Goal: Task Accomplishment & Management: Manage account settings

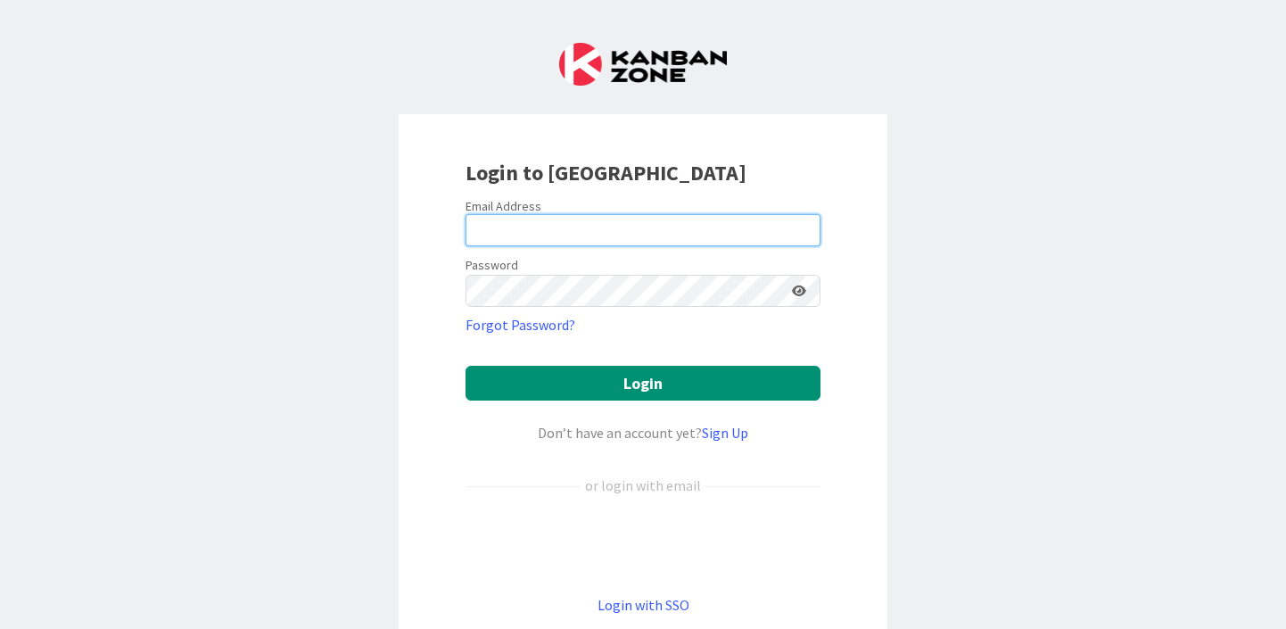
click at [561, 232] on input "email" at bounding box center [642, 230] width 355 height 32
type input "[PERSON_NAME][EMAIL_ADDRESS][PERSON_NAME][DOMAIN_NAME]"
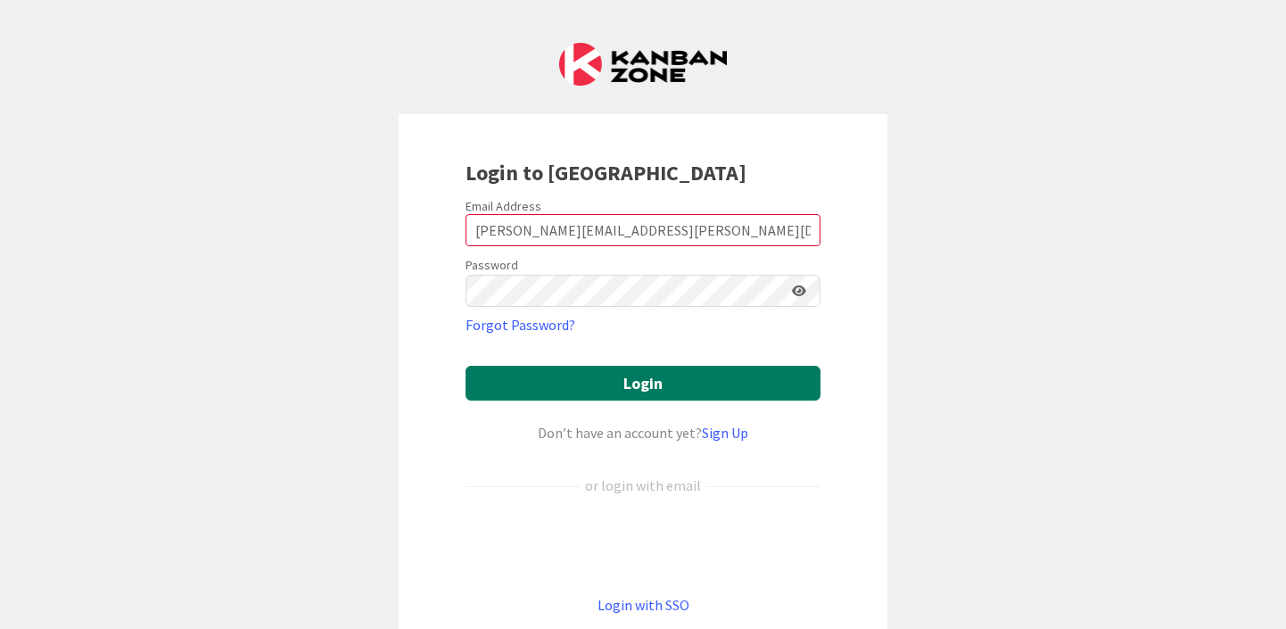
click at [617, 390] on button "Login" at bounding box center [642, 383] width 355 height 35
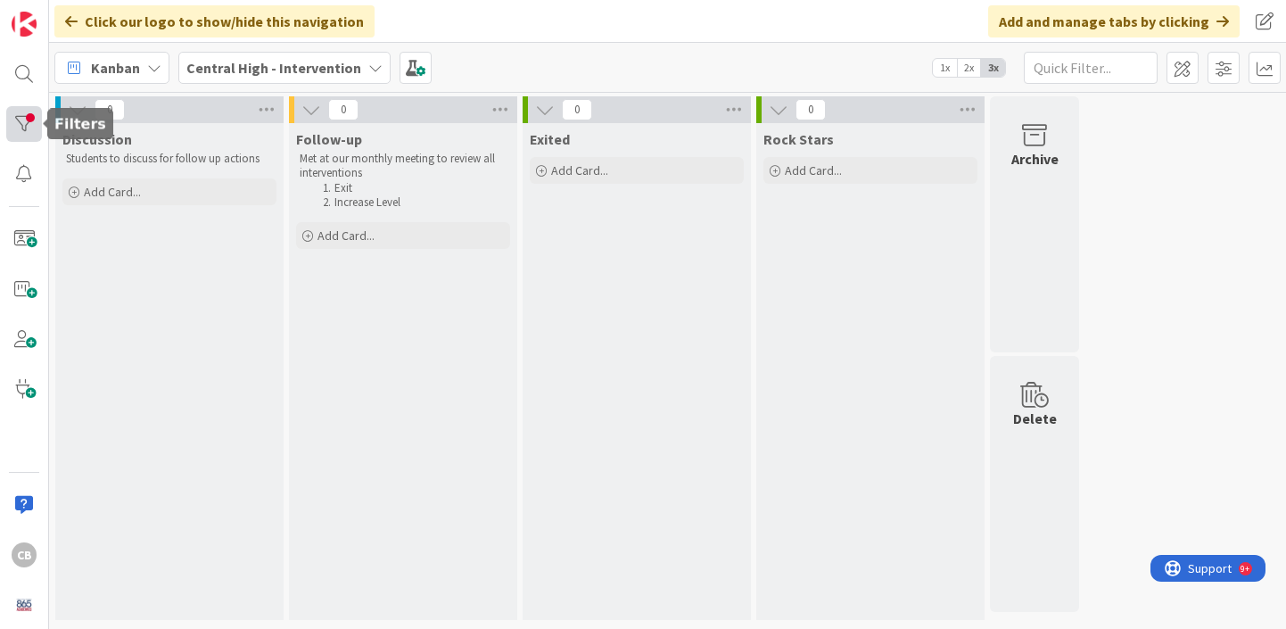
click at [19, 117] on div at bounding box center [24, 124] width 36 height 36
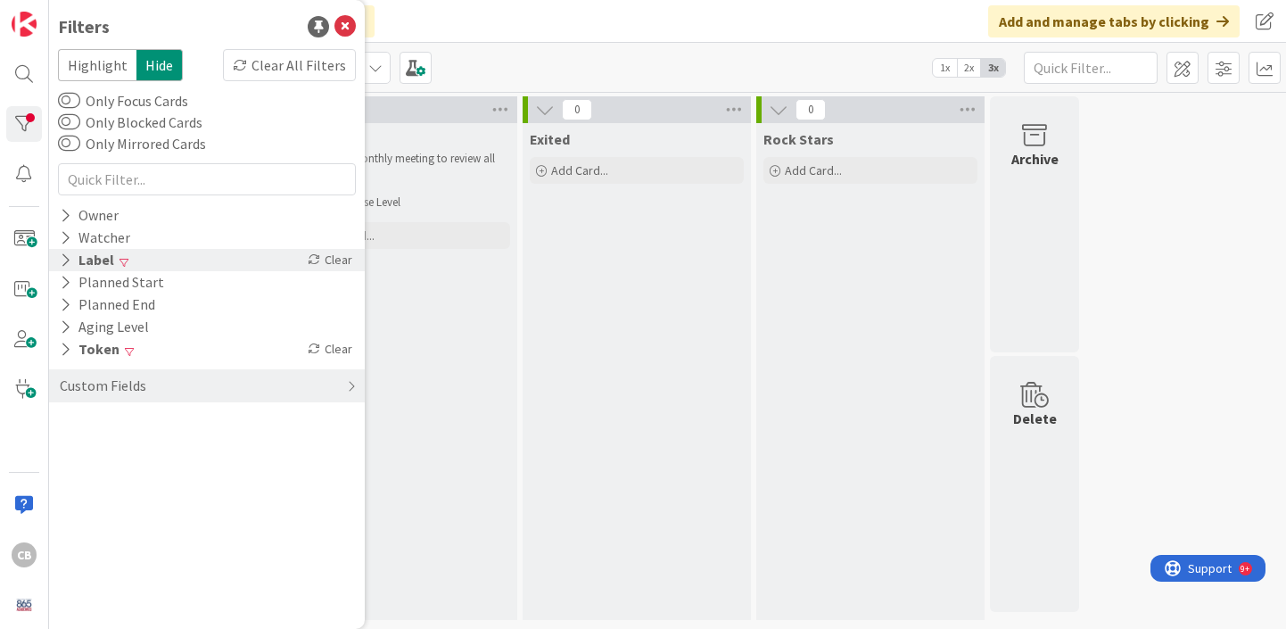
click at [86, 263] on div "Label" at bounding box center [87, 260] width 58 height 22
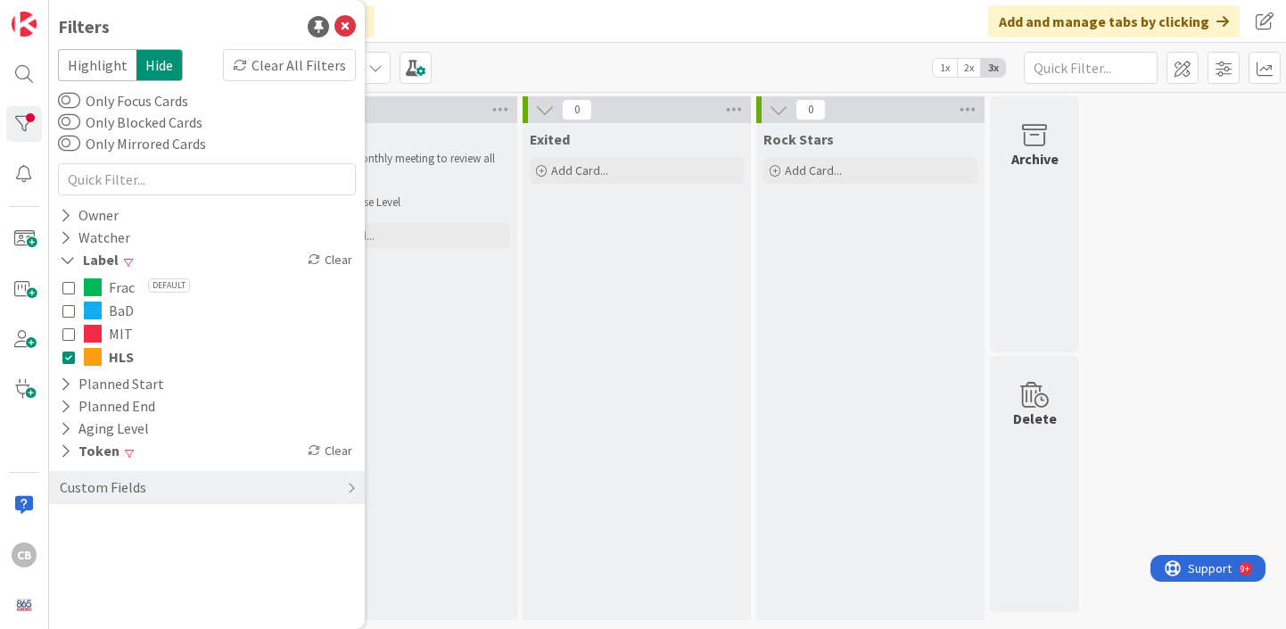
click at [70, 359] on icon at bounding box center [68, 356] width 12 height 12
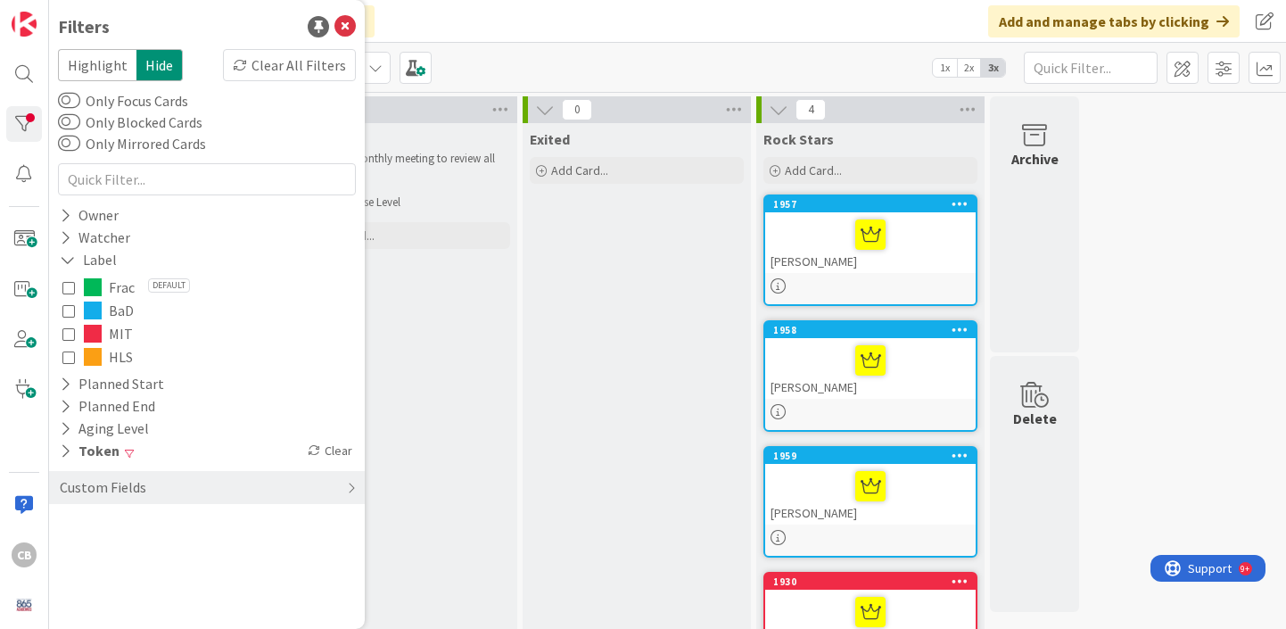
click at [499, 427] on div "Follow-up Met at our monthly meeting to review all interventions Exit Increase …" at bounding box center [403, 410] width 228 height 574
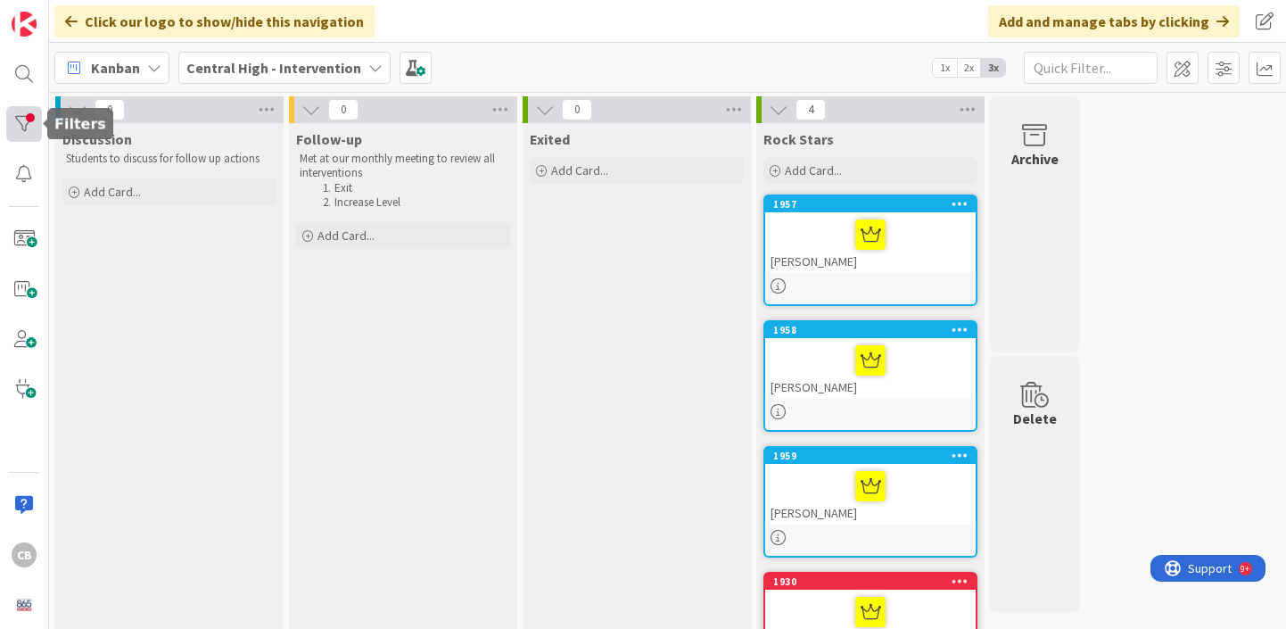
click at [29, 121] on div at bounding box center [24, 124] width 36 height 36
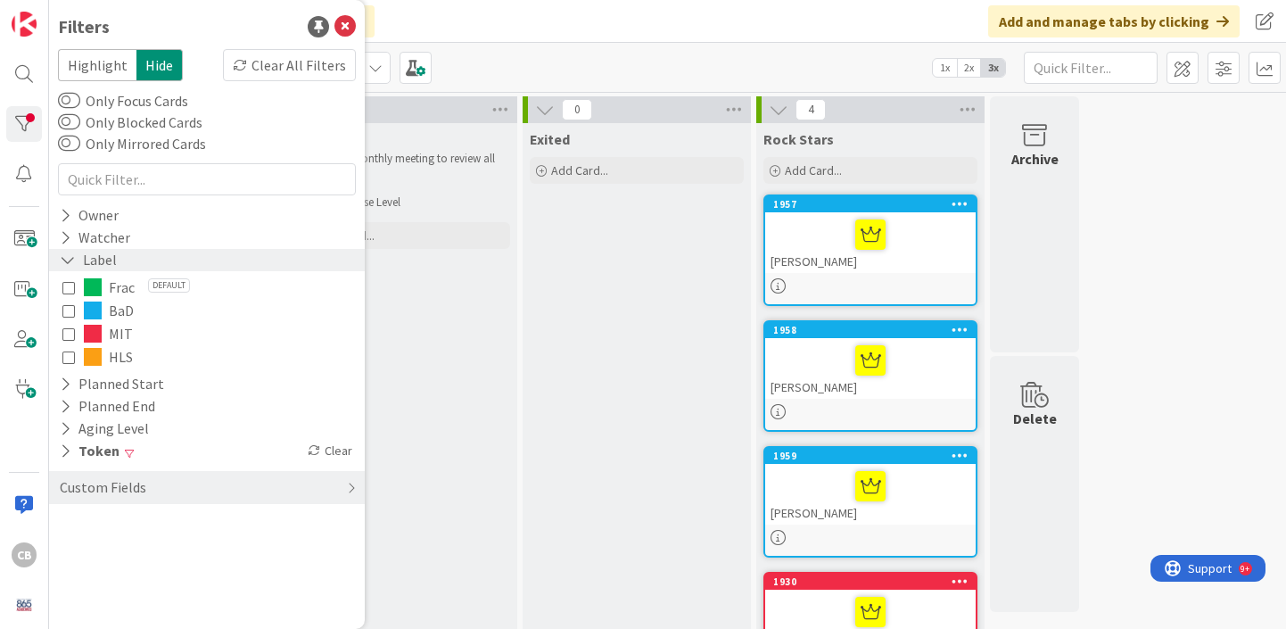
click at [67, 259] on icon at bounding box center [68, 259] width 16 height 15
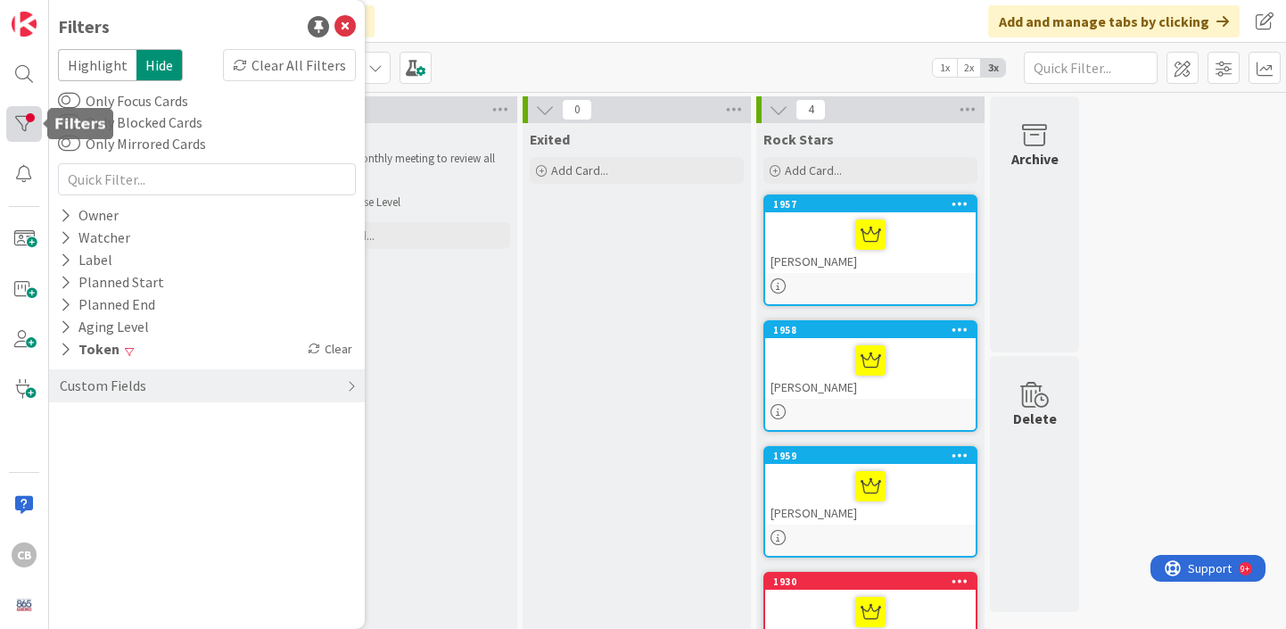
click at [12, 128] on div at bounding box center [24, 124] width 36 height 36
click at [317, 63] on div "Clear All Filters" at bounding box center [289, 65] width 133 height 32
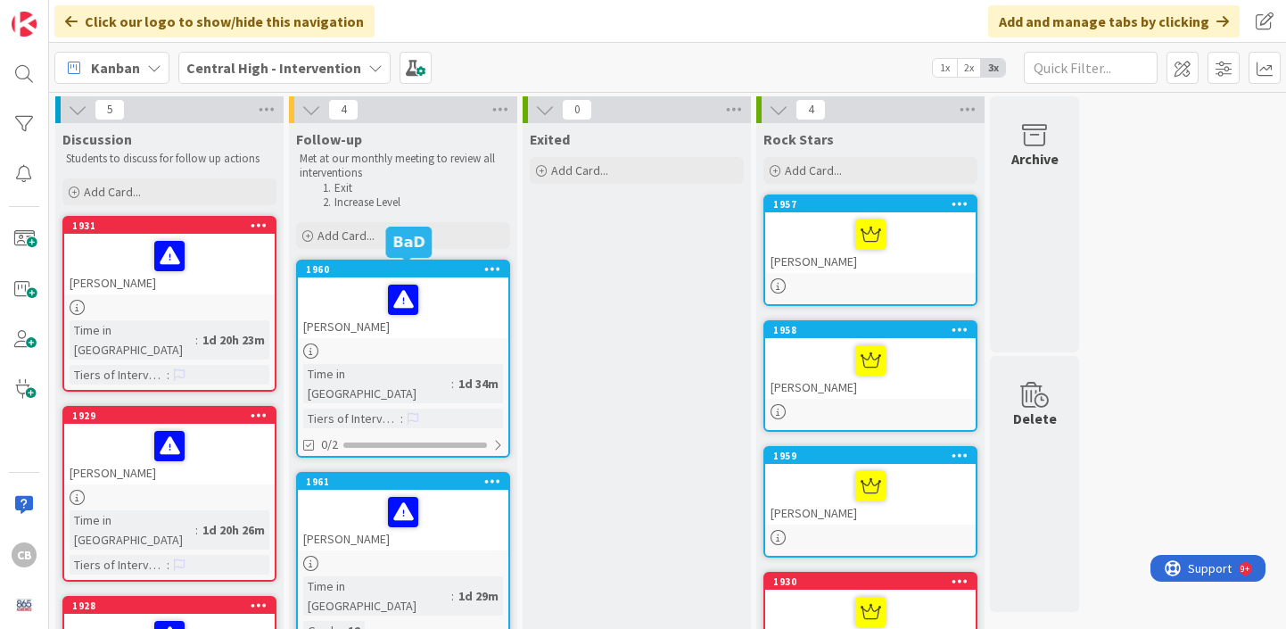
click at [448, 268] on div "1960" at bounding box center [407, 269] width 202 height 12
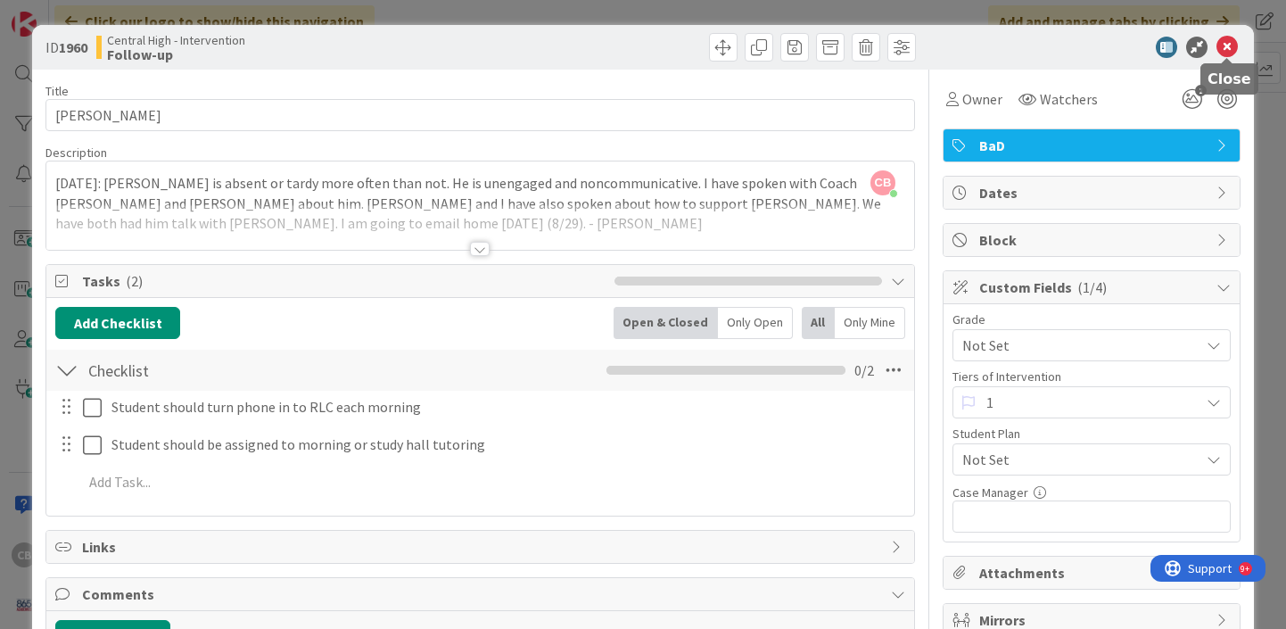
click at [1222, 51] on icon at bounding box center [1226, 47] width 21 height 21
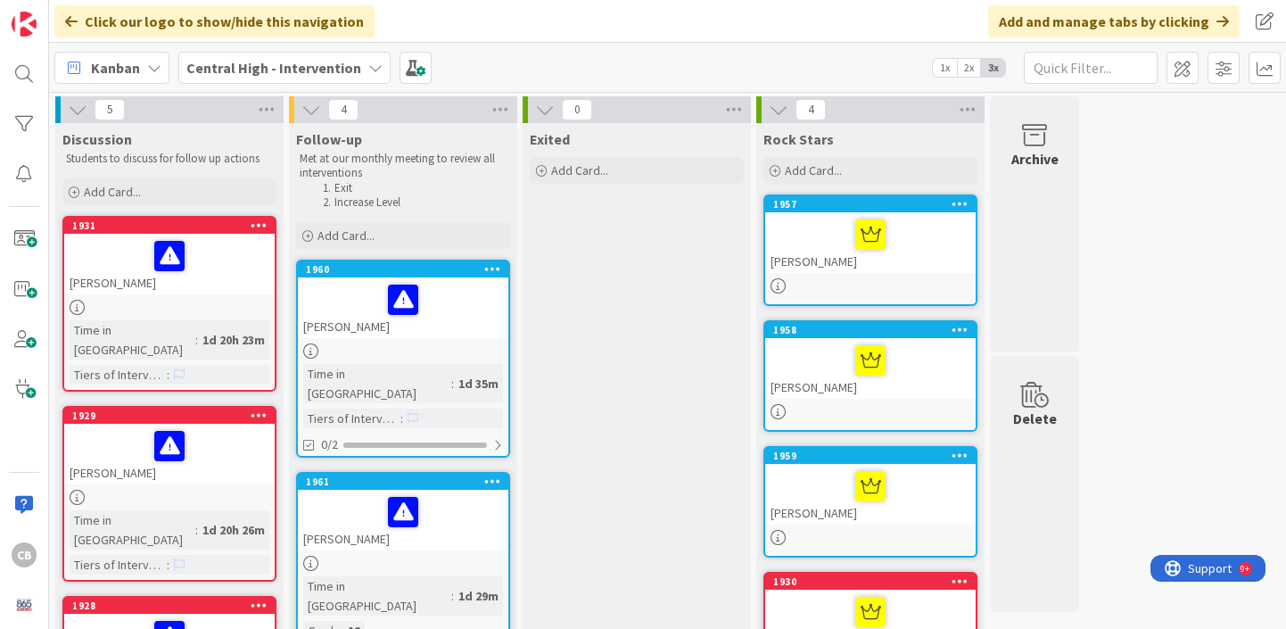
click at [467, 520] on div "[PERSON_NAME]" at bounding box center [403, 519] width 210 height 61
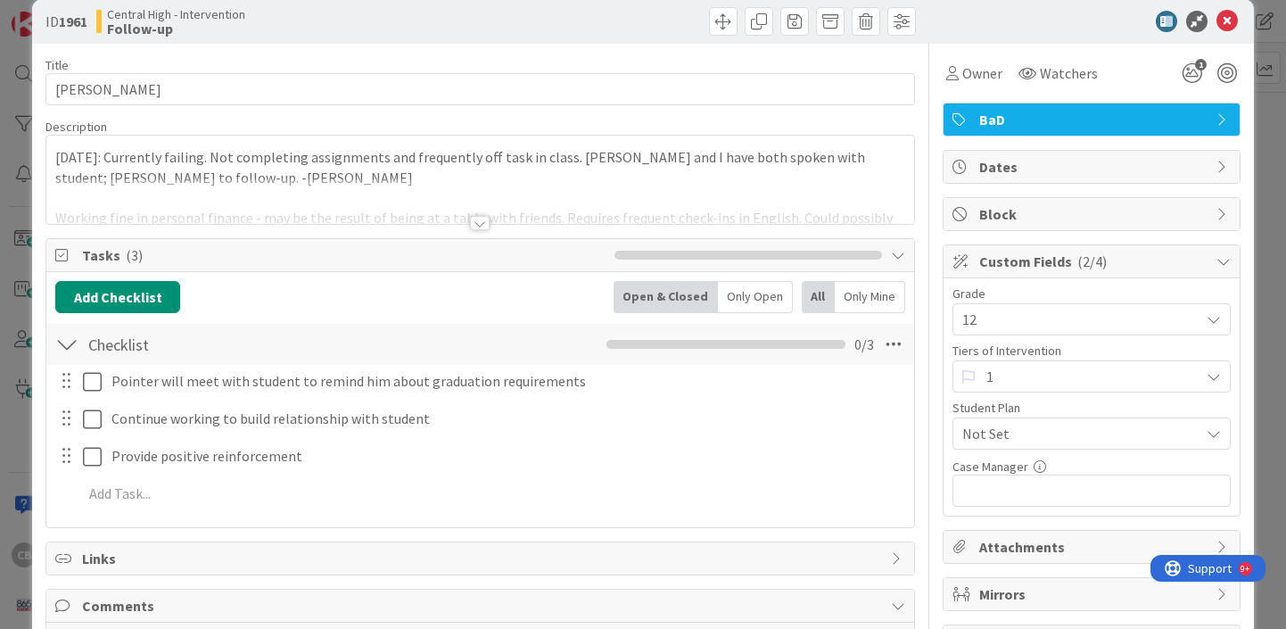
scroll to position [29, 0]
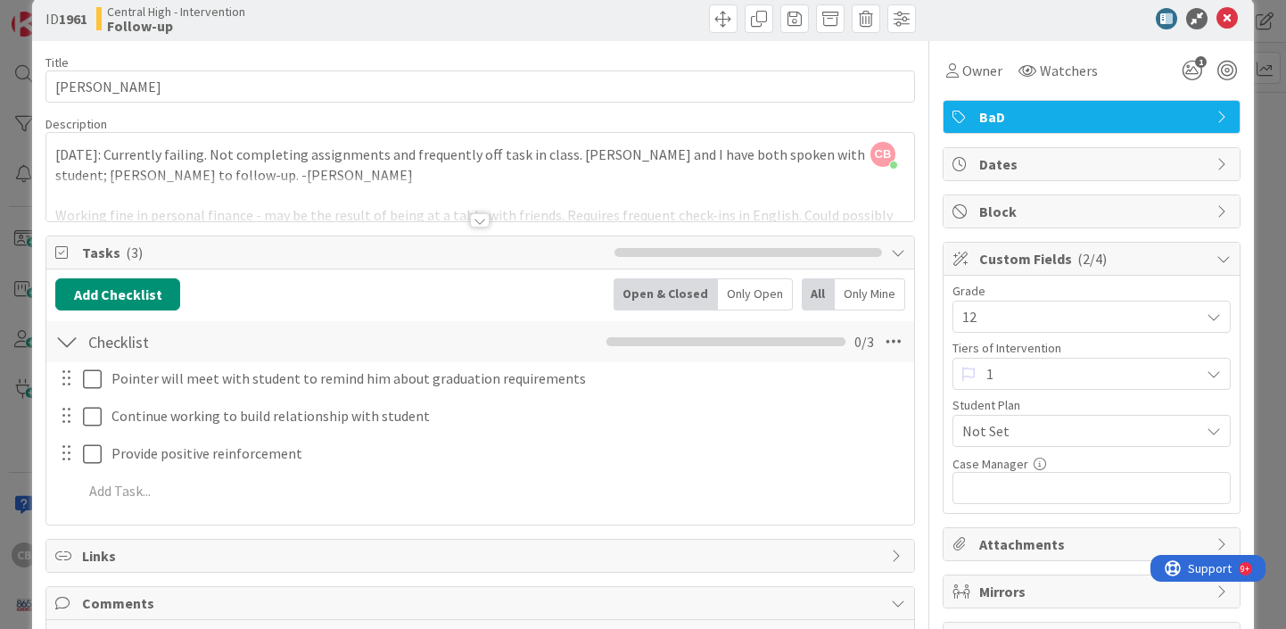
click at [481, 222] on div at bounding box center [480, 220] width 20 height 14
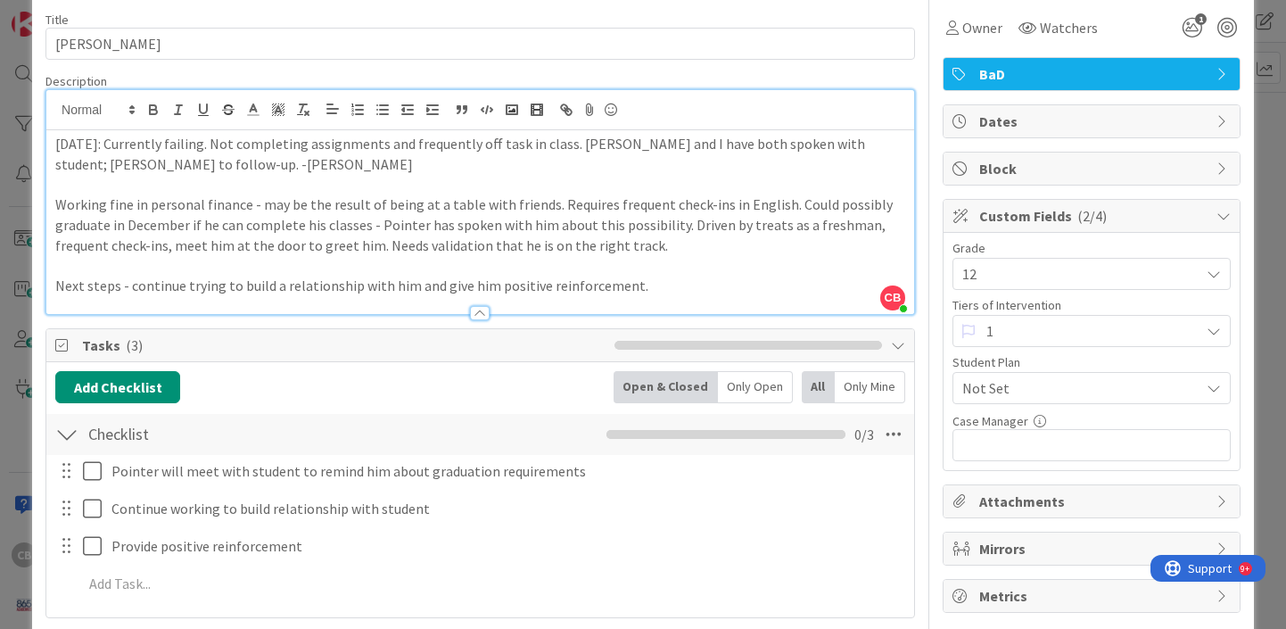
scroll to position [73, 0]
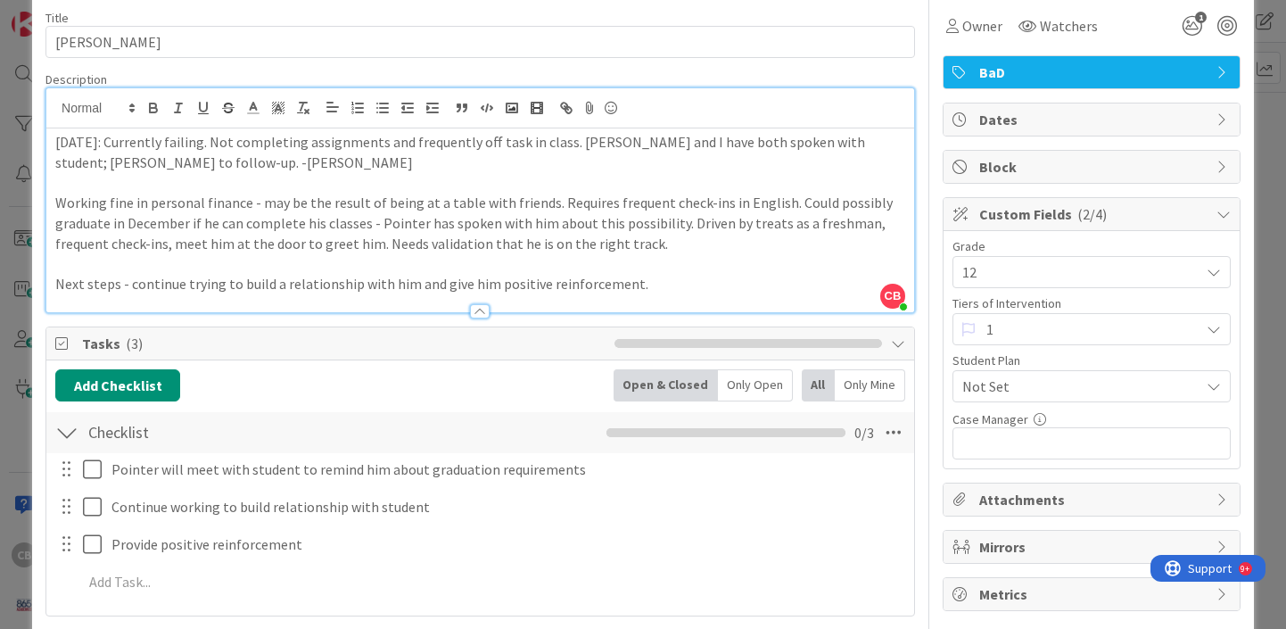
click at [486, 312] on div at bounding box center [480, 311] width 20 height 14
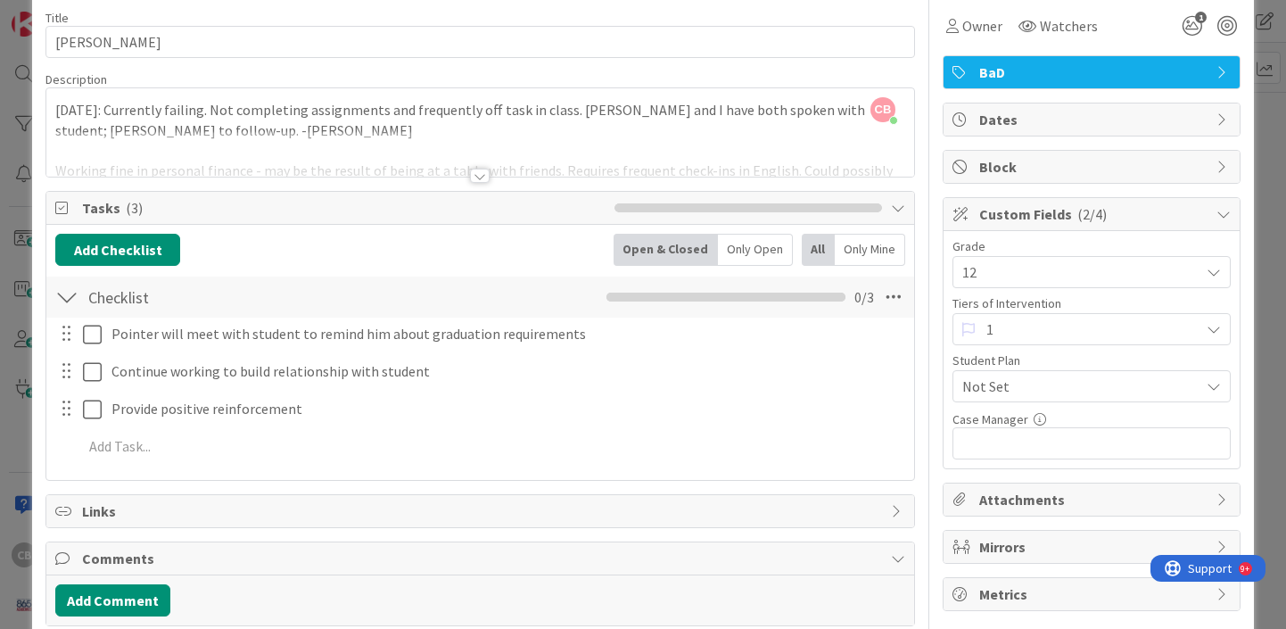
scroll to position [0, 0]
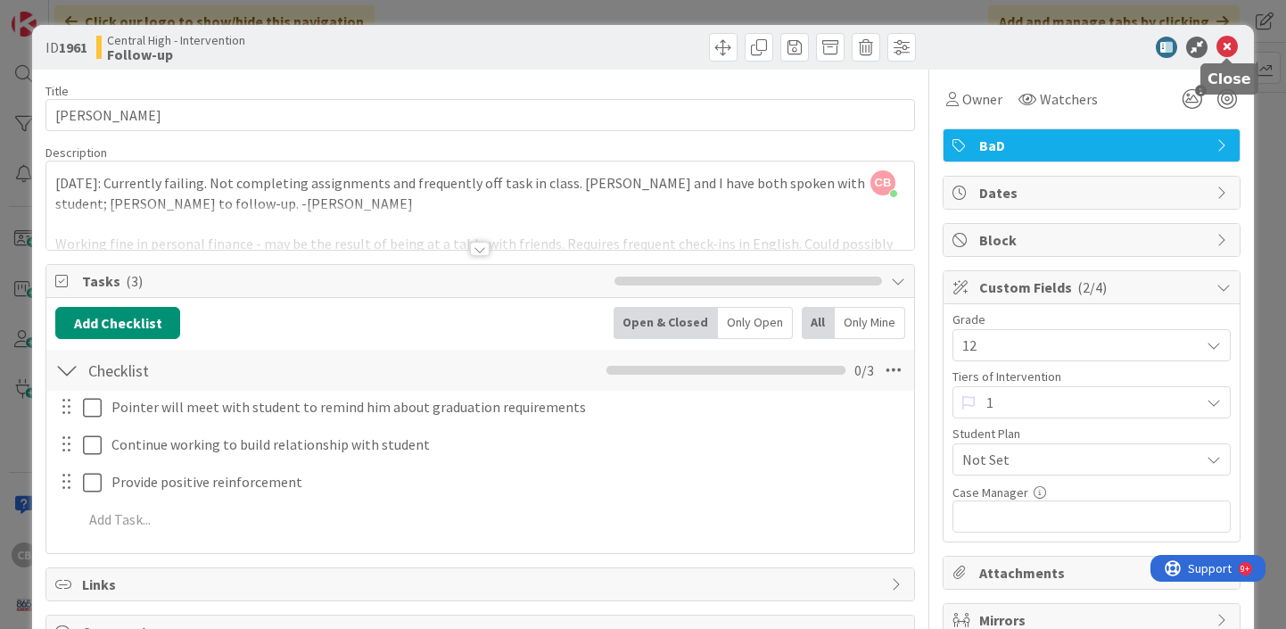
click at [1226, 47] on icon at bounding box center [1226, 47] width 21 height 21
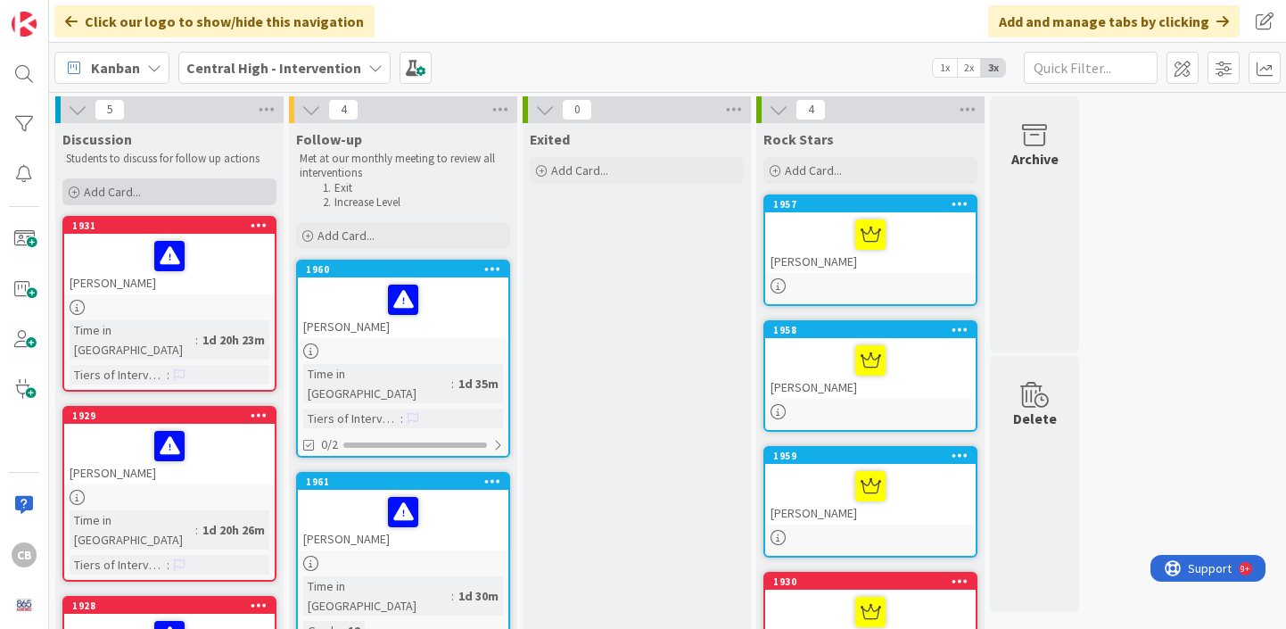
click at [173, 191] on div "Add Card..." at bounding box center [169, 191] width 214 height 27
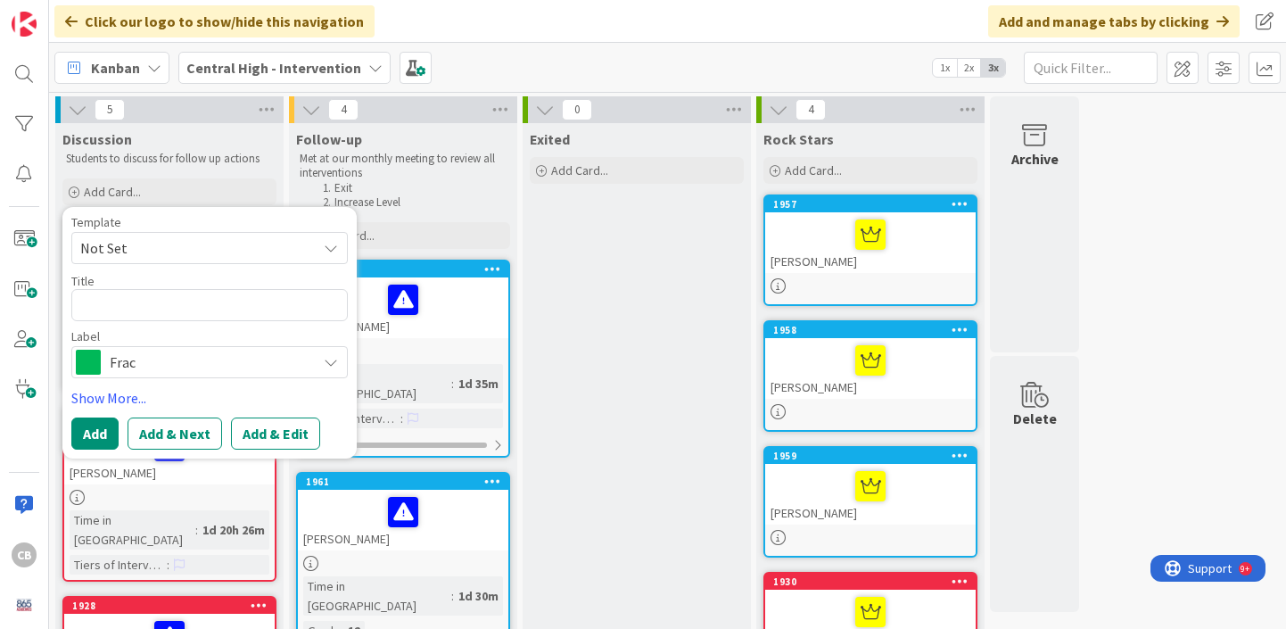
click at [147, 371] on span "Frac" at bounding box center [209, 362] width 198 height 25
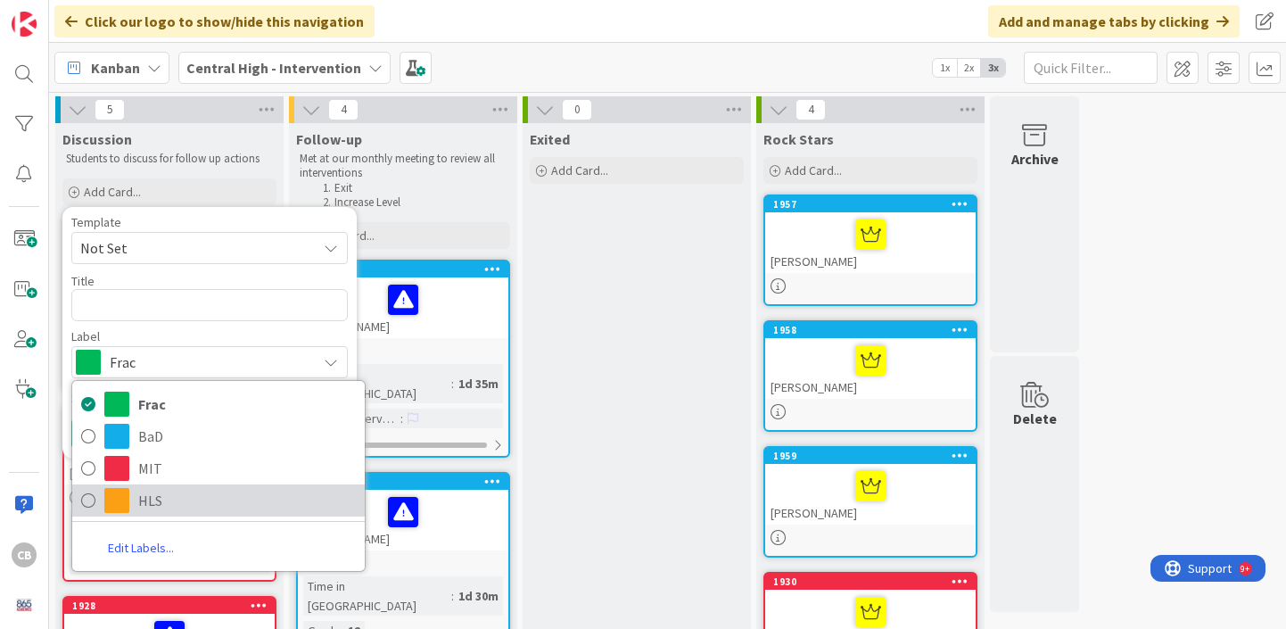
click at [91, 503] on icon at bounding box center [88, 500] width 14 height 27
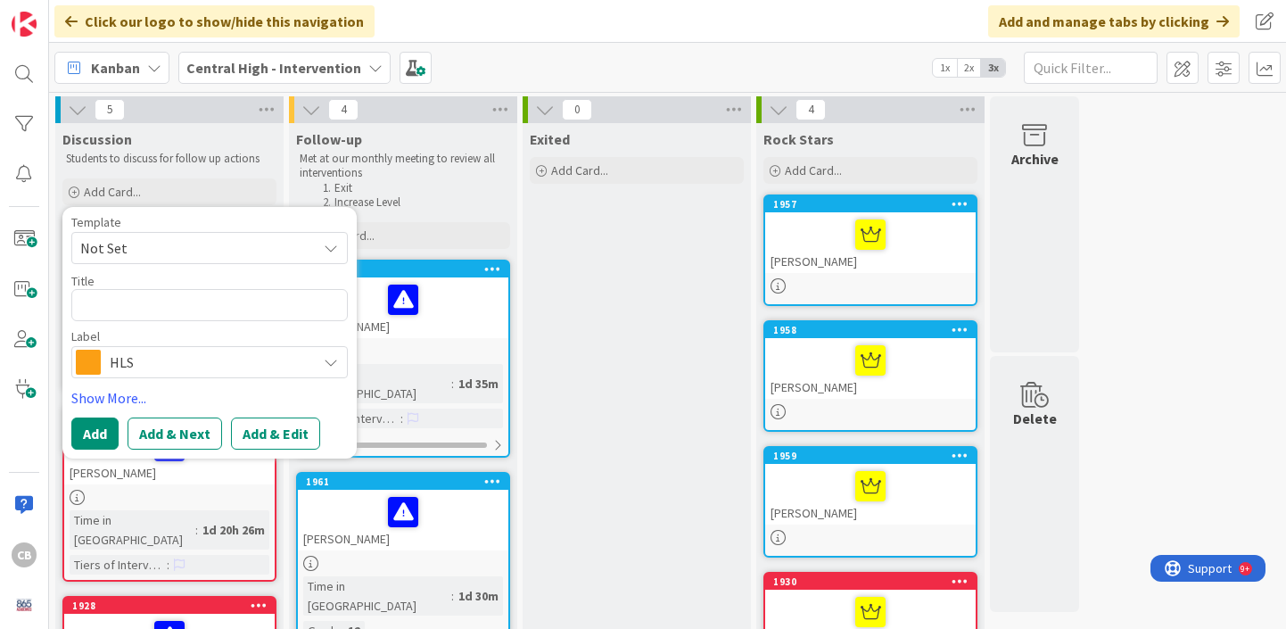
click at [142, 250] on span "Not Set" at bounding box center [191, 247] width 223 height 23
click at [135, 300] on textarea at bounding box center [209, 305] width 276 height 32
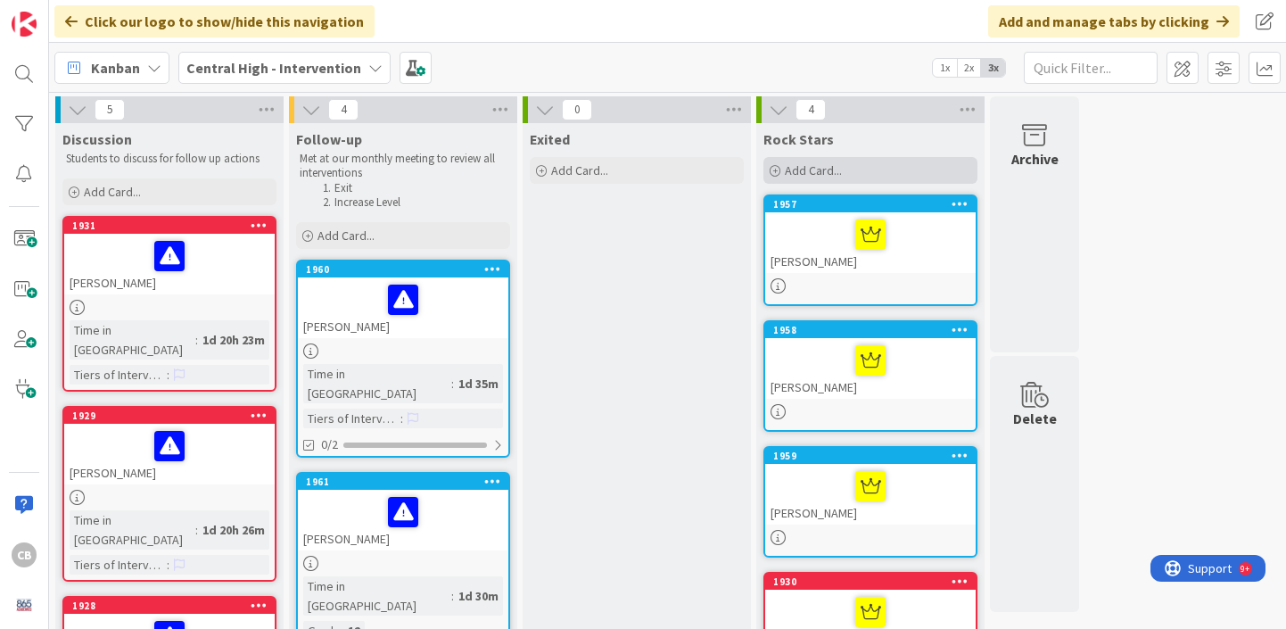
click at [808, 159] on div "Add Card..." at bounding box center [870, 170] width 214 height 27
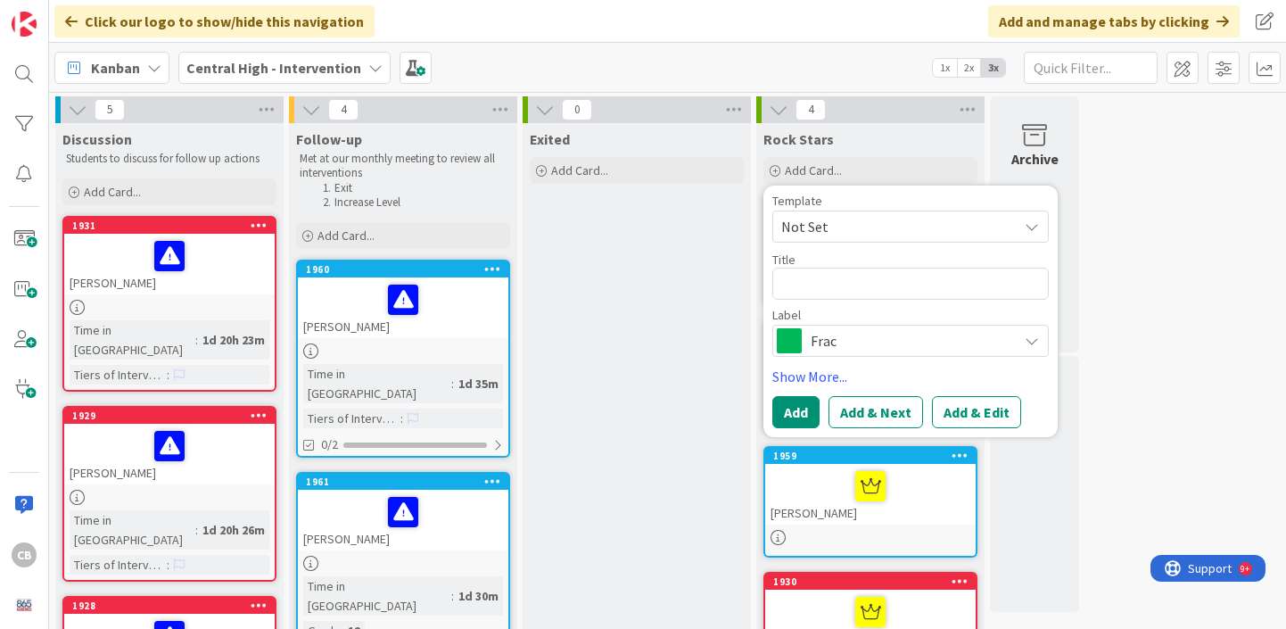
click at [813, 343] on span "Frac" at bounding box center [909, 340] width 198 height 25
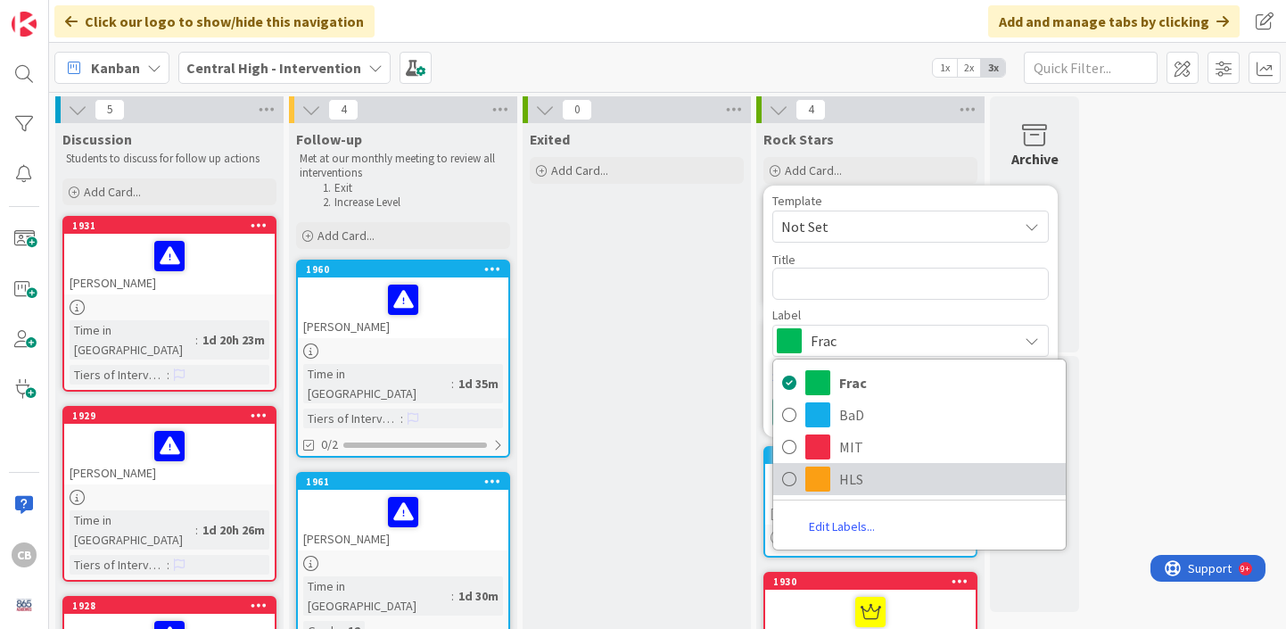
click at [794, 491] on icon at bounding box center [789, 478] width 14 height 27
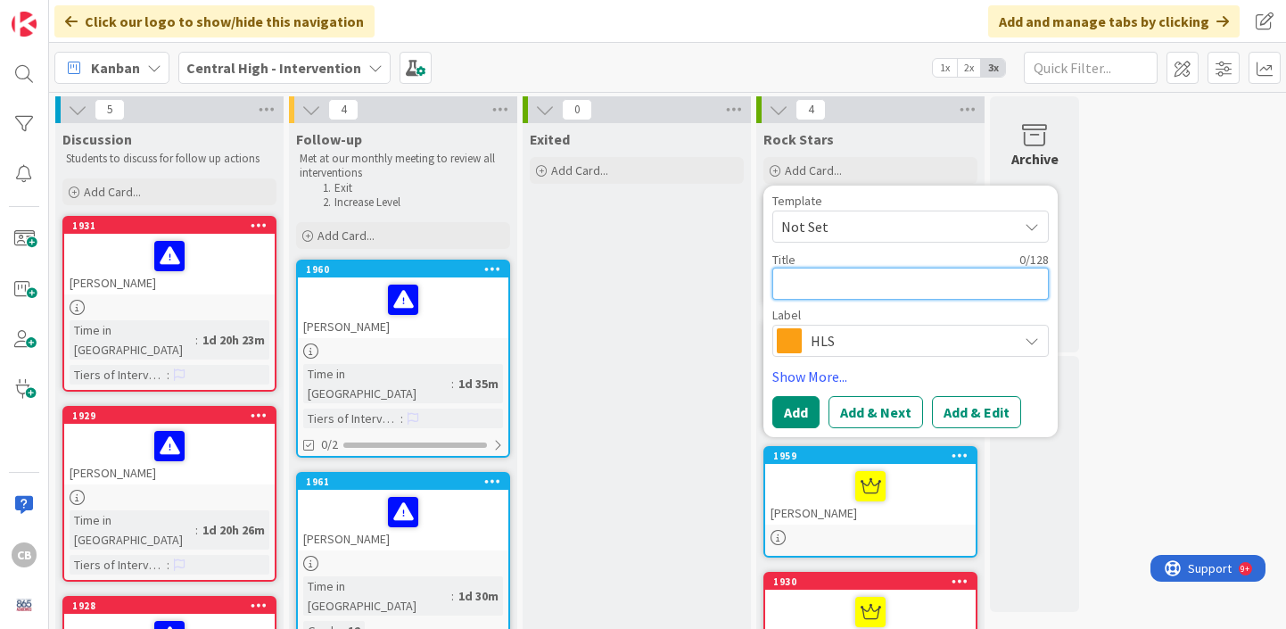
click at [810, 292] on textarea at bounding box center [910, 283] width 276 height 32
type textarea "x"
type textarea "a"
type textarea "x"
type textarea "A"
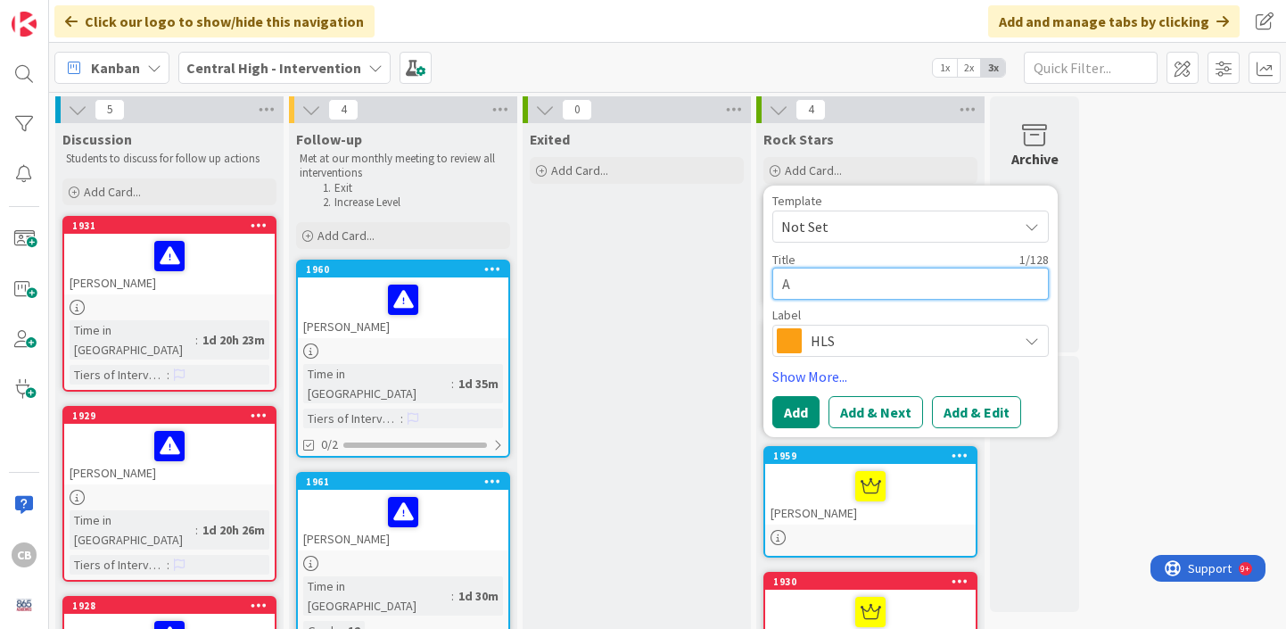
type textarea "x"
type textarea "Ad"
type textarea "x"
type textarea "Ade"
type textarea "x"
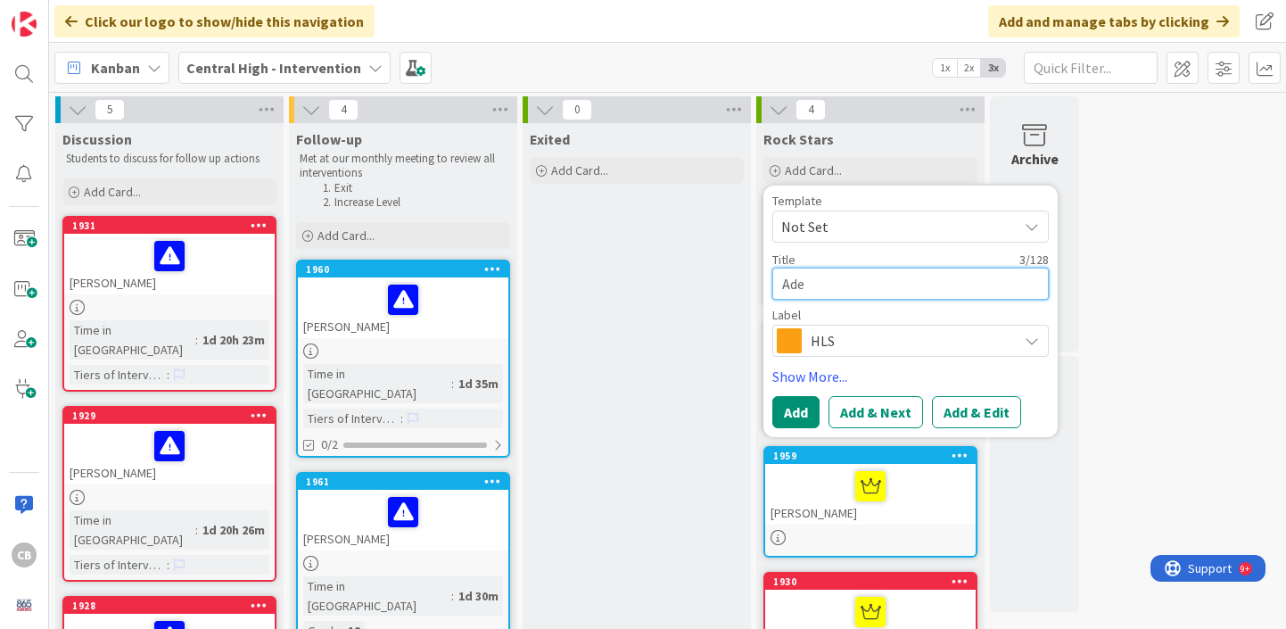
type textarea "Adel"
type textarea "x"
type textarea "Adeli"
type textarea "x"
type textarea "Adelin"
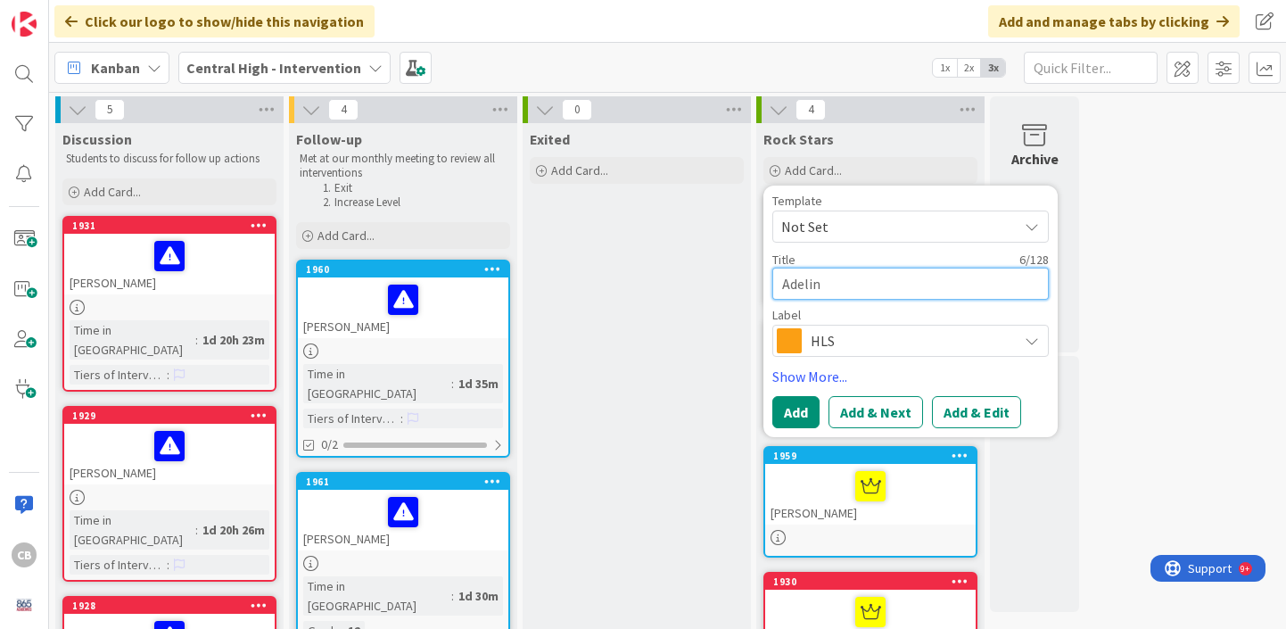
type textarea "x"
type textarea "Adeline"
type textarea "x"
type textarea "Adeline"
type textarea "x"
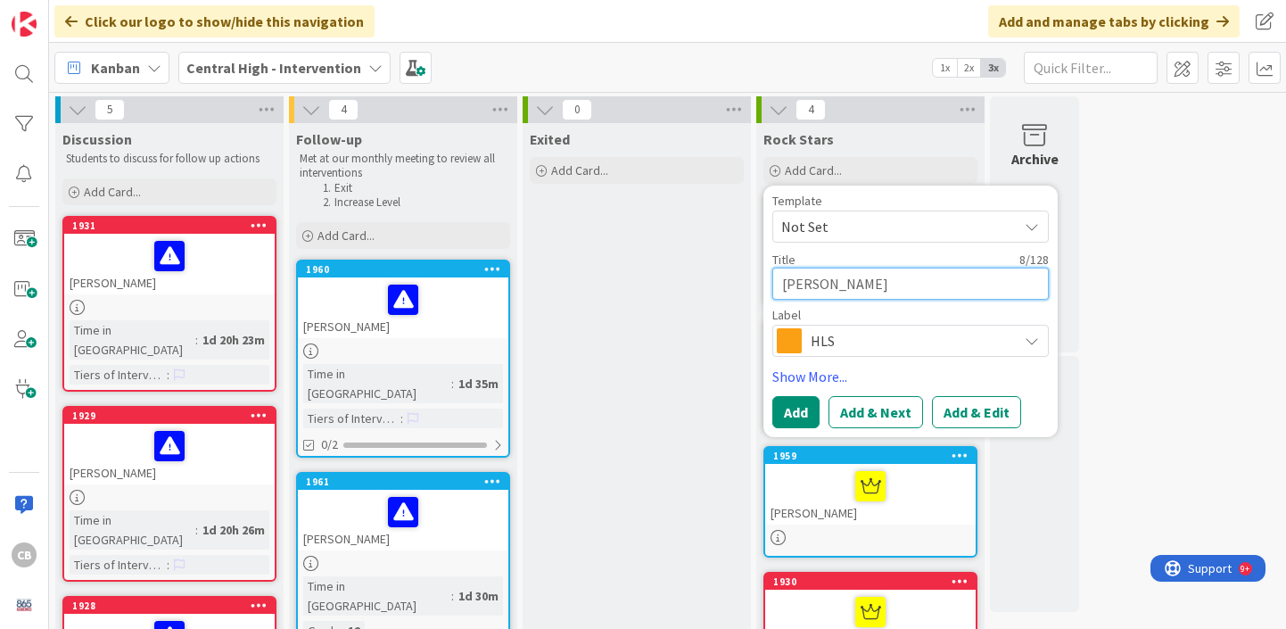
type textarea "Adeline S"
type textarea "x"
type textarea "Adeline Se"
type textarea "x"
type textarea "Adeline Sel"
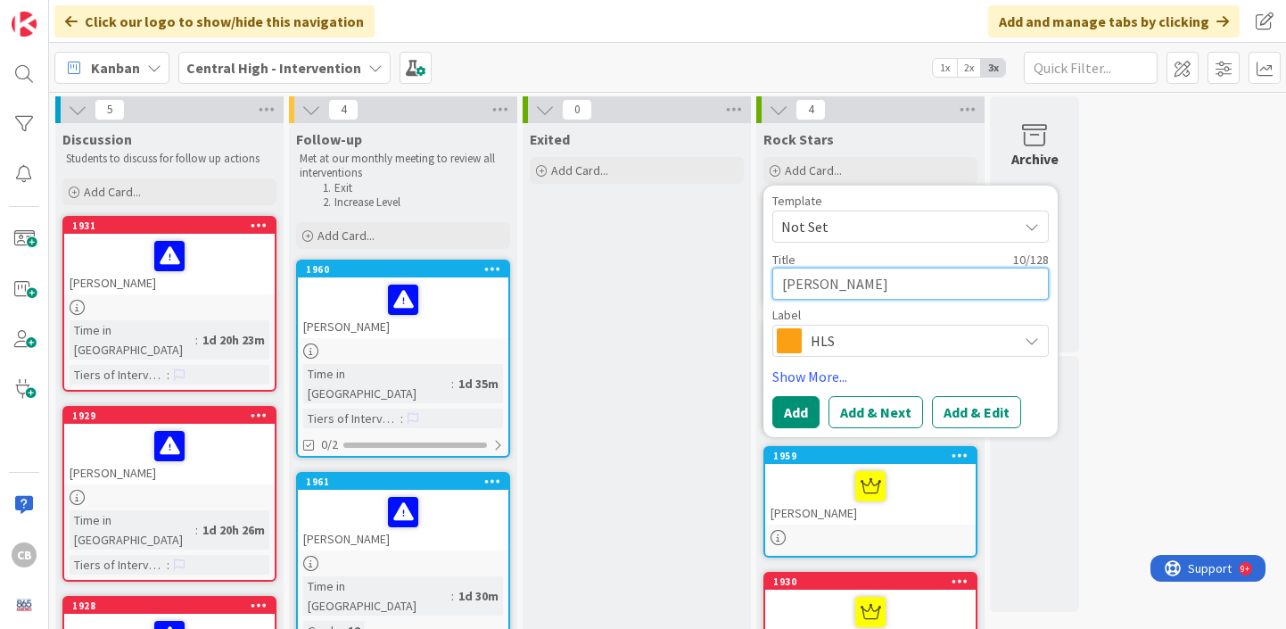
type textarea "x"
type textarea "Adeline Selle"
type textarea "x"
type textarea "Adeline Seller"
type textarea "x"
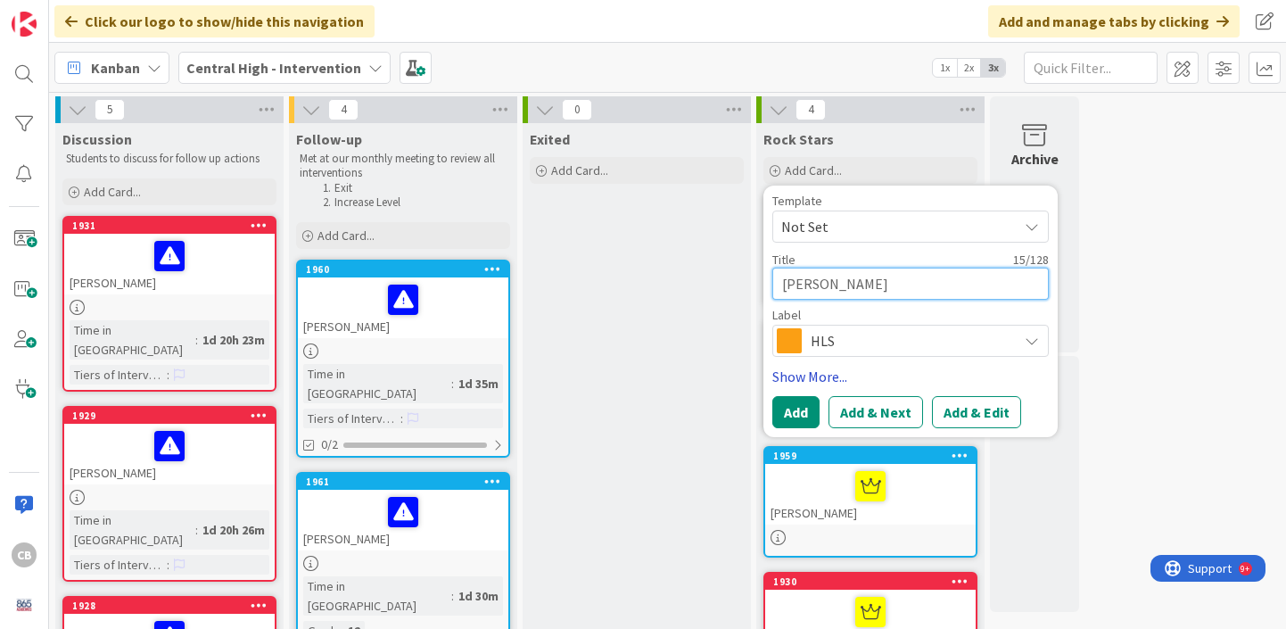
type textarea "Adeline Sellers"
click at [832, 374] on link "Show More..." at bounding box center [910, 376] width 276 height 21
type textarea "x"
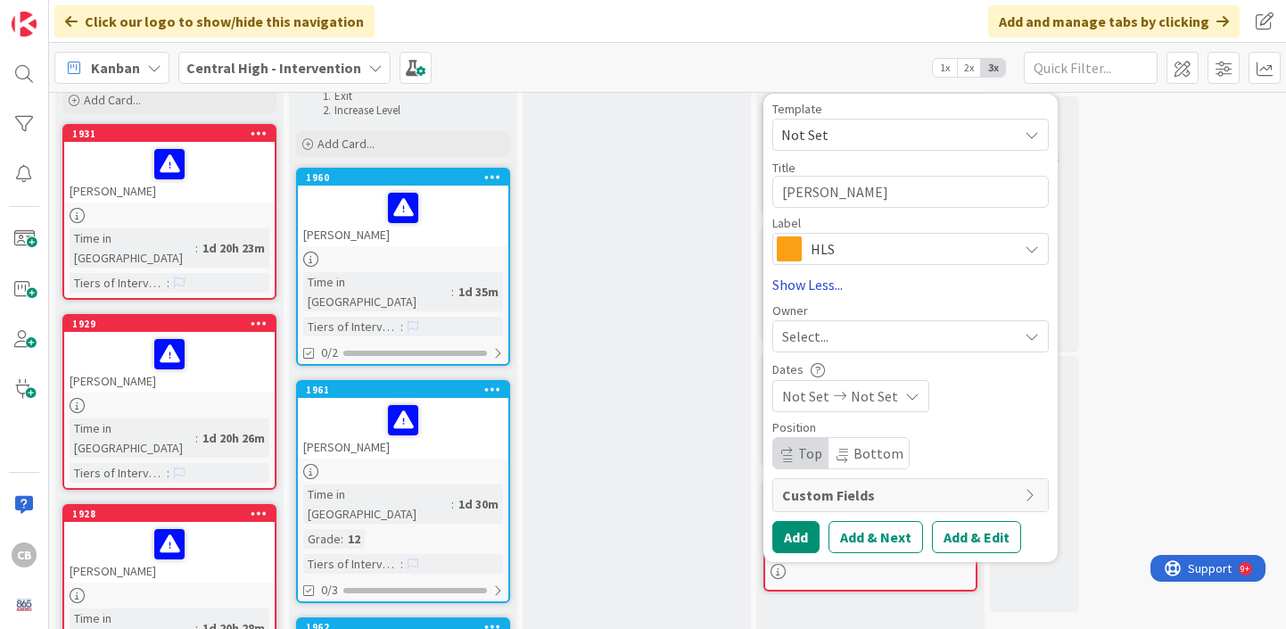
scroll to position [94, 0]
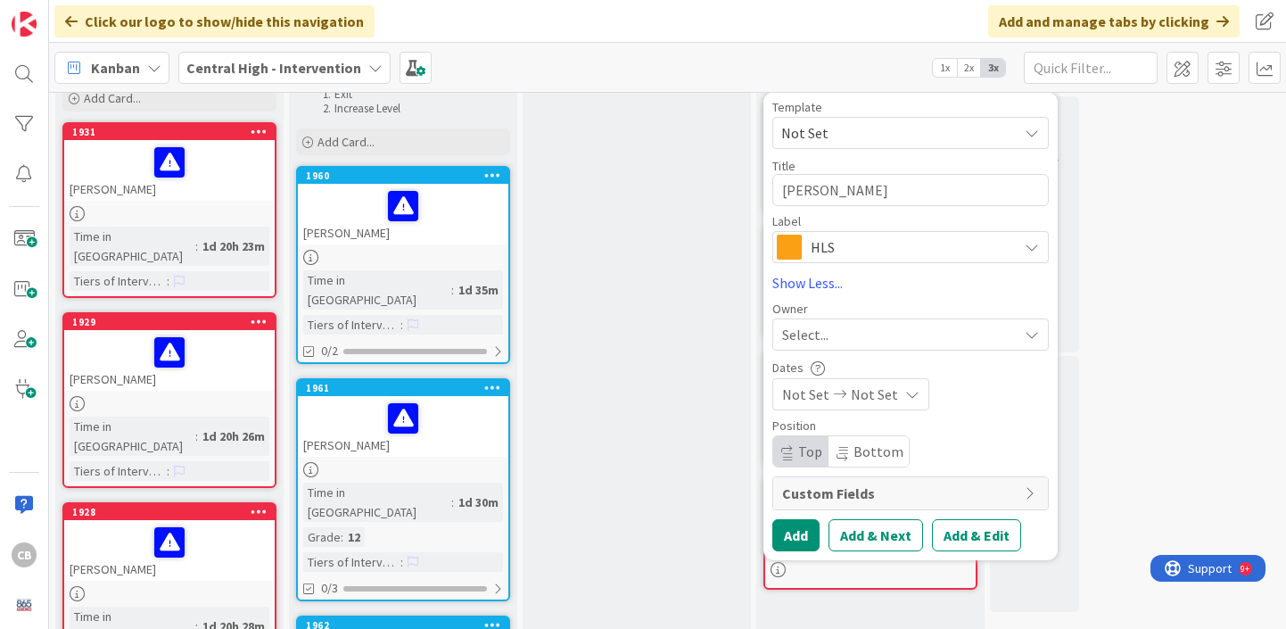
click at [835, 329] on div "Select..." at bounding box center [899, 334] width 235 height 21
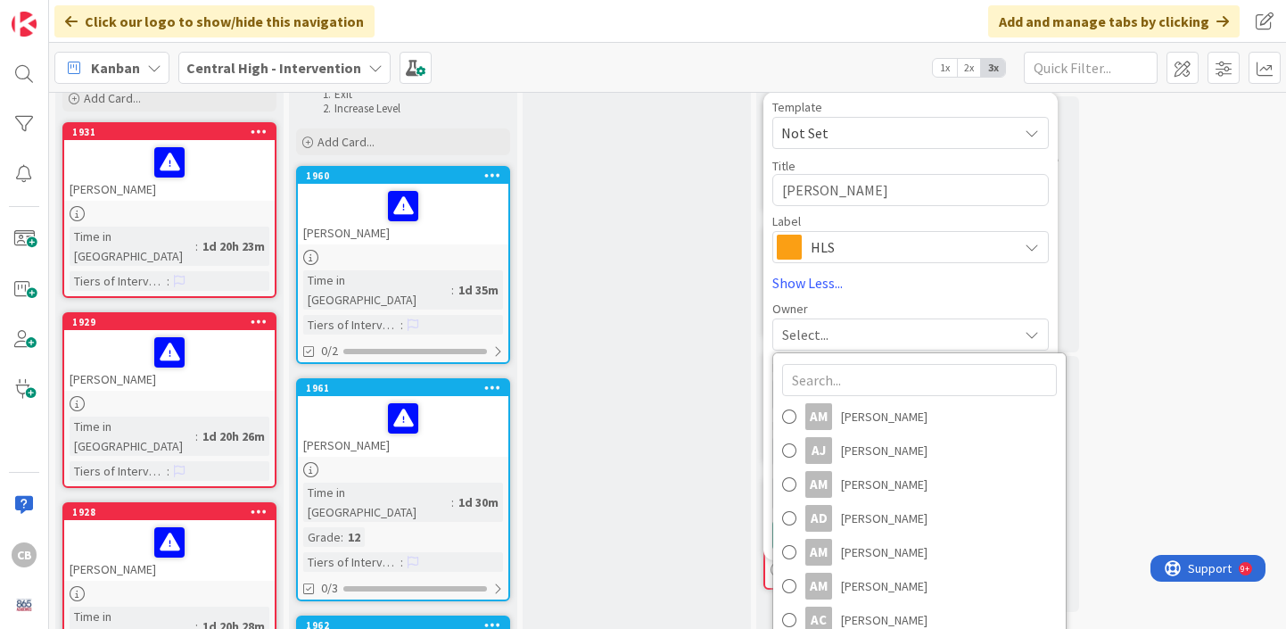
click at [835, 329] on div "Select..." at bounding box center [899, 334] width 235 height 21
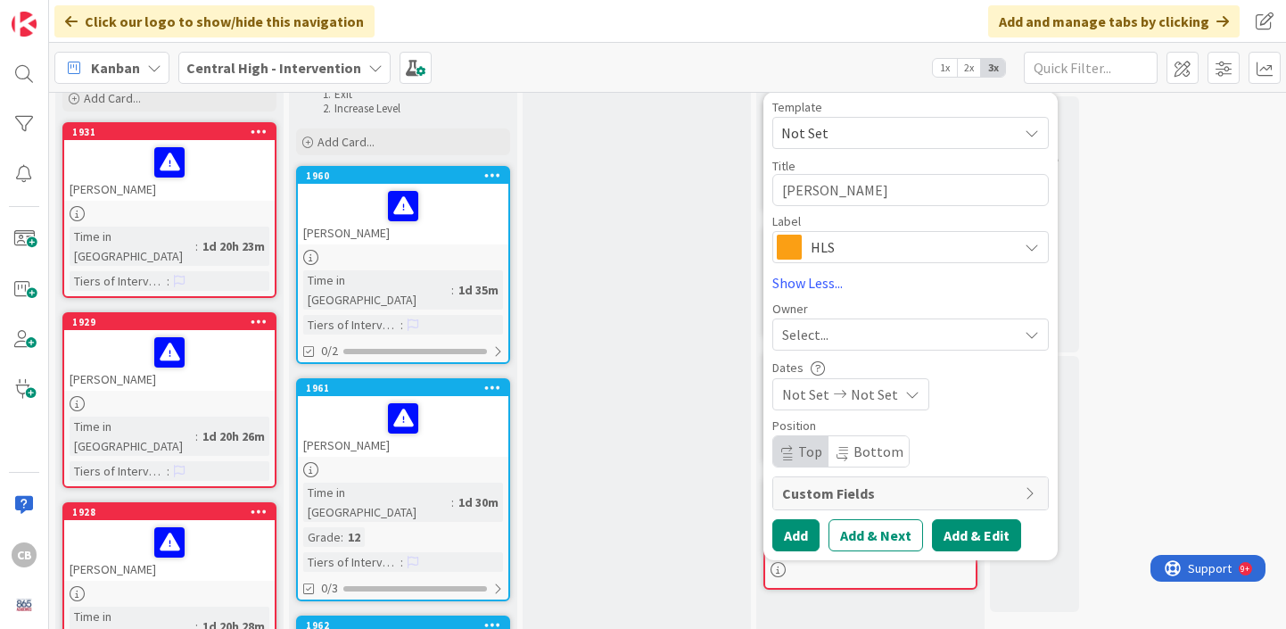
click at [977, 532] on button "Add & Edit" at bounding box center [976, 535] width 89 height 32
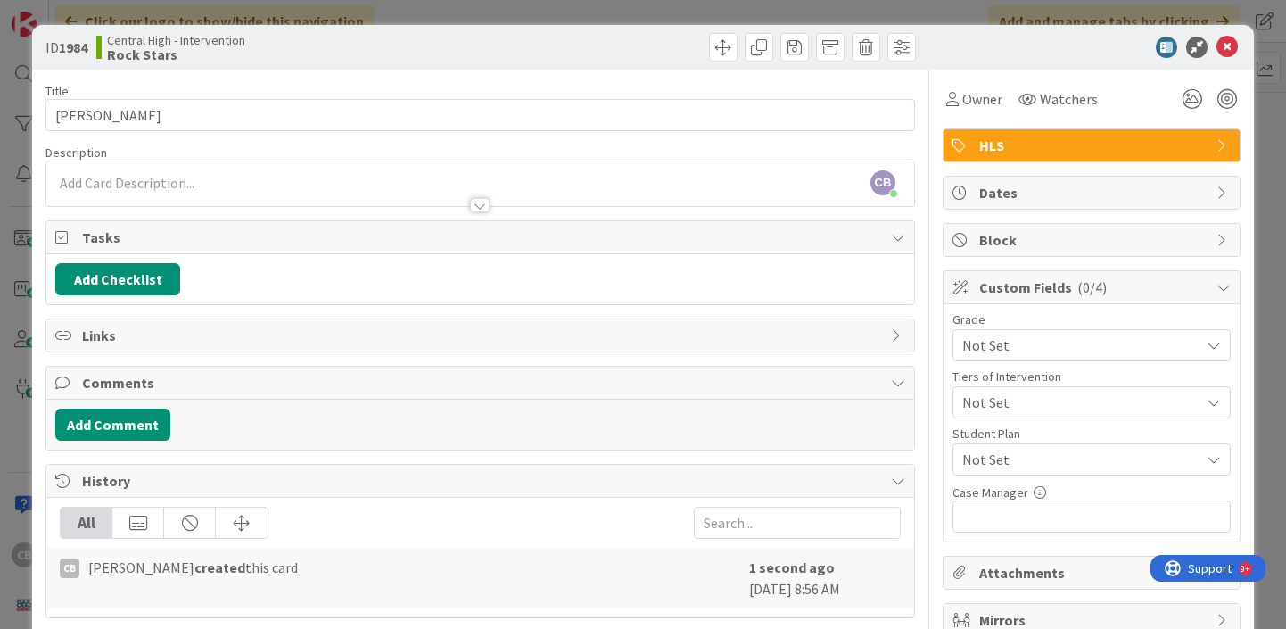
click at [269, 181] on div "CB Cindy Blanchard just joined" at bounding box center [480, 183] width 868 height 45
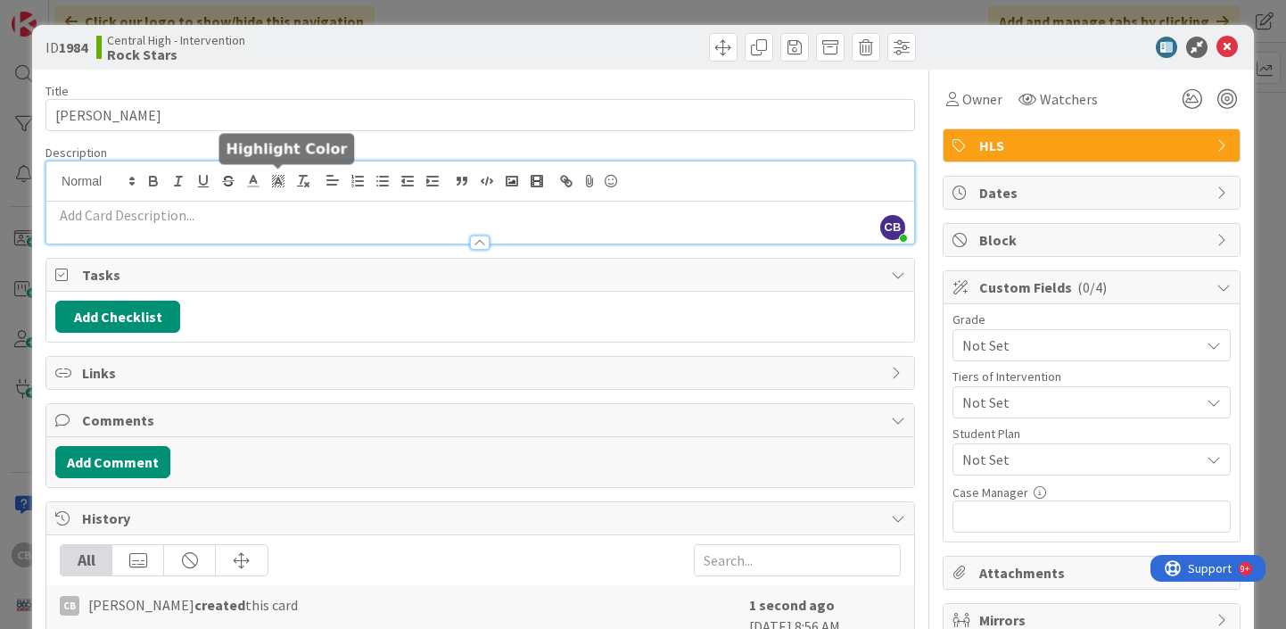
paste div
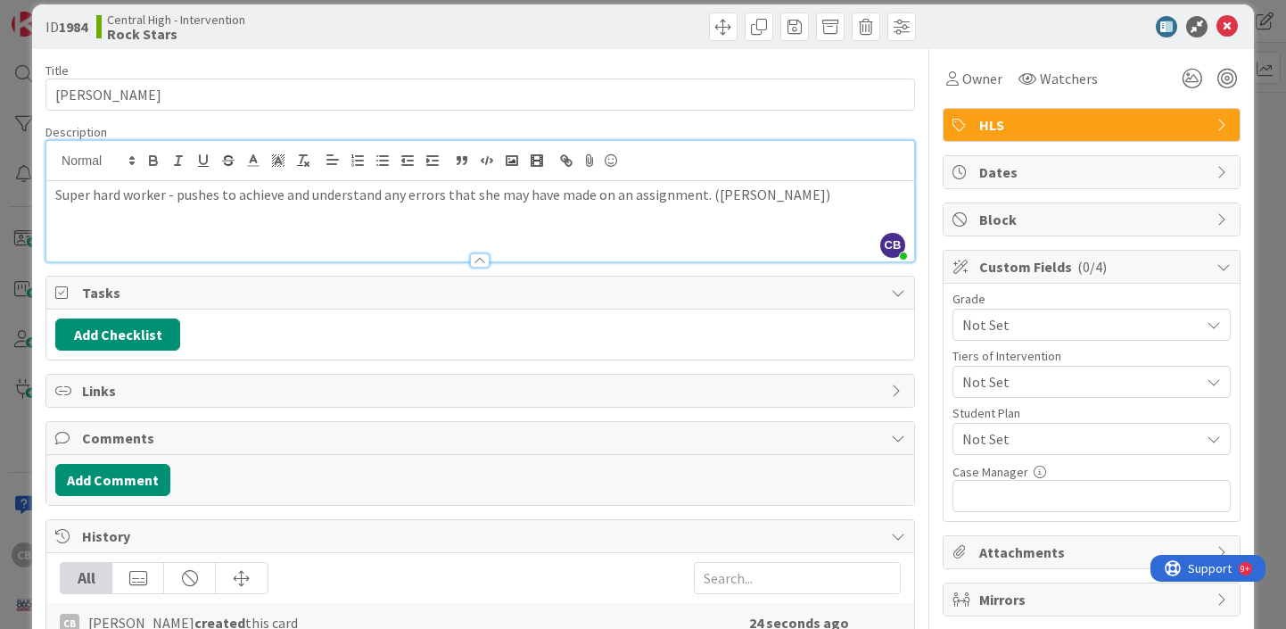
scroll to position [21, 0]
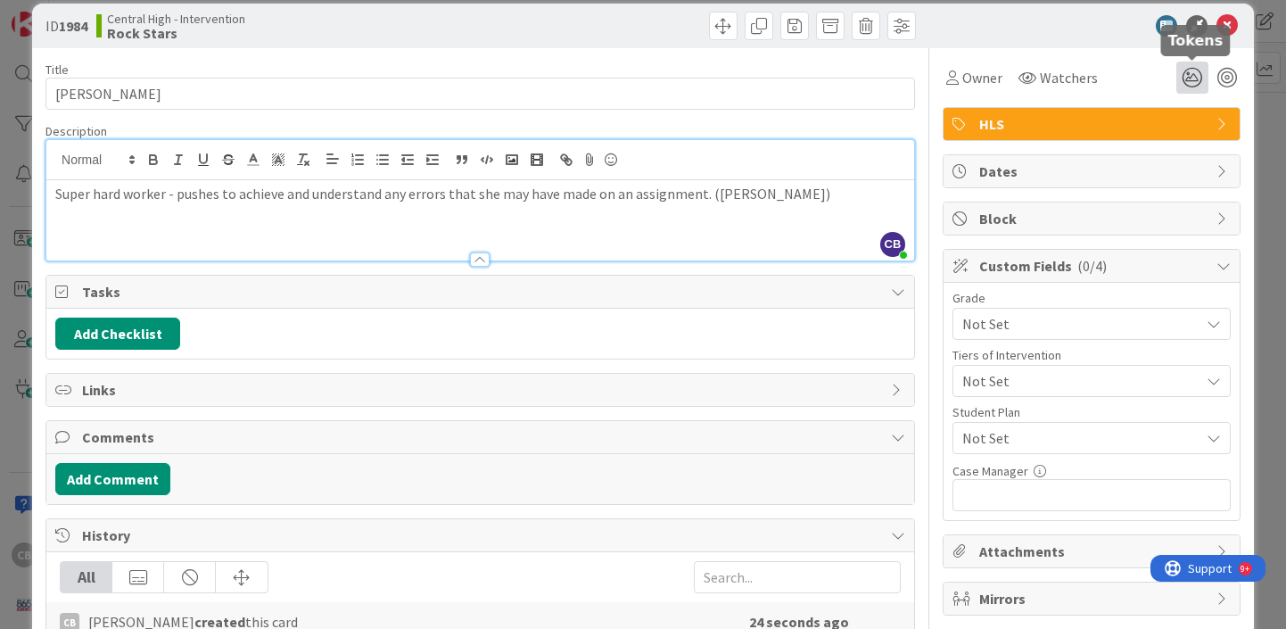
click at [1190, 74] on icon at bounding box center [1192, 78] width 32 height 32
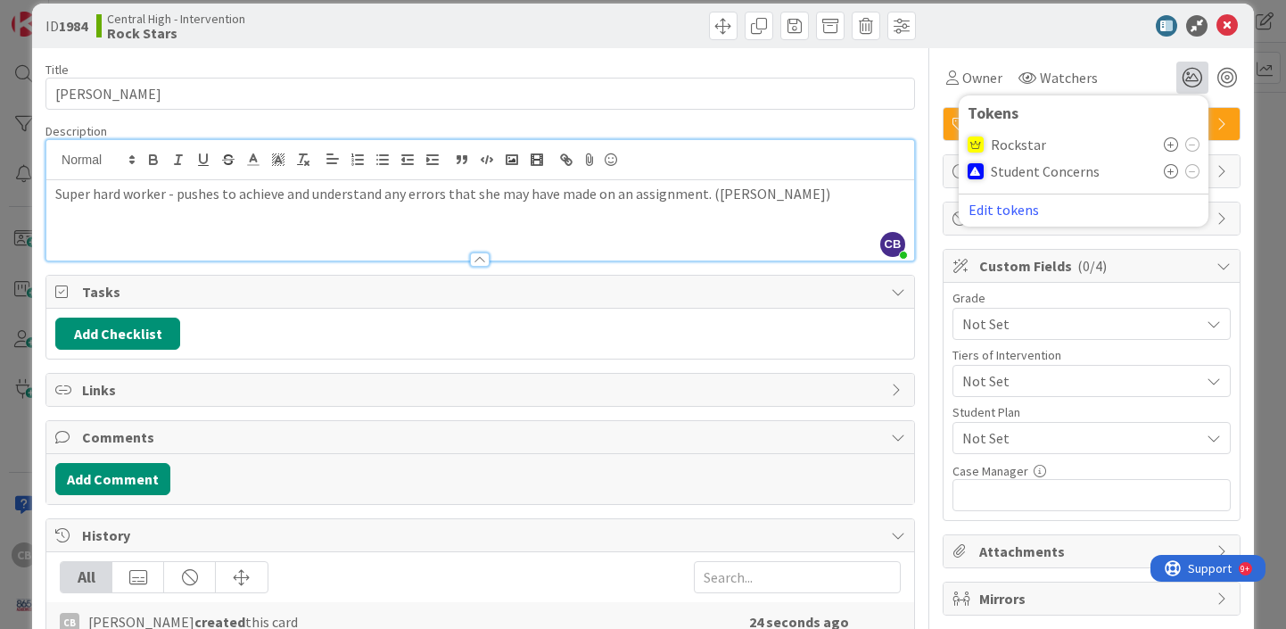
click at [1173, 142] on icon at bounding box center [1171, 144] width 14 height 14
click at [923, 395] on div "Title 15 / 128 Adeline Sellers Description CB Cindy Blanchard just joined Super…" at bounding box center [642, 360] width 1195 height 624
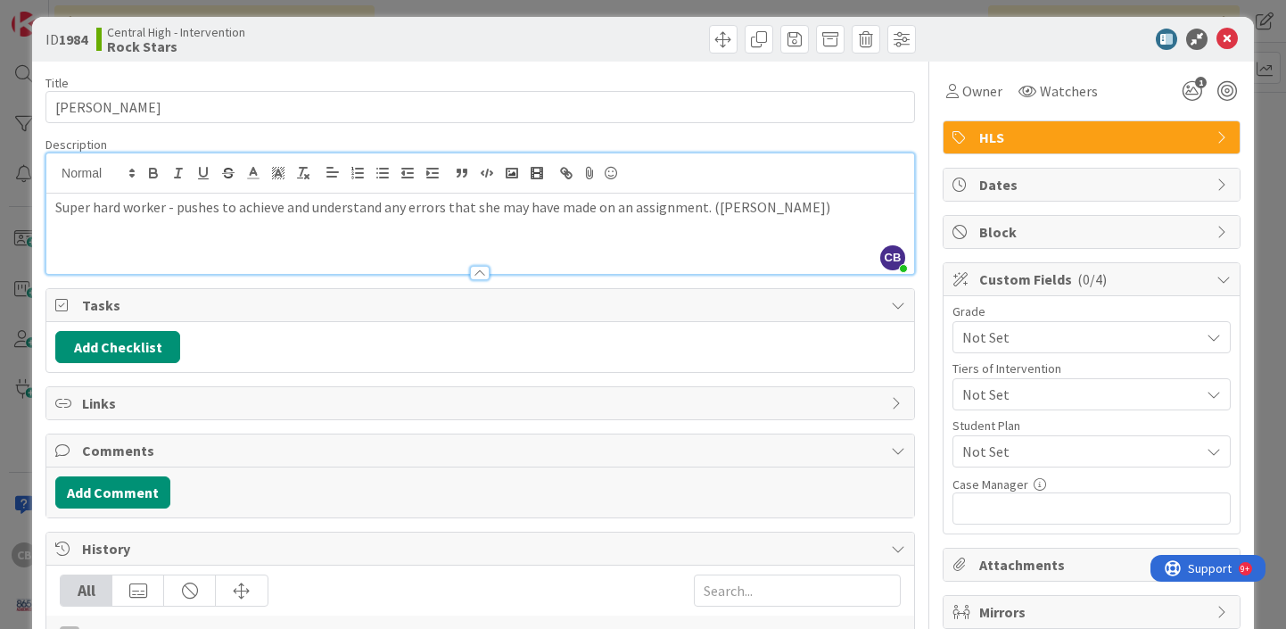
scroll to position [6, 0]
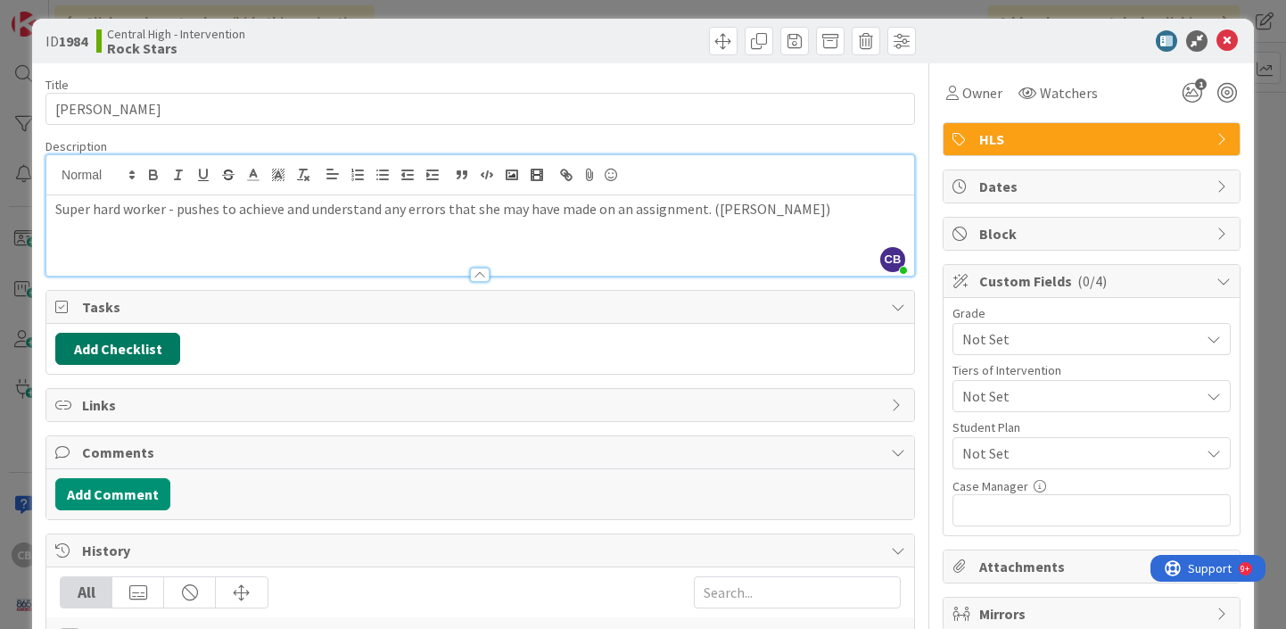
click at [150, 344] on button "Add Checklist" at bounding box center [117, 349] width 125 height 32
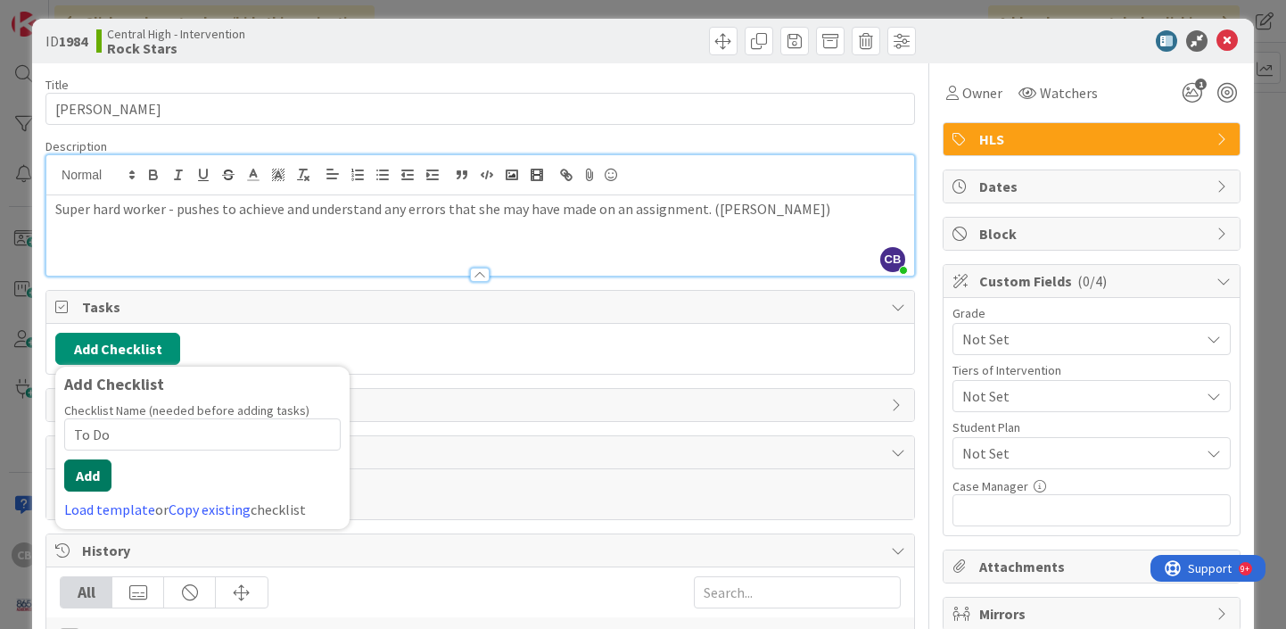
type input "To Do"
click at [94, 474] on button "Add" at bounding box center [87, 475] width 47 height 32
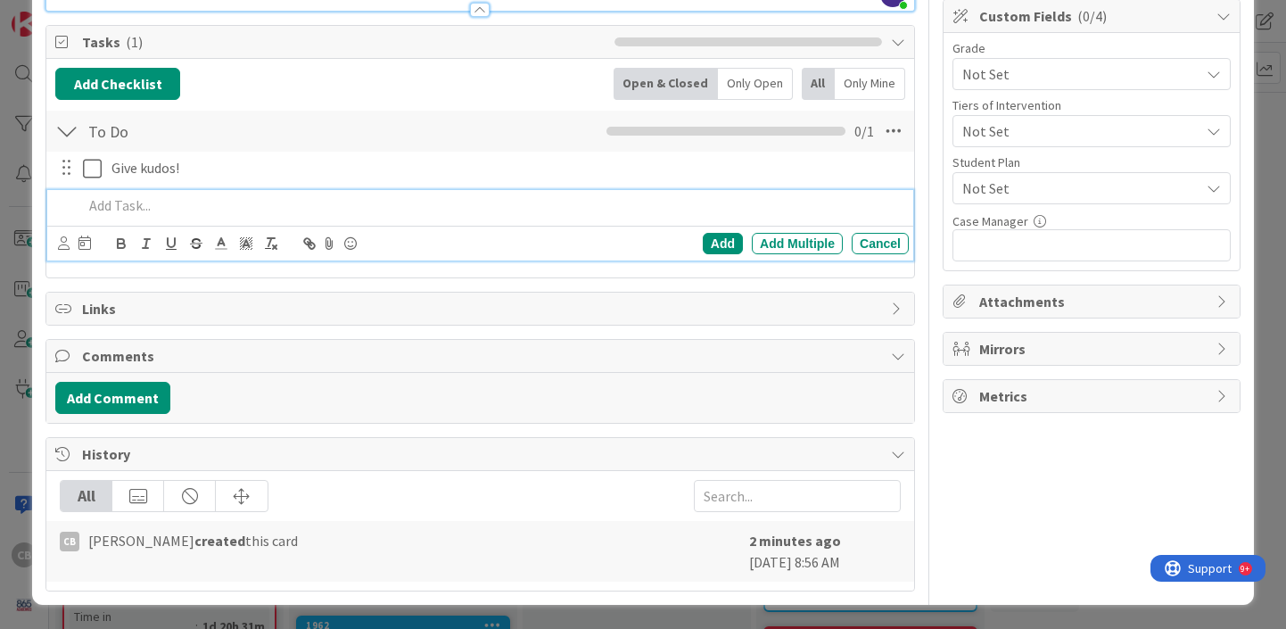
scroll to position [0, 0]
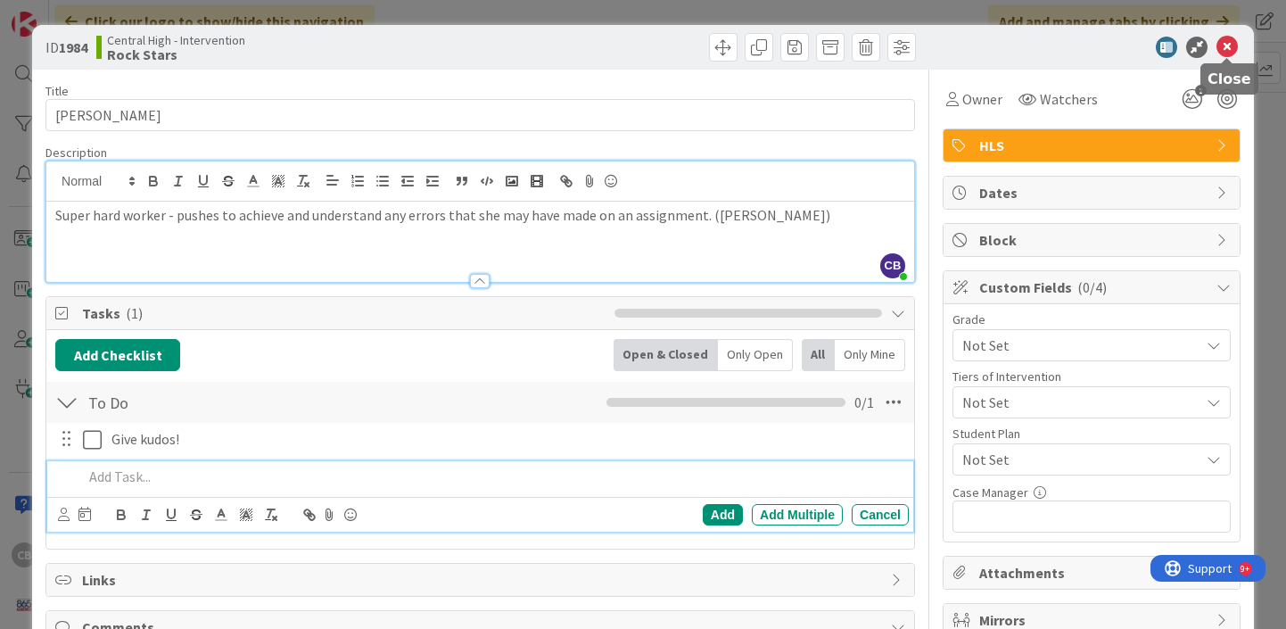
click at [1226, 42] on icon at bounding box center [1226, 47] width 21 height 21
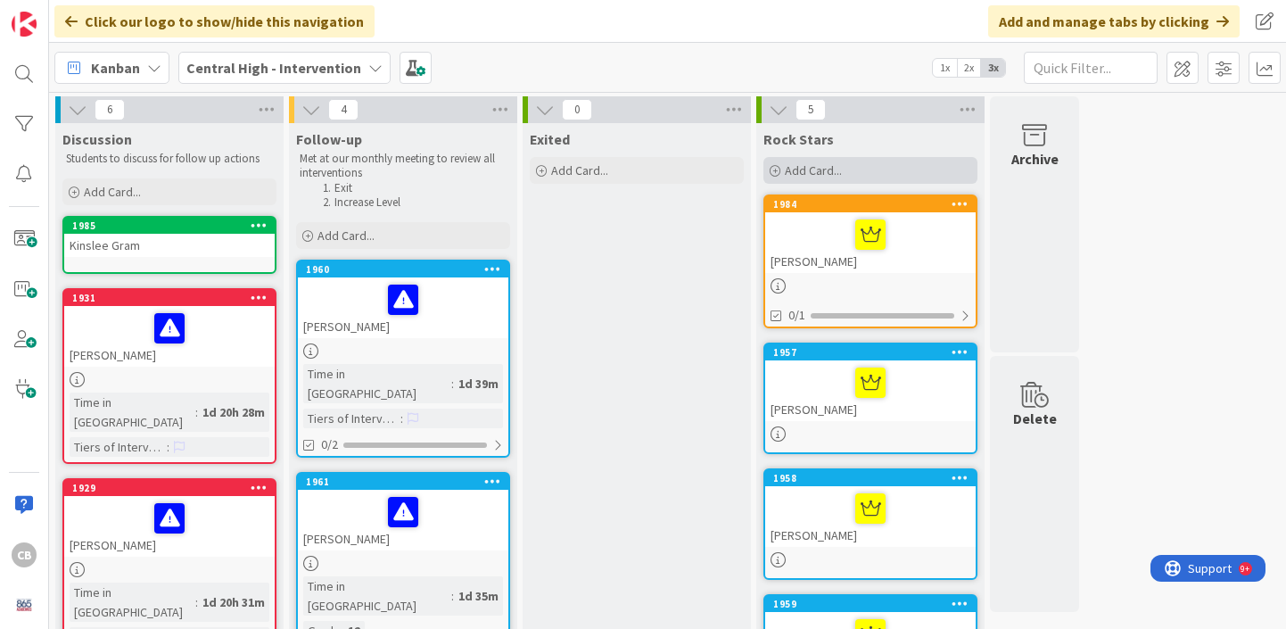
click at [827, 164] on span "Add Card..." at bounding box center [813, 170] width 57 height 16
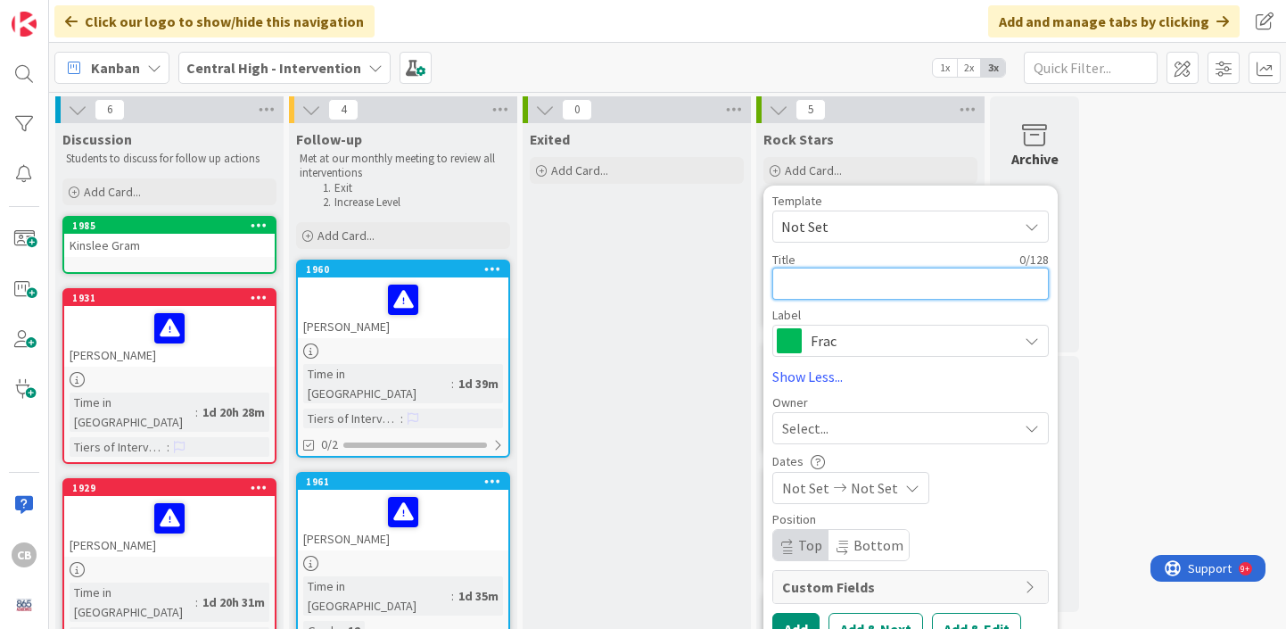
type textarea "x"
type textarea "N"
type textarea "x"
type textarea "Na"
type textarea "x"
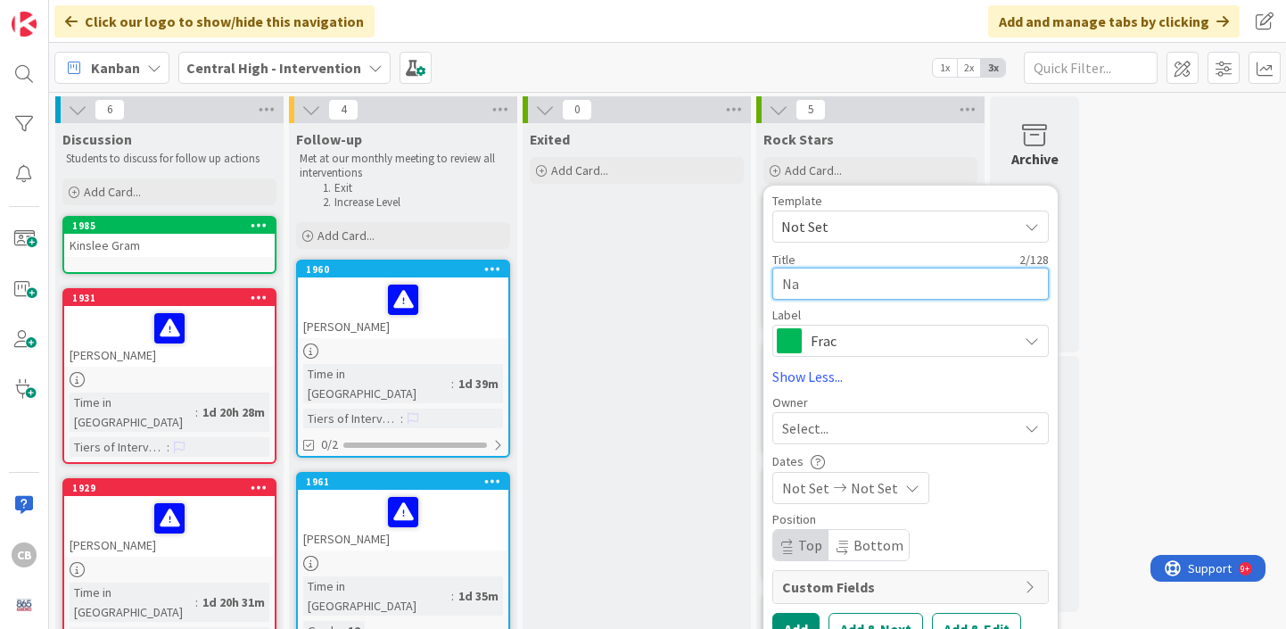
type textarea "Nat"
type textarea "x"
type textarea "Nata"
type textarea "x"
type textarea "Natal"
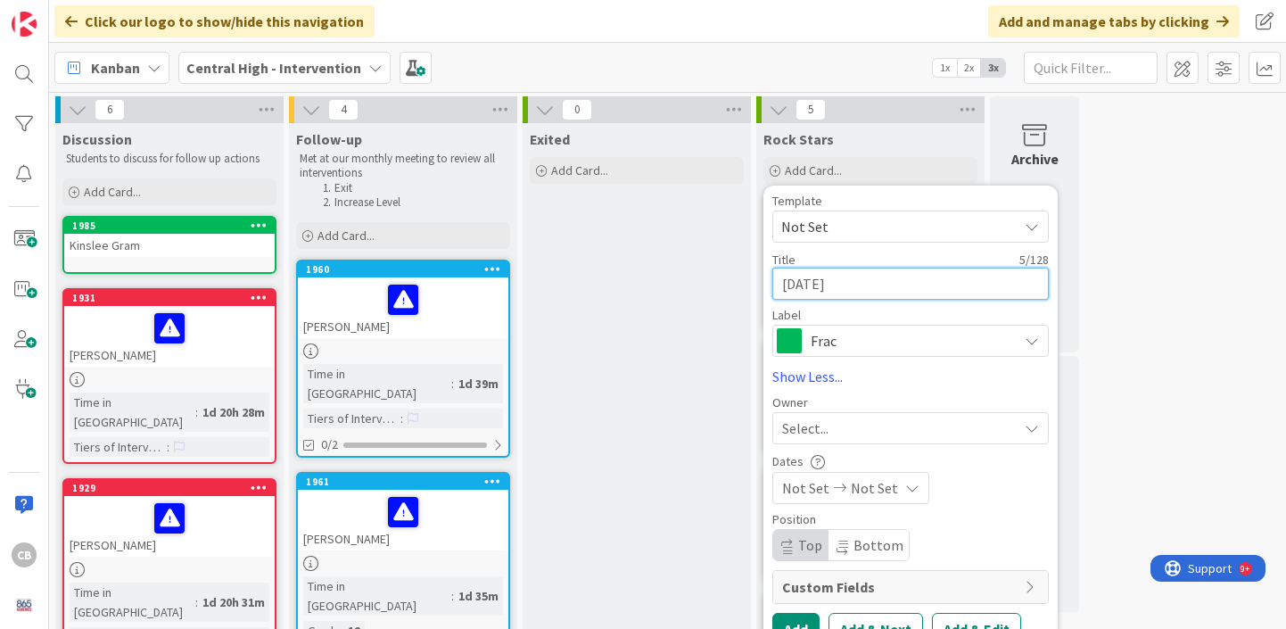
type textarea "x"
type textarea "Natali"
type textarea "x"
type textarea "Natalie"
type textarea "x"
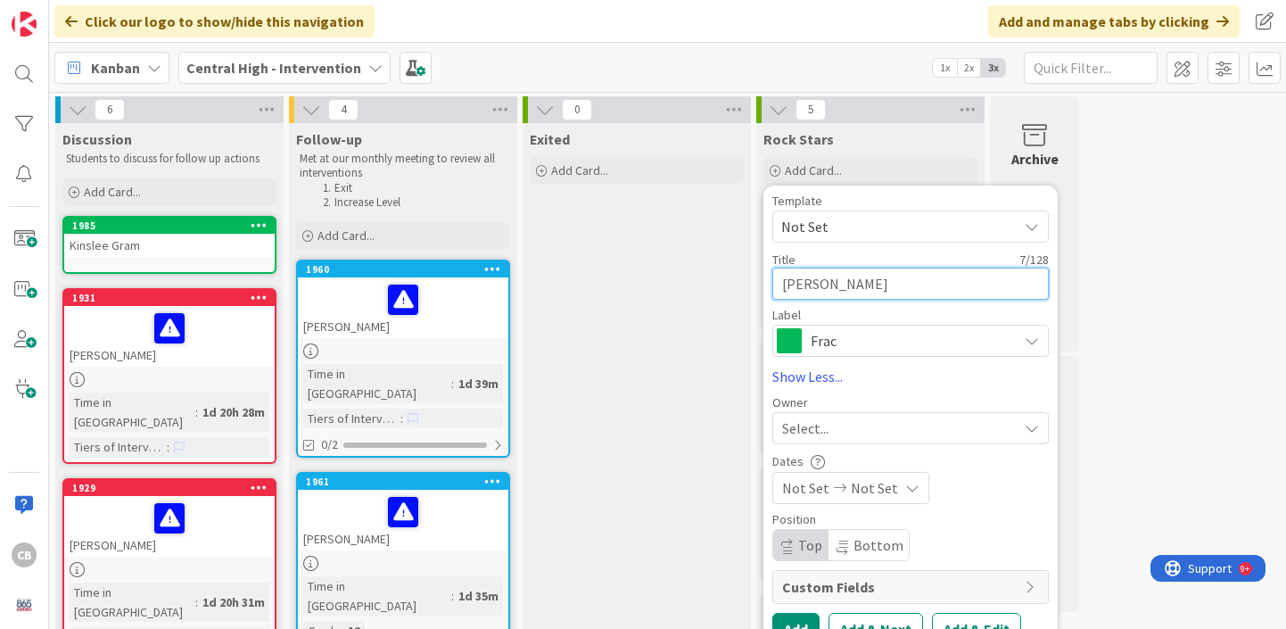
type textarea "Natalie"
type textarea "x"
type textarea "Natalie S"
type textarea "x"
type textarea "Natalie Sc"
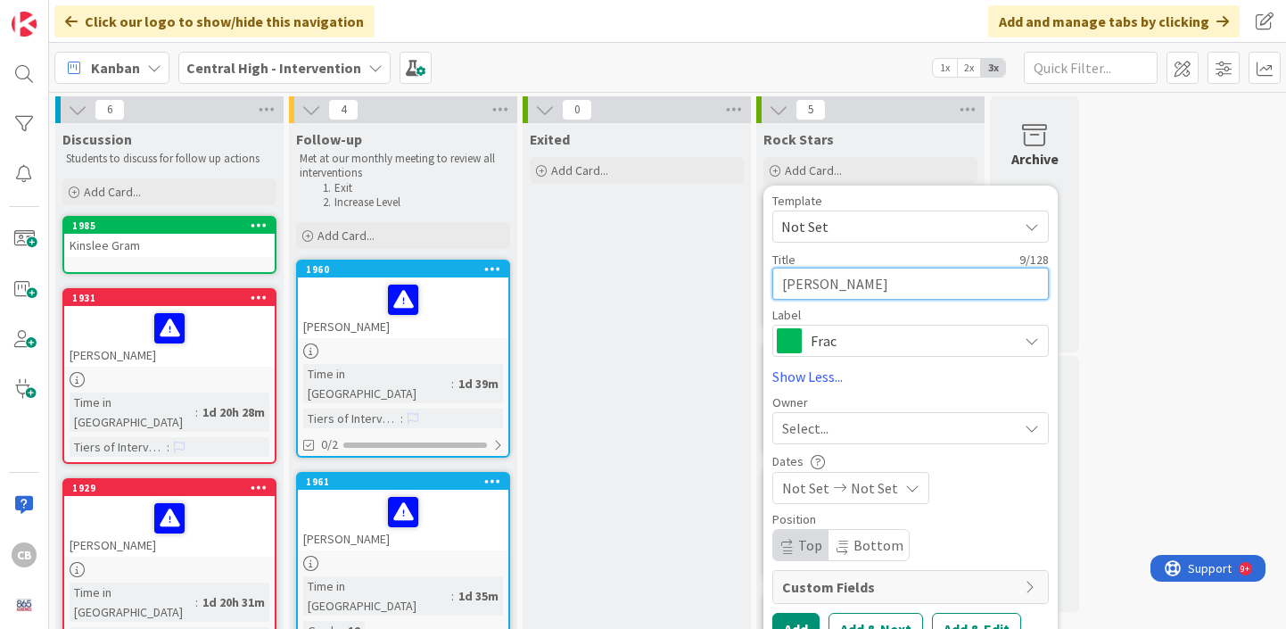
type textarea "x"
type textarea "Natalie Sch"
type textarea "x"
type textarea "Natalie Scha"
type textarea "x"
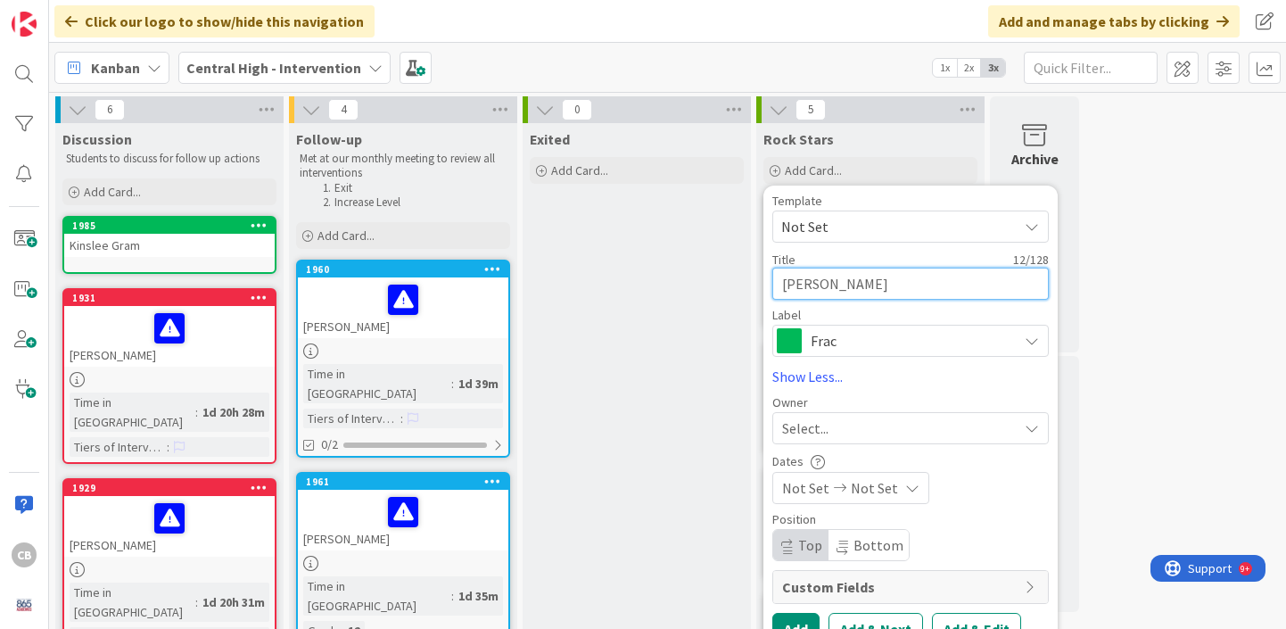
type textarea "Natalie Scham"
type textarea "x"
type textarea "Natalie Schamb"
type textarea "x"
type textarea "Natalie Schamba"
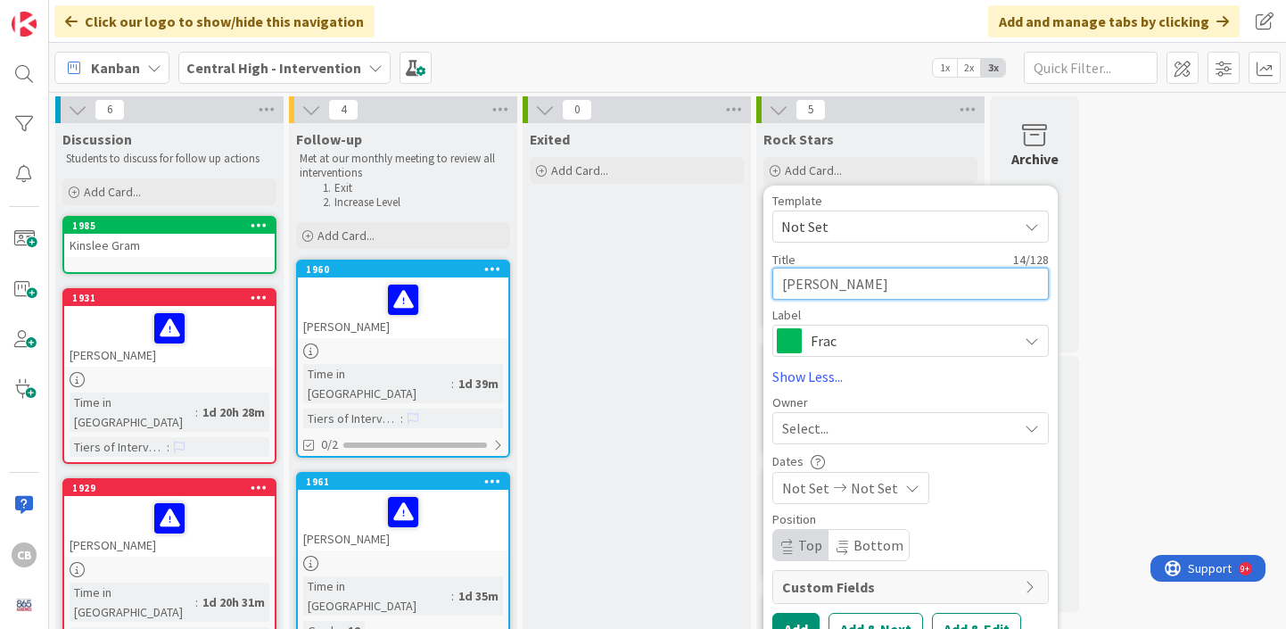
type textarea "x"
type textarea "Natalie Schambac"
type textarea "x"
type textarea "Natalie Schambach"
click at [883, 340] on span "Frac" at bounding box center [909, 340] width 198 height 25
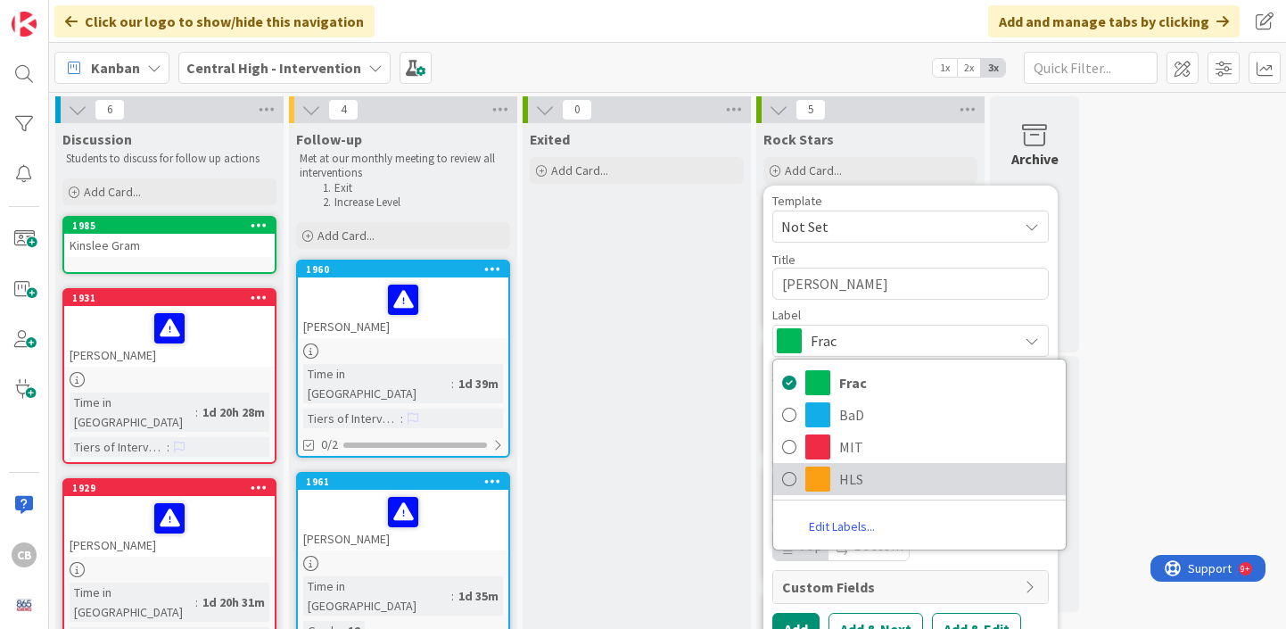
click at [868, 483] on span "HLS" at bounding box center [948, 478] width 218 height 27
type textarea "x"
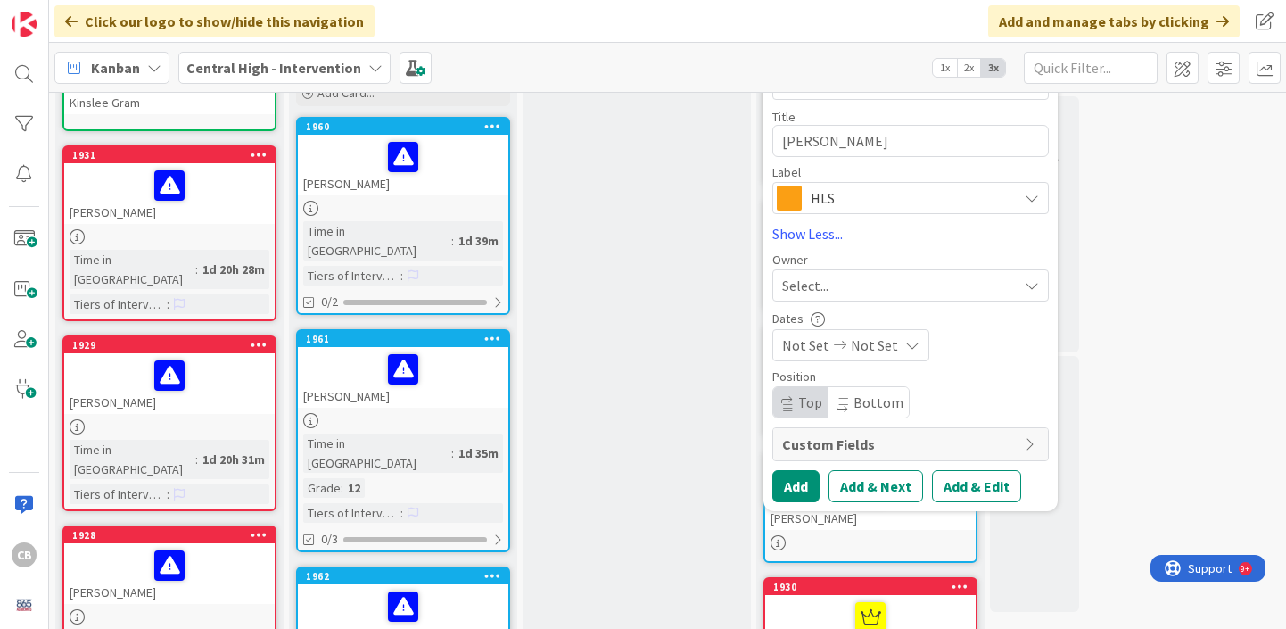
scroll to position [144, 0]
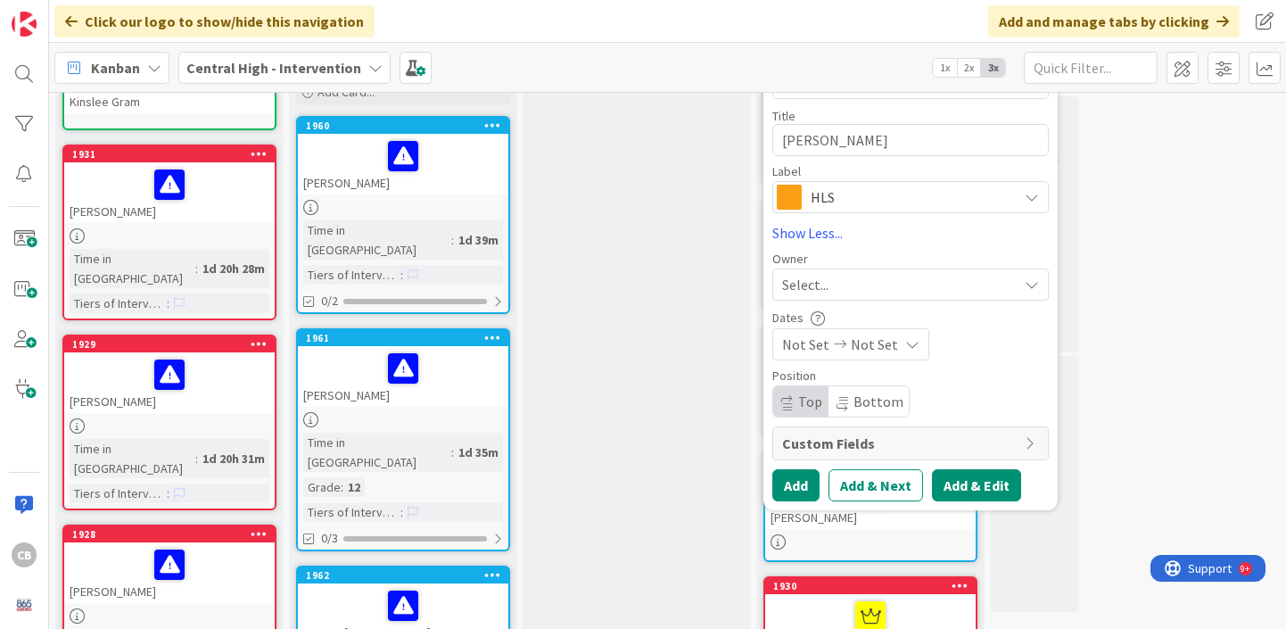
click at [978, 489] on button "Add & Edit" at bounding box center [976, 485] width 89 height 32
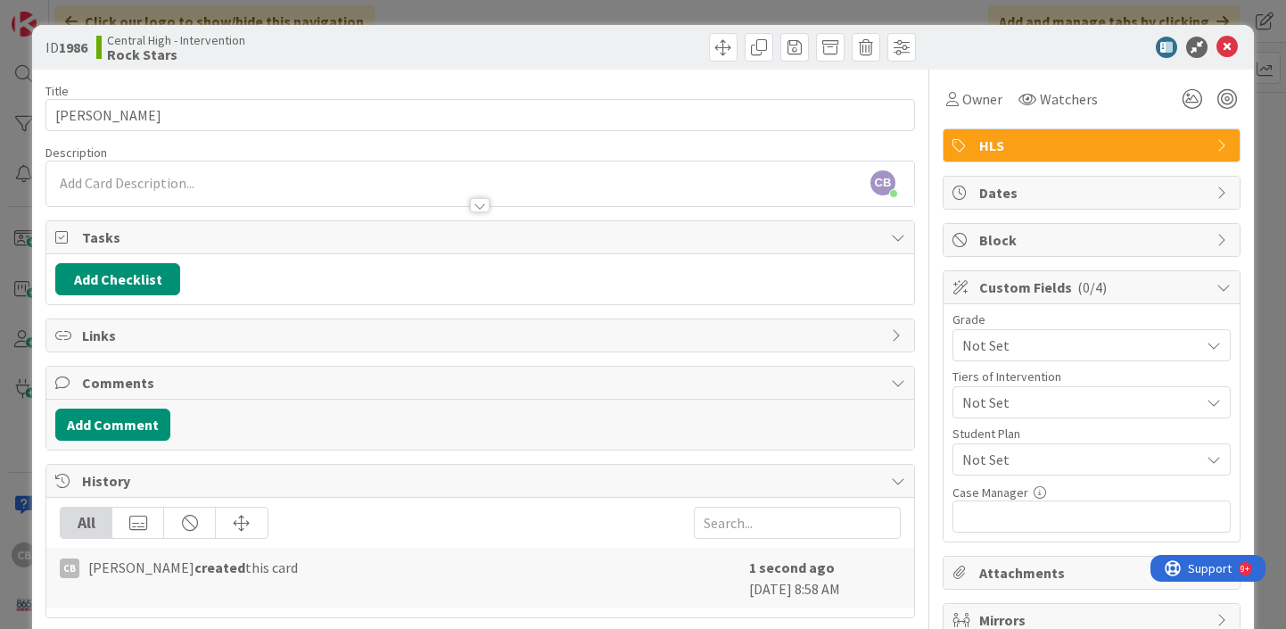
click at [407, 185] on div "CB Cindy Blanchard just joined" at bounding box center [480, 183] width 868 height 45
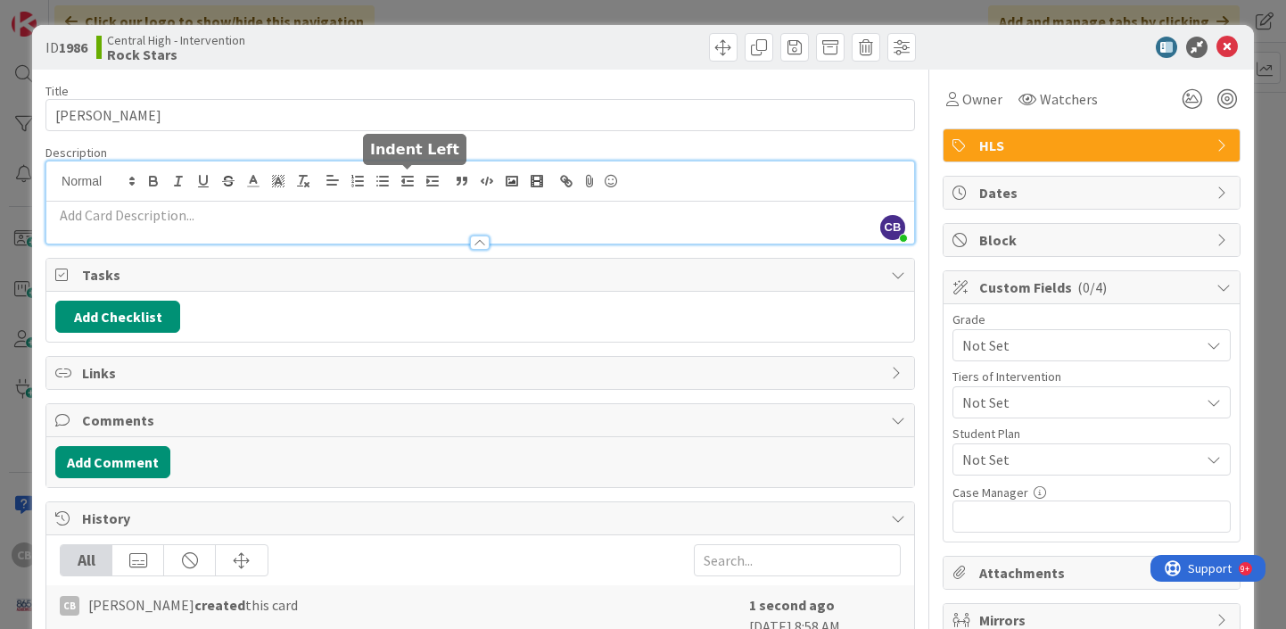
paste div
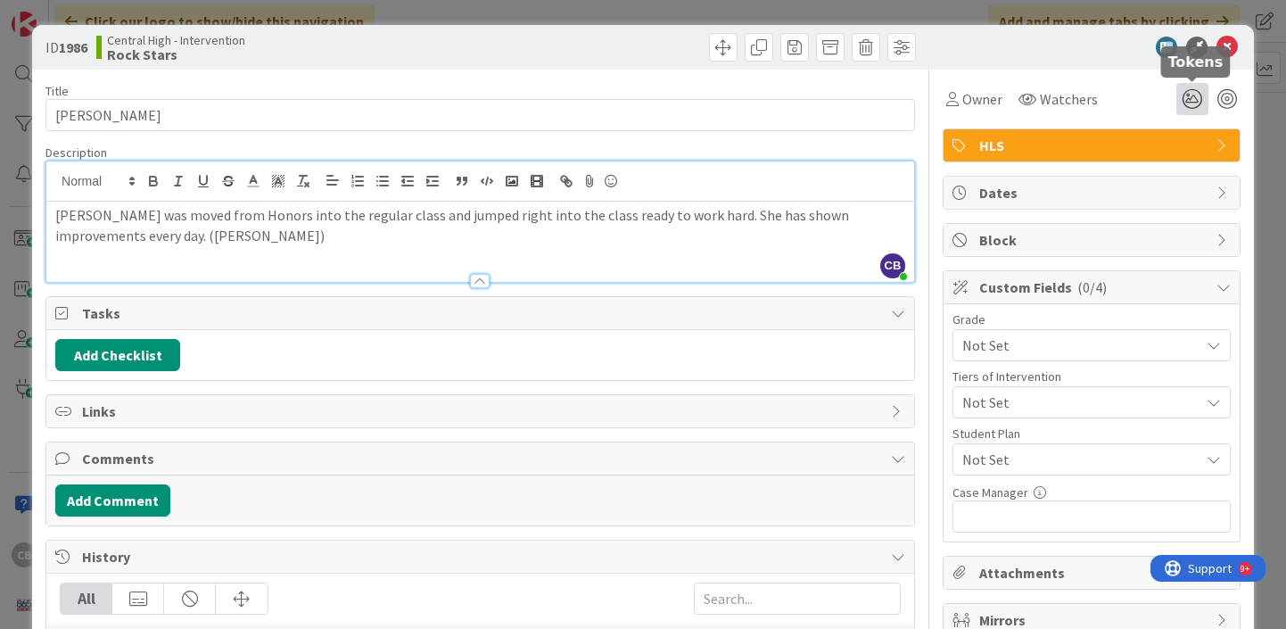
click at [1193, 98] on icon at bounding box center [1192, 99] width 32 height 32
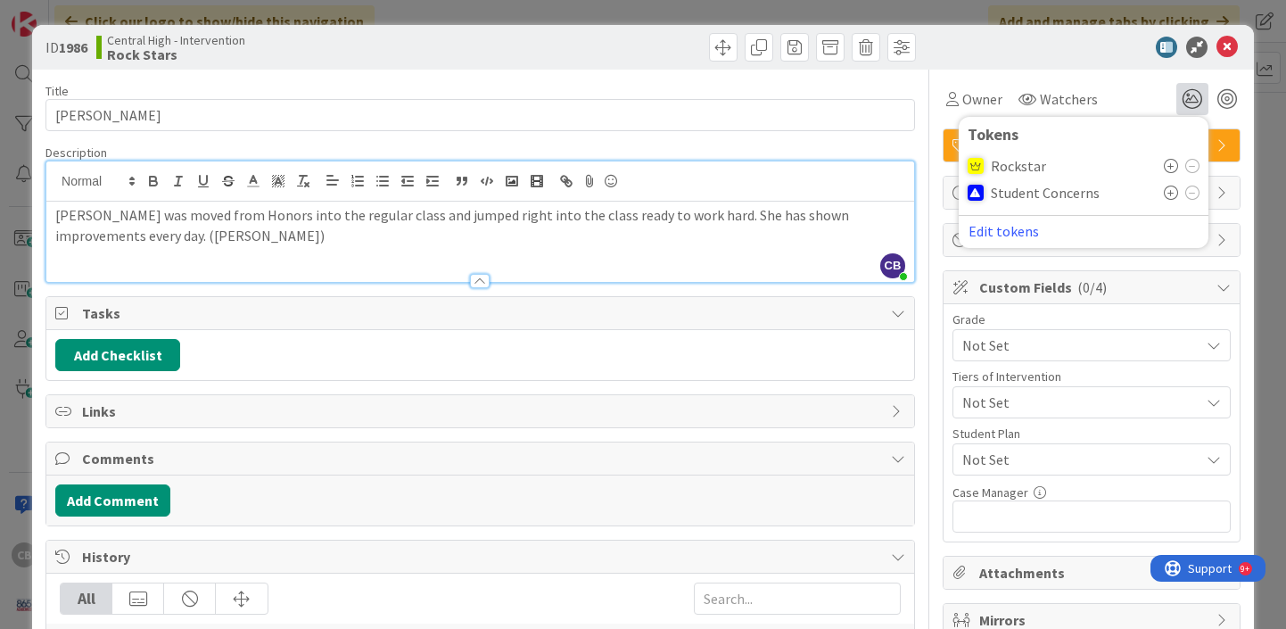
click at [1169, 161] on icon at bounding box center [1171, 166] width 14 height 14
click at [1230, 42] on icon at bounding box center [1226, 47] width 21 height 21
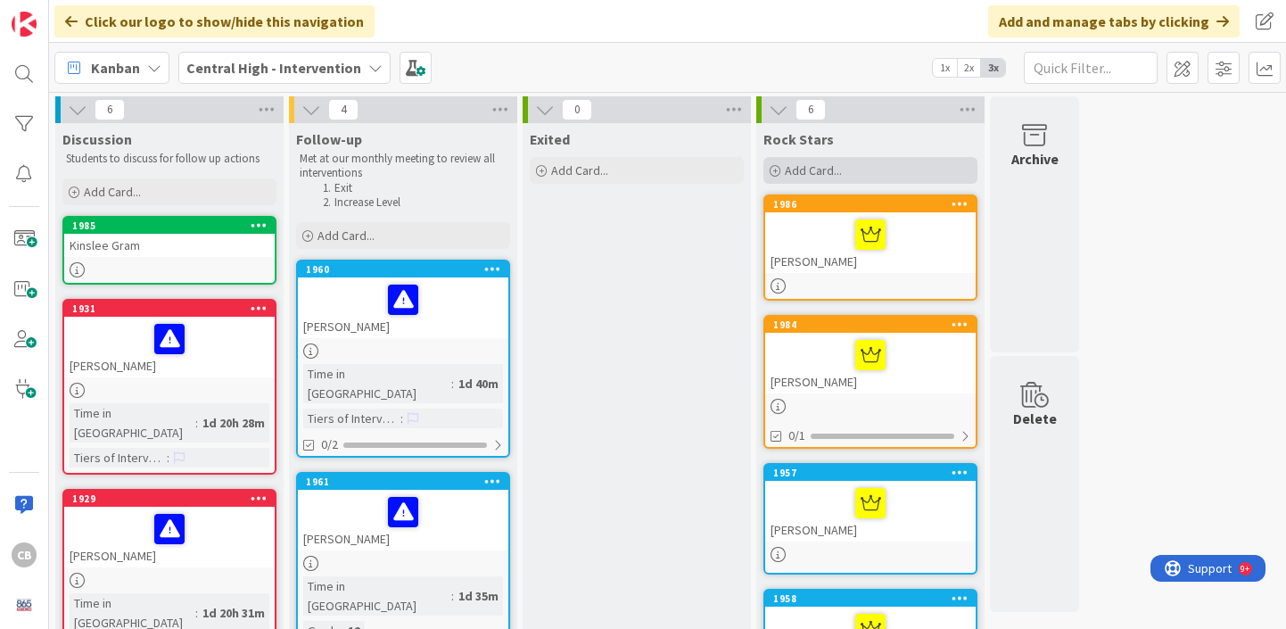
click at [806, 169] on span "Add Card..." at bounding box center [813, 170] width 57 height 16
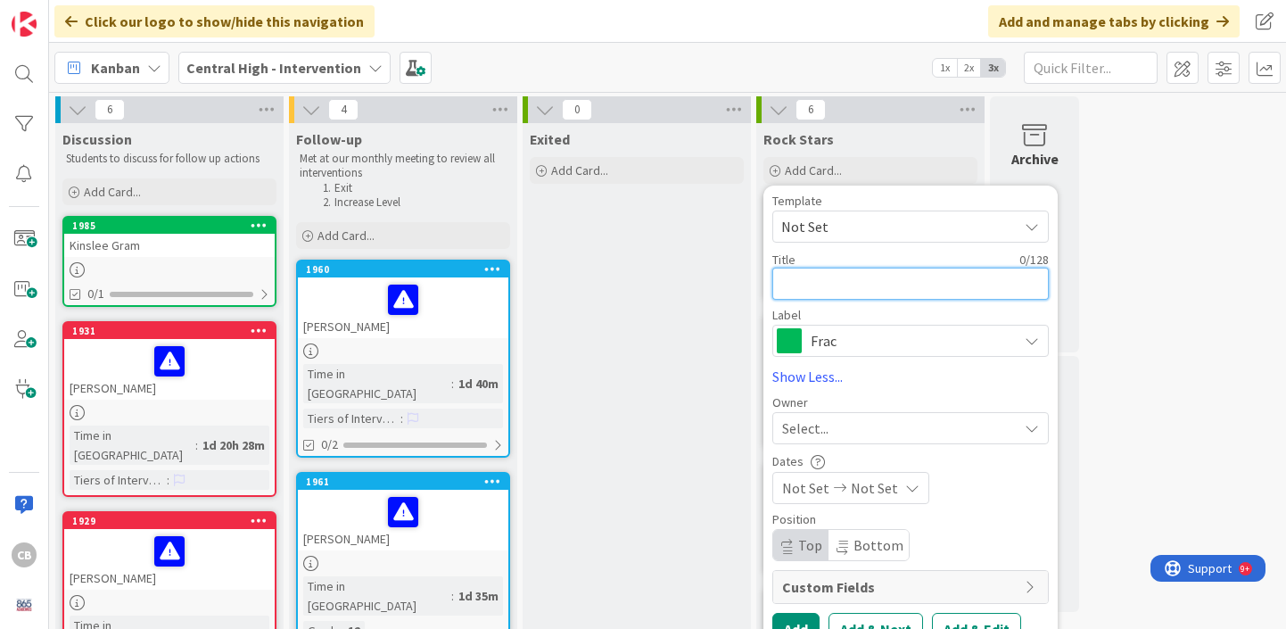
type textarea "x"
type textarea "A"
type textarea "x"
type textarea "Am"
type textarea "x"
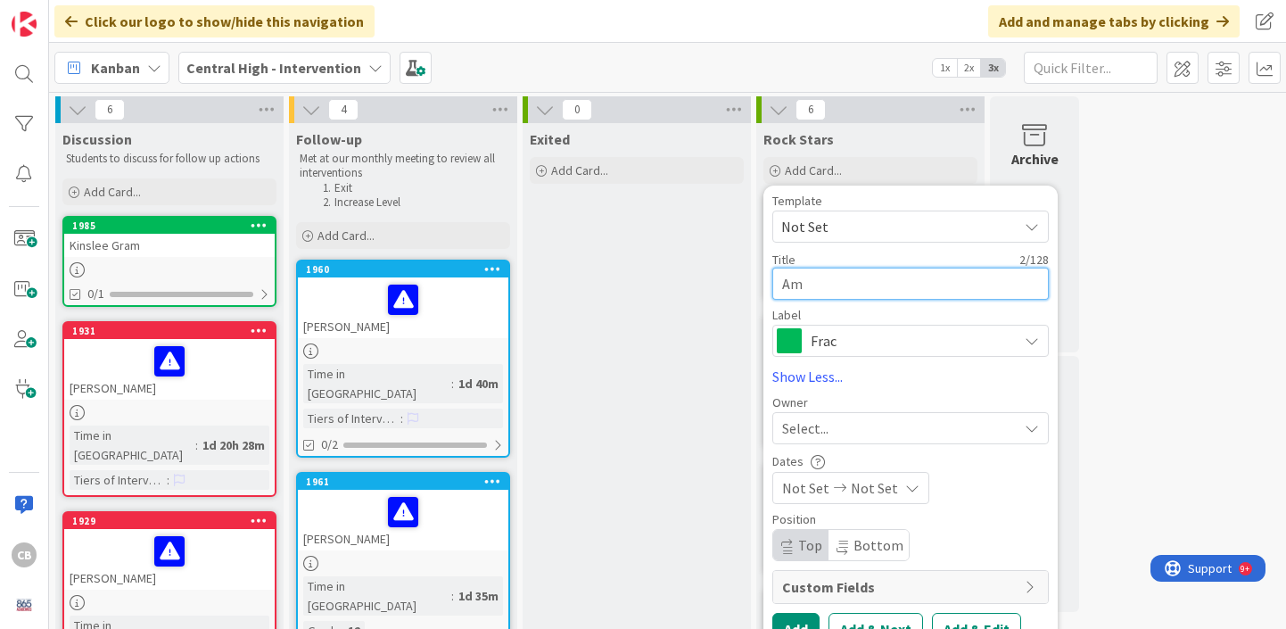
type textarea "Ami"
type textarea "x"
type textarea "Amia"
type textarea "x"
type textarea "Amiah"
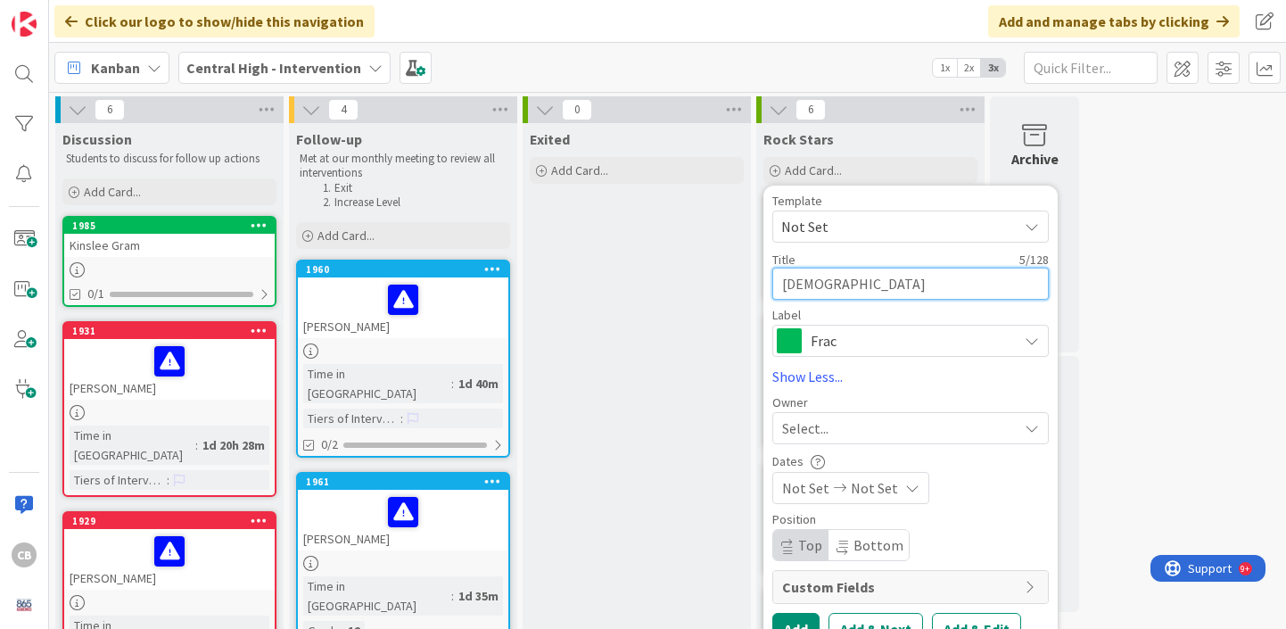
type textarea "x"
type textarea "Amiah"
type textarea "x"
type textarea "Amiah T"
type textarea "x"
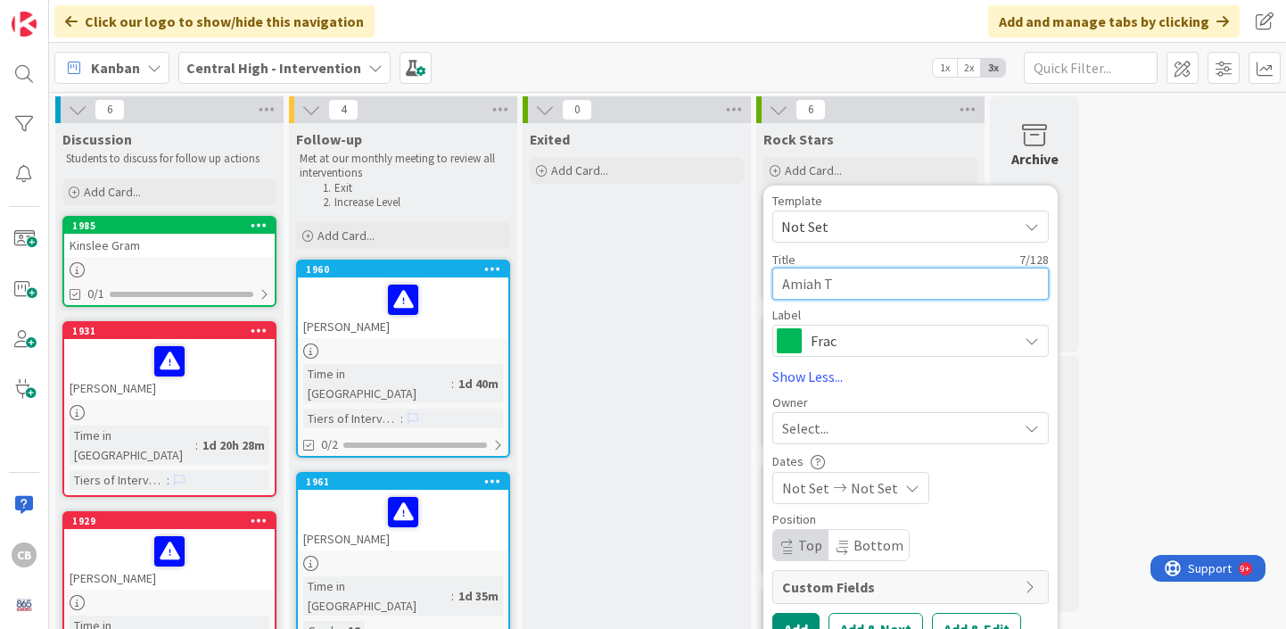
type textarea "Amiah To"
type textarea "x"
type textarea "Amiah Tor"
type textarea "x"
type textarea "Amiah Torr"
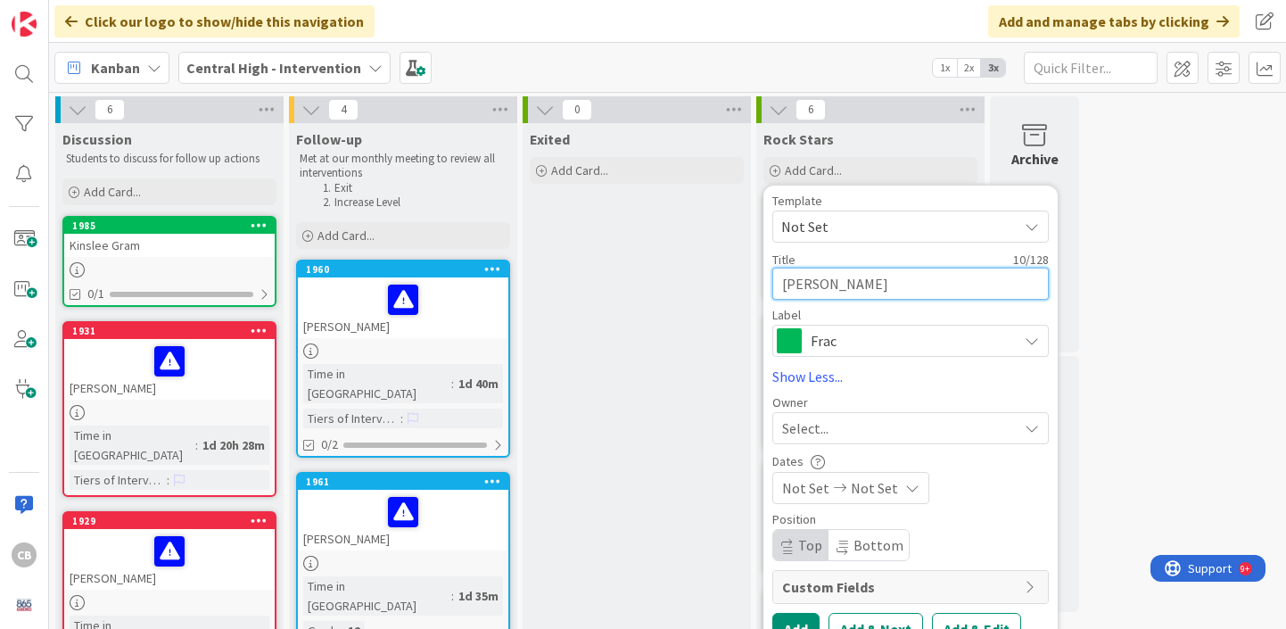
type textarea "x"
type textarea "Amiah Torra"
click at [856, 348] on span "Frac" at bounding box center [909, 340] width 198 height 25
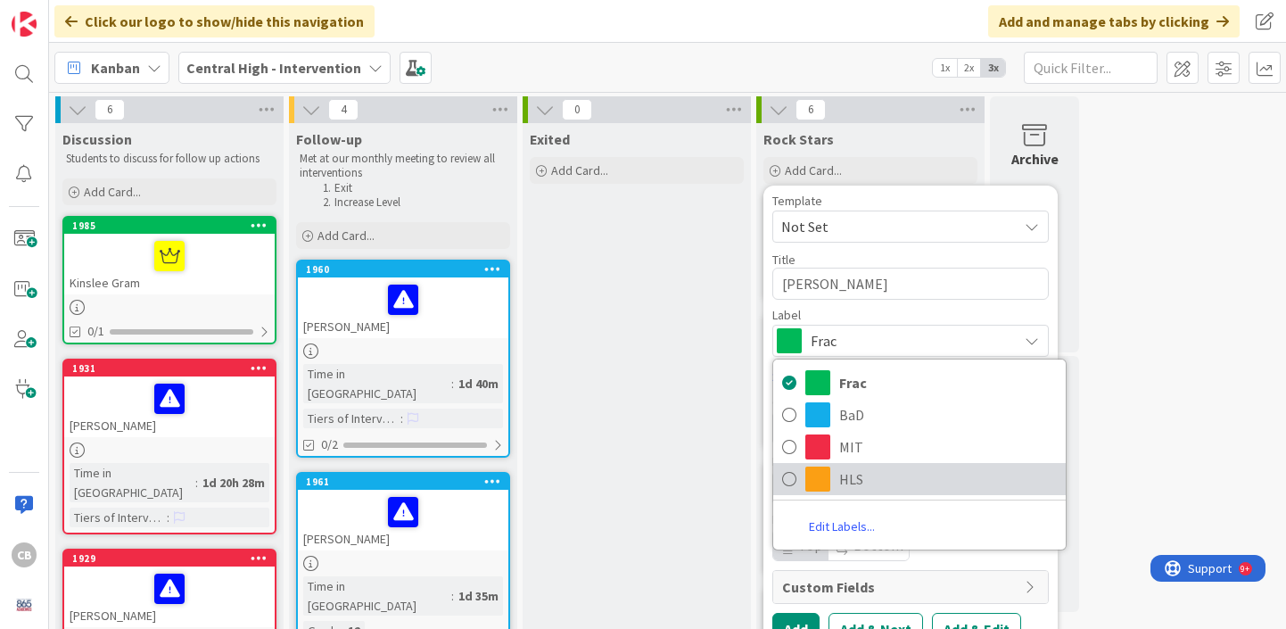
click at [847, 480] on span "HLS" at bounding box center [948, 478] width 218 height 27
type textarea "x"
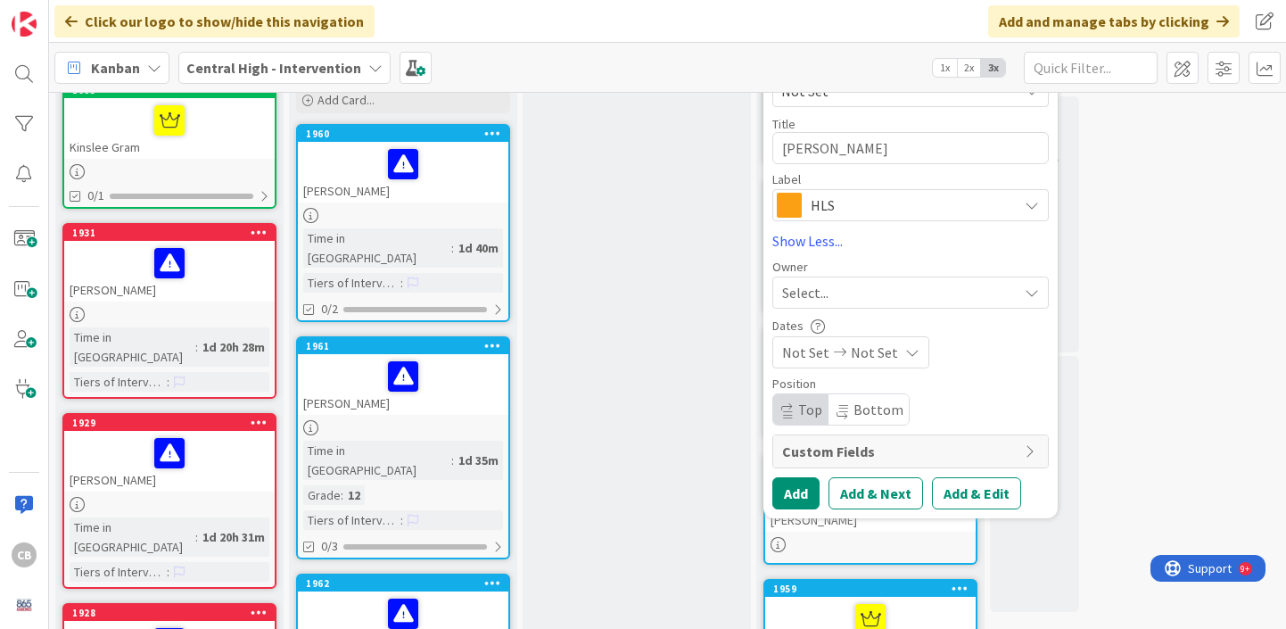
scroll to position [138, 0]
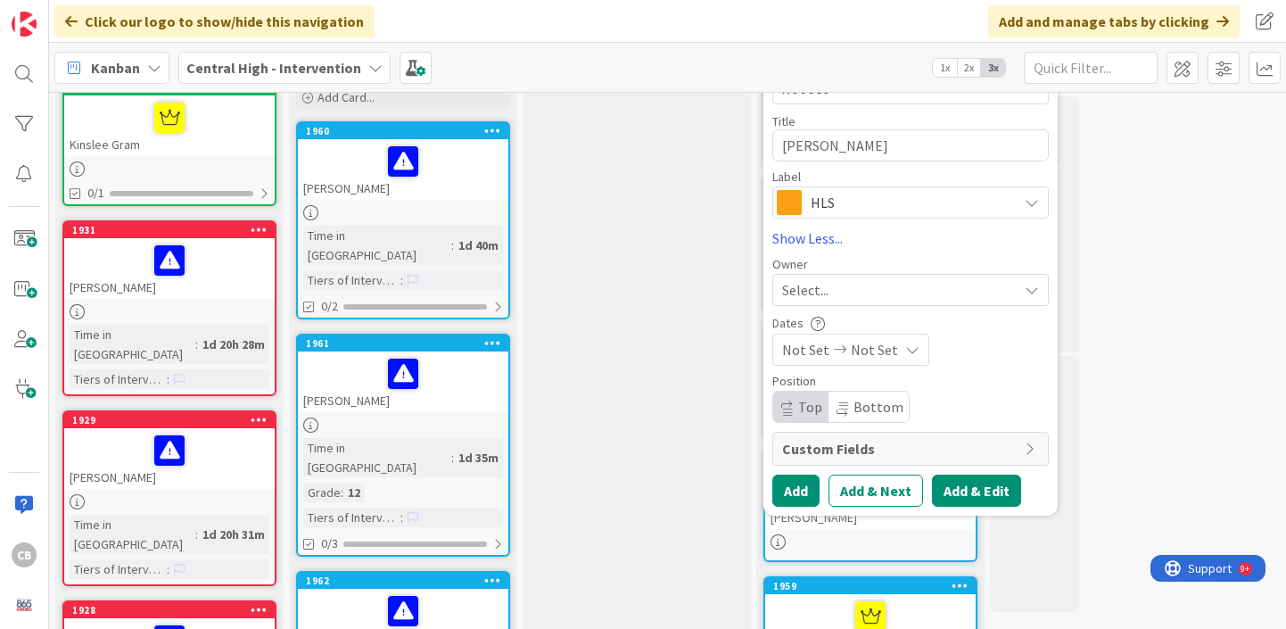
click at [958, 482] on button "Add & Edit" at bounding box center [976, 490] width 89 height 32
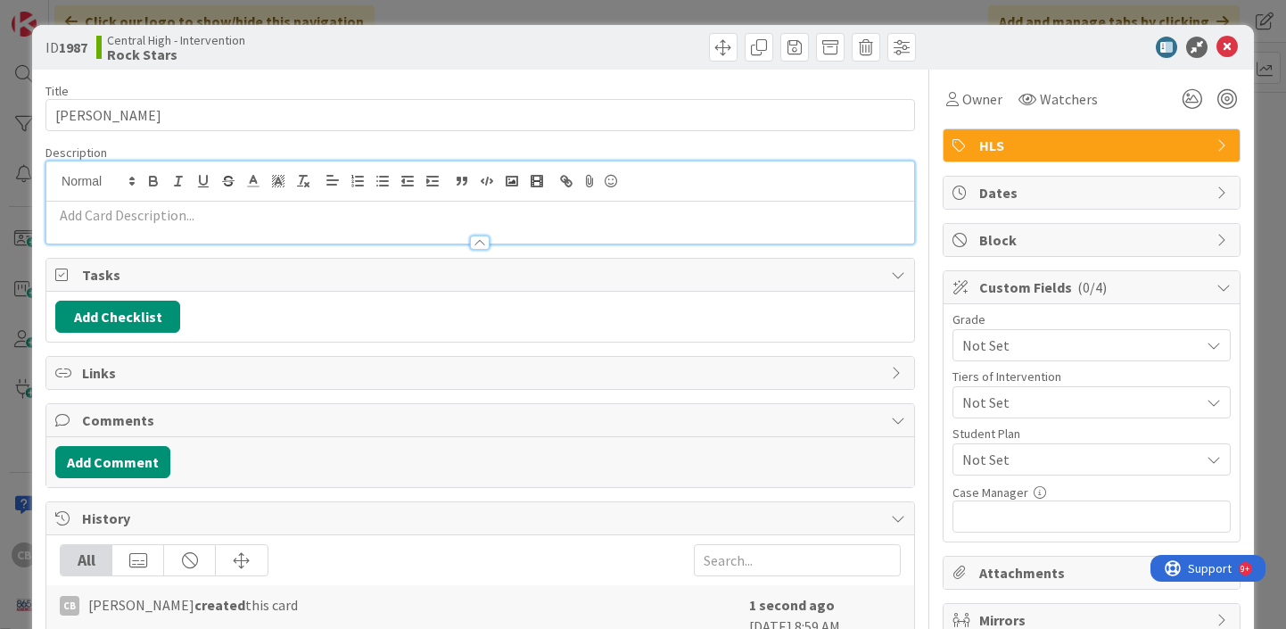
click at [293, 182] on div at bounding box center [480, 202] width 868 height 82
paste div
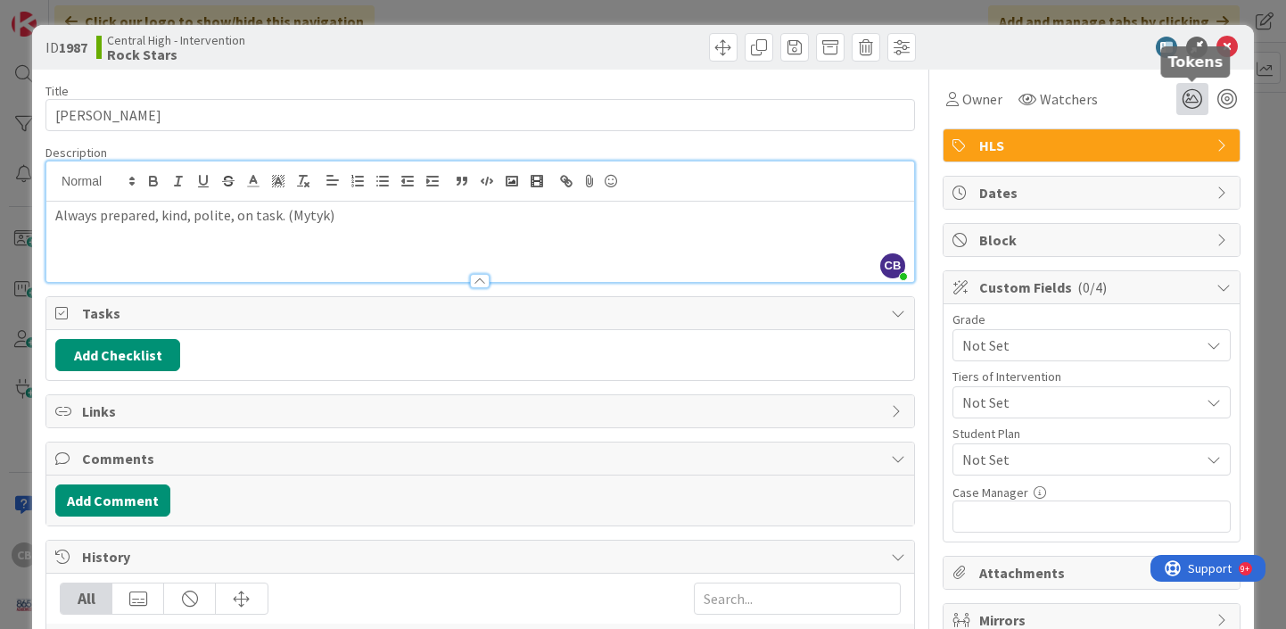
click at [1195, 98] on icon at bounding box center [1192, 99] width 32 height 32
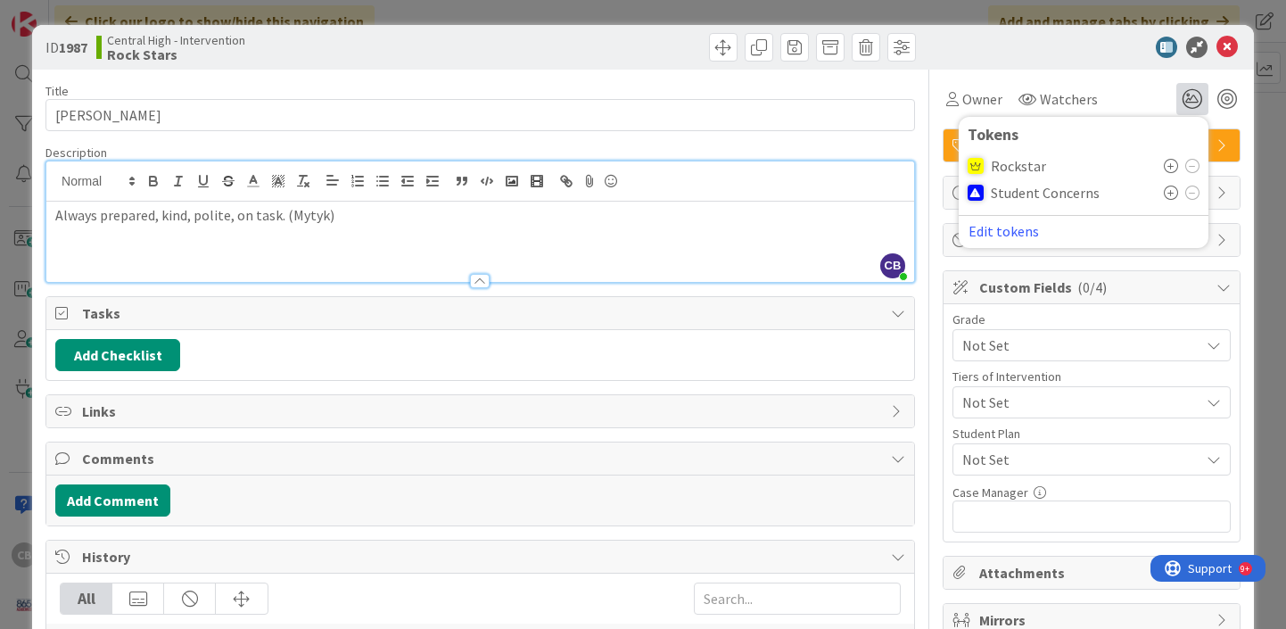
click at [1169, 169] on icon at bounding box center [1171, 166] width 14 height 14
click at [1233, 48] on icon at bounding box center [1226, 47] width 21 height 21
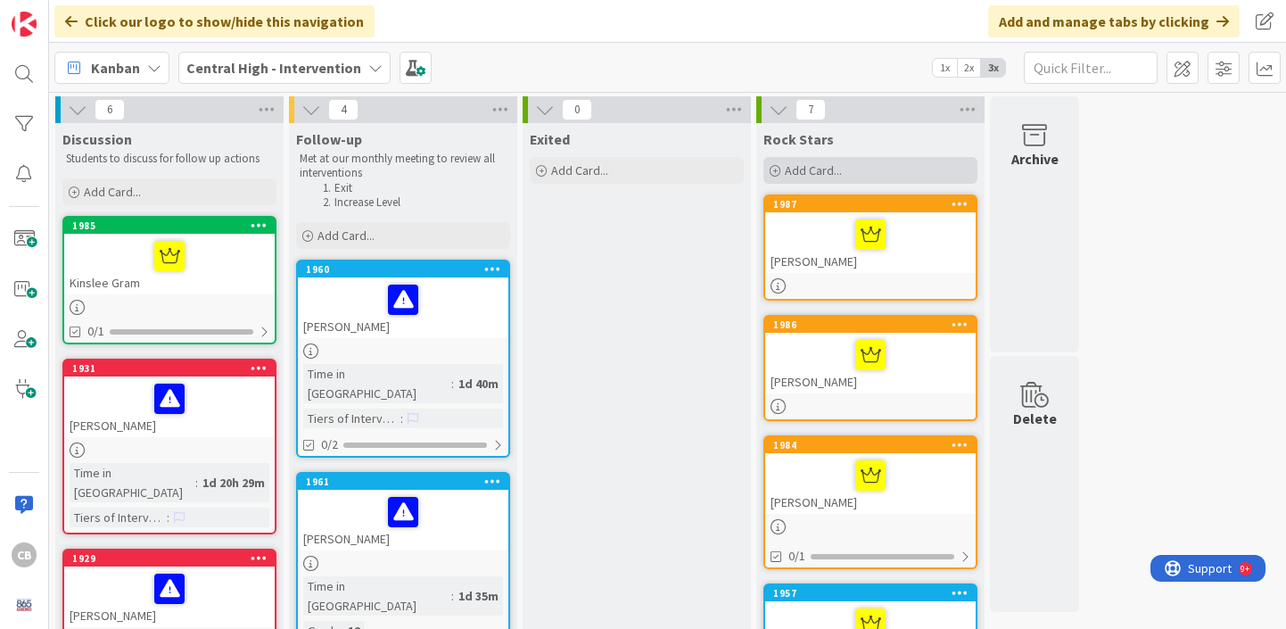
click at [799, 169] on span "Add Card..." at bounding box center [813, 170] width 57 height 16
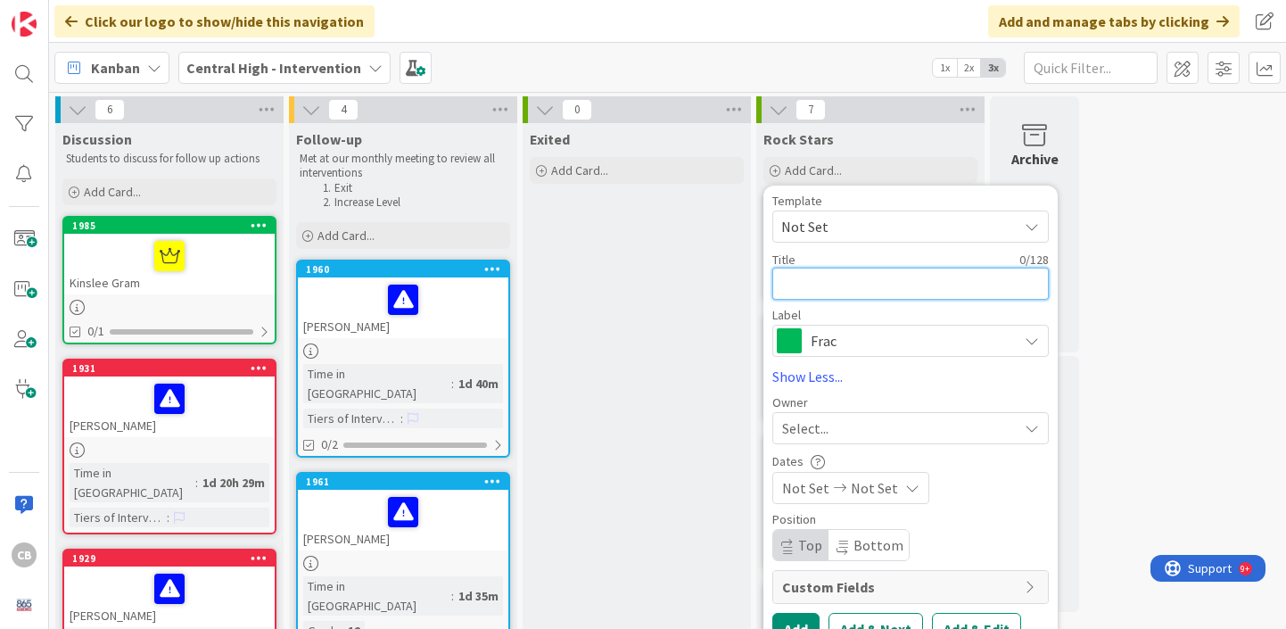
type textarea "x"
type textarea "E"
type textarea "x"
type textarea "EJ"
type textarea "x"
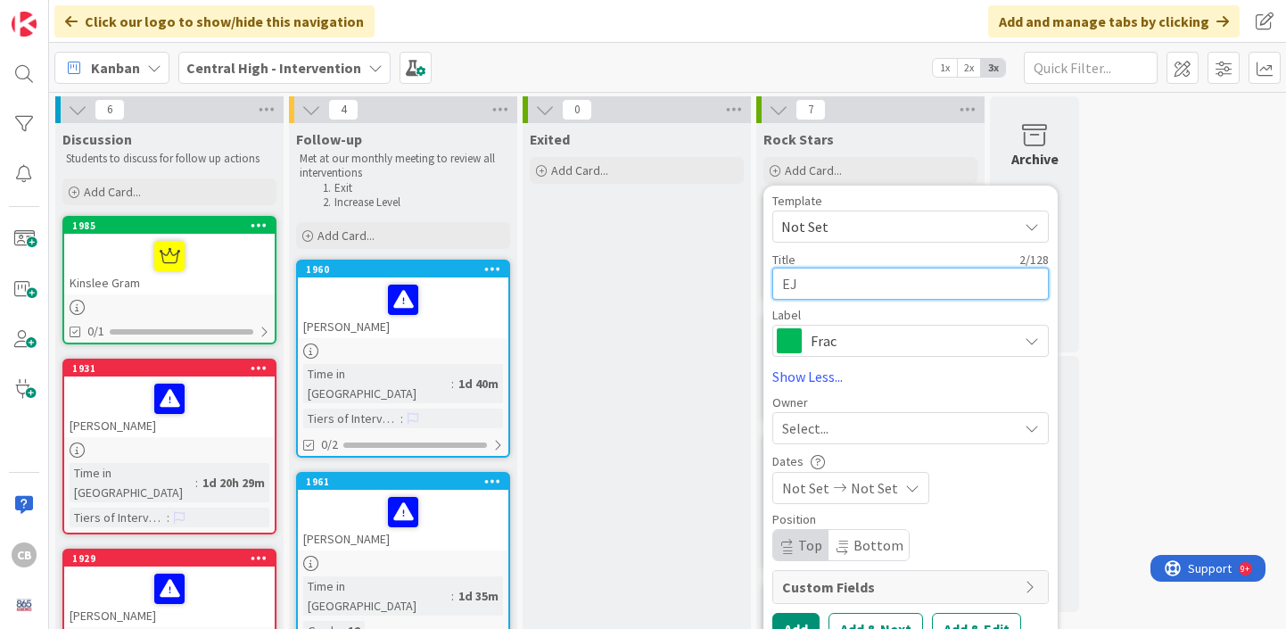
type textarea "EJ"
type textarea "x"
type textarea "EJ S"
type textarea "x"
type textarea "EJ Sm"
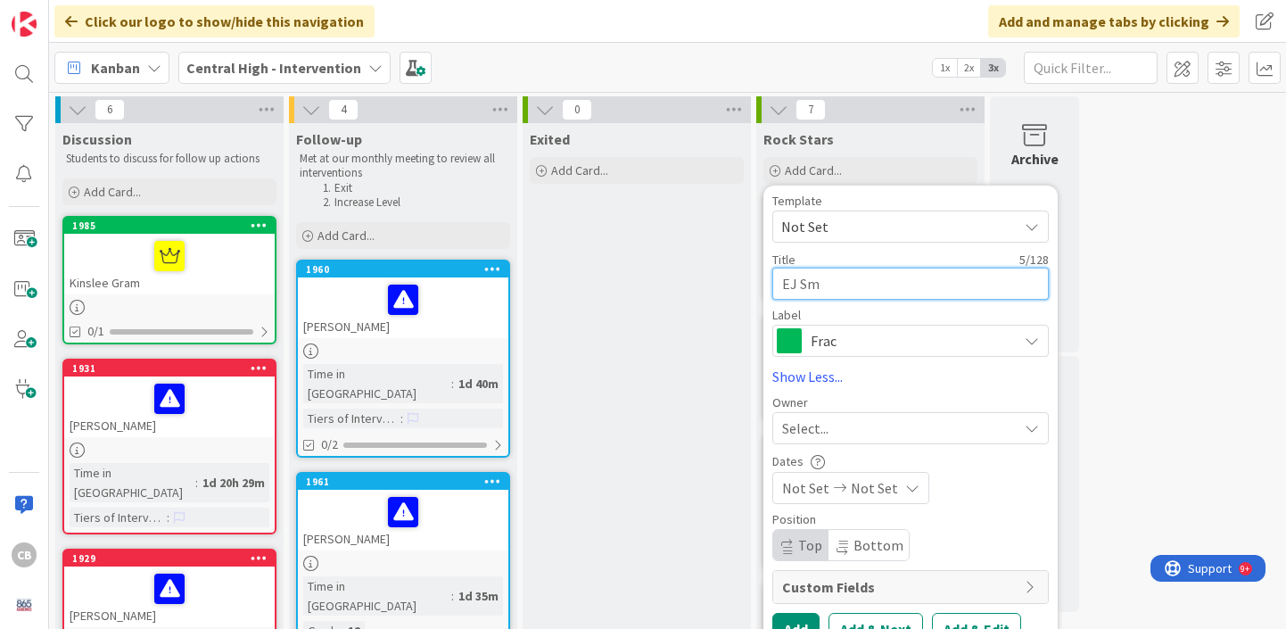
type textarea "x"
type textarea "EJ Smi"
type textarea "x"
type textarea "EJ Smit"
type textarea "x"
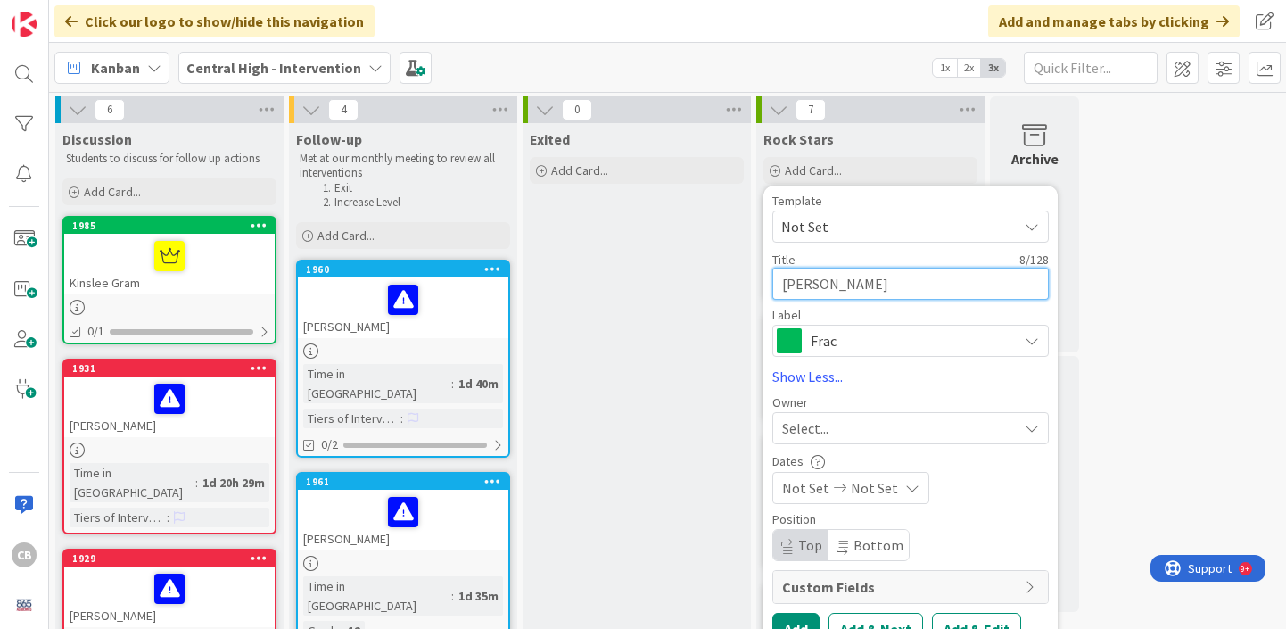
type textarea "EJ Smith"
click at [862, 333] on span "Frac" at bounding box center [909, 340] width 198 height 25
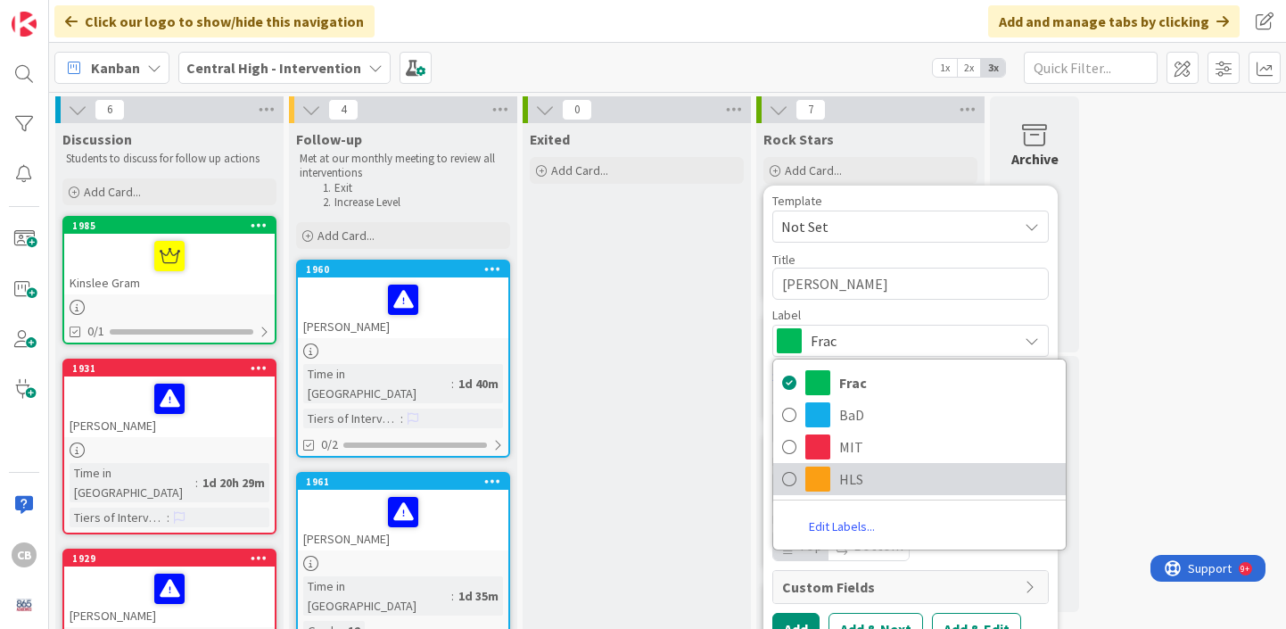
click at [808, 484] on span at bounding box center [817, 478] width 25 height 25
type textarea "x"
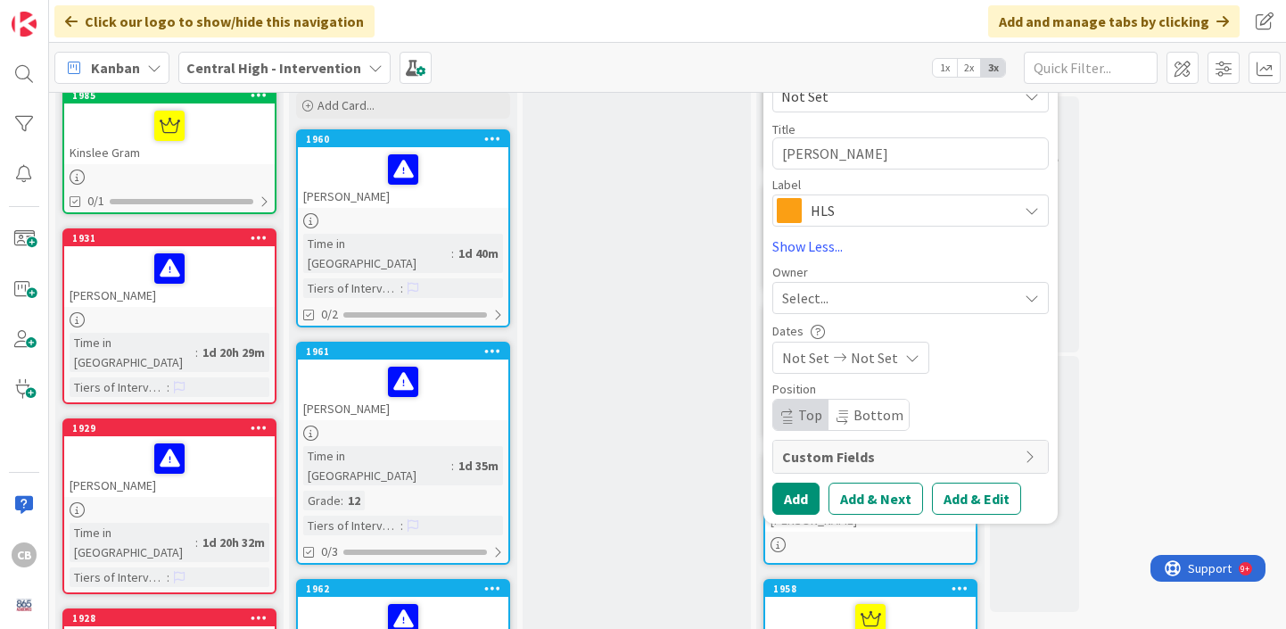
scroll to position [147, 0]
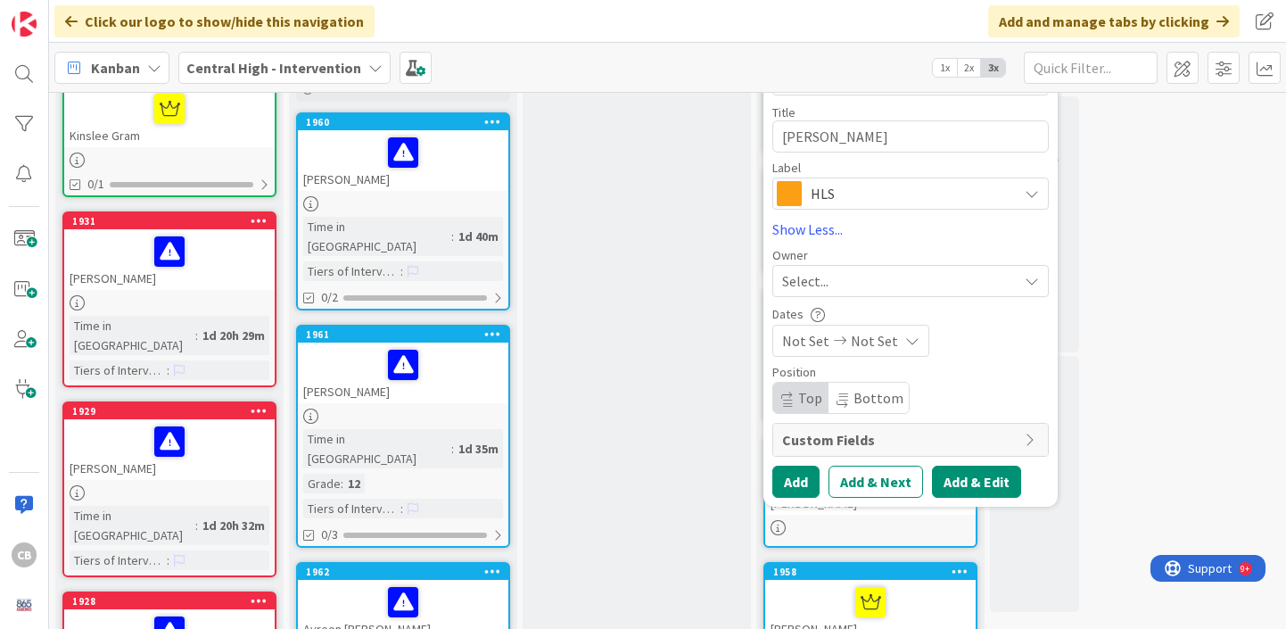
click at [978, 485] on button "Add & Edit" at bounding box center [976, 481] width 89 height 32
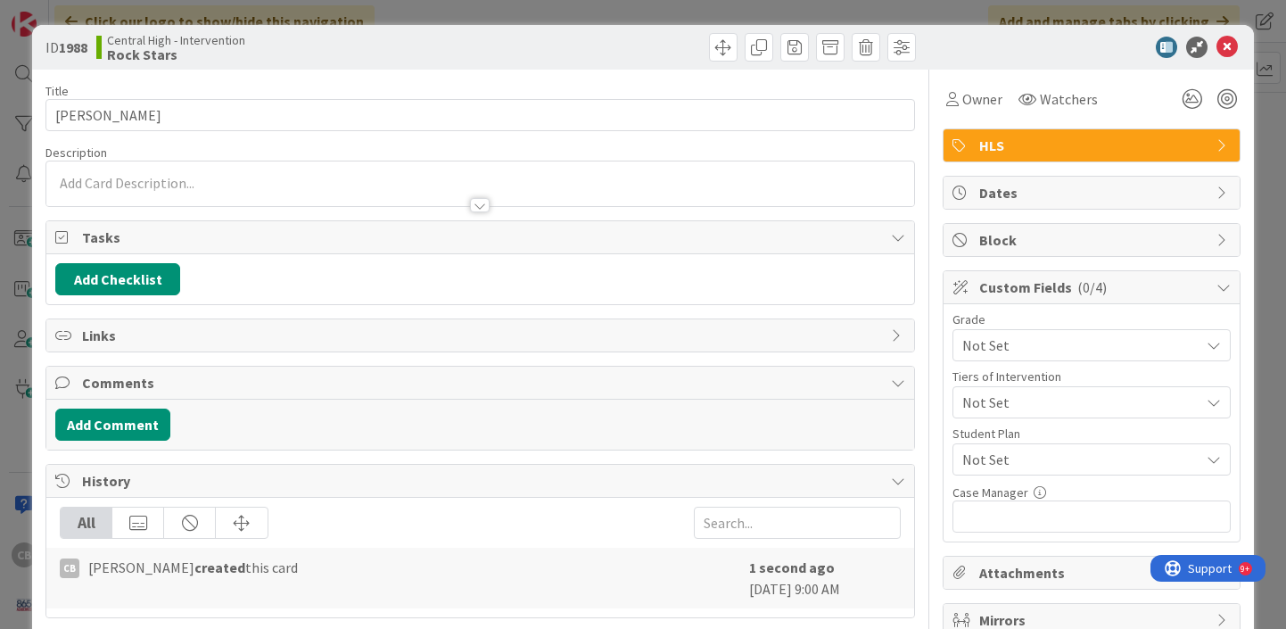
click at [447, 167] on div at bounding box center [480, 183] width 868 height 45
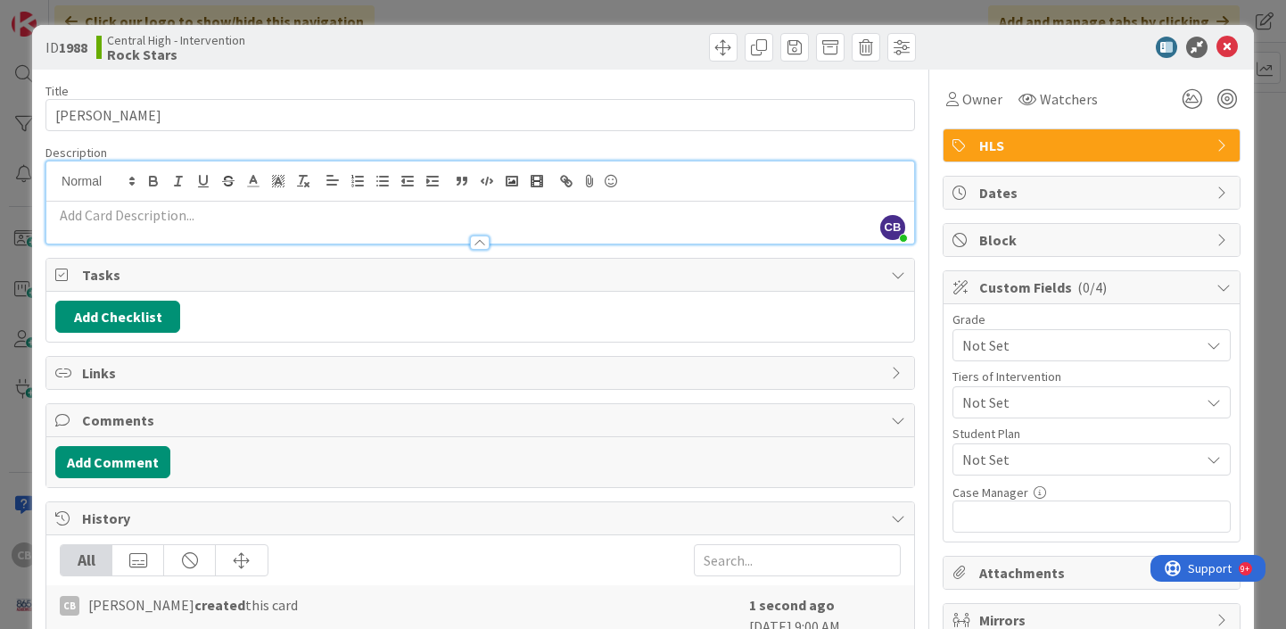
click at [338, 221] on p at bounding box center [480, 215] width 850 height 21
paste div
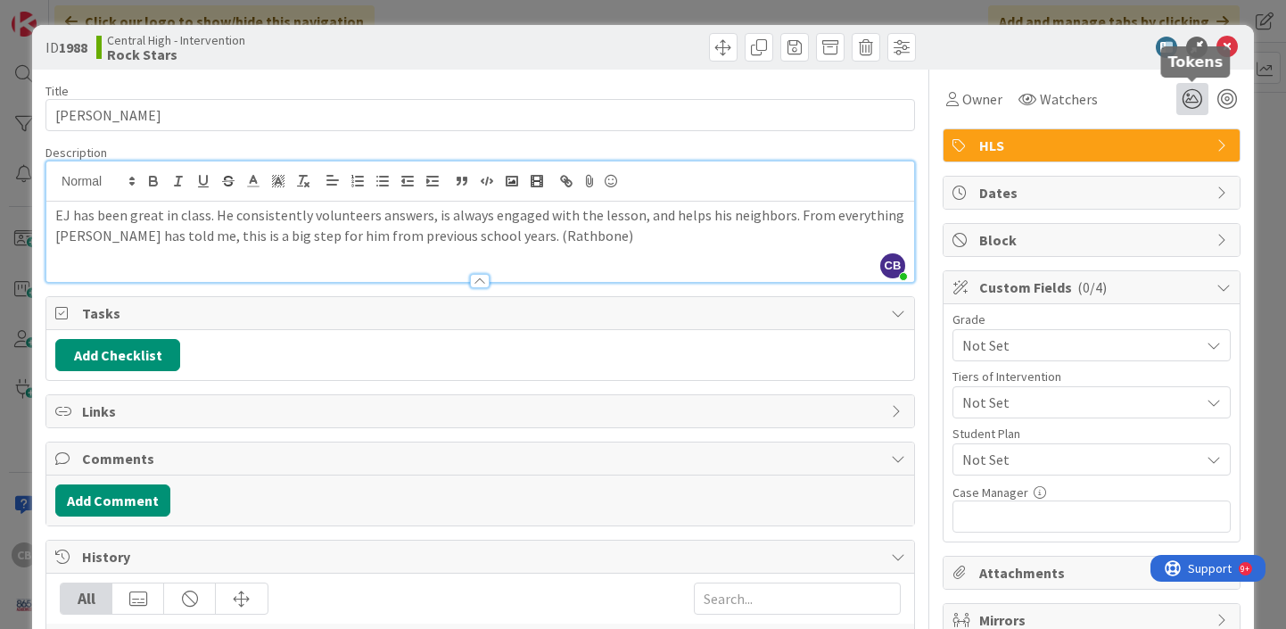
click at [1194, 101] on icon at bounding box center [1192, 99] width 32 height 32
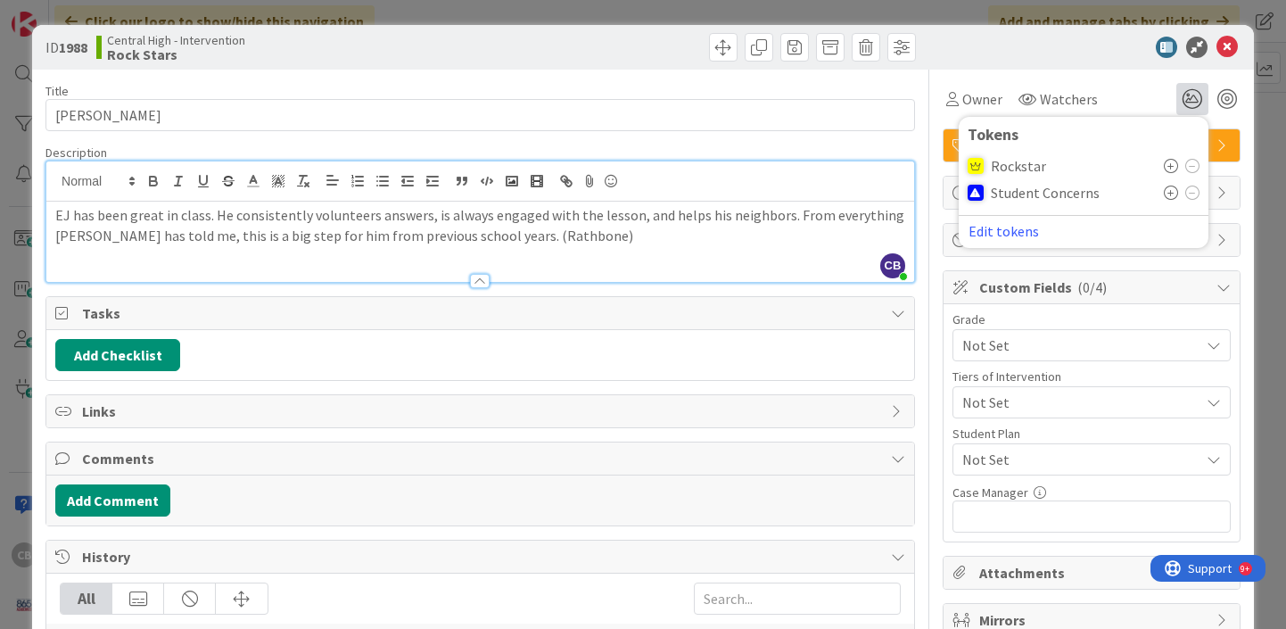
click at [1164, 163] on icon at bounding box center [1171, 166] width 14 height 14
click at [1227, 44] on icon at bounding box center [1226, 47] width 21 height 21
